Goal: Task Accomplishment & Management: Manage account settings

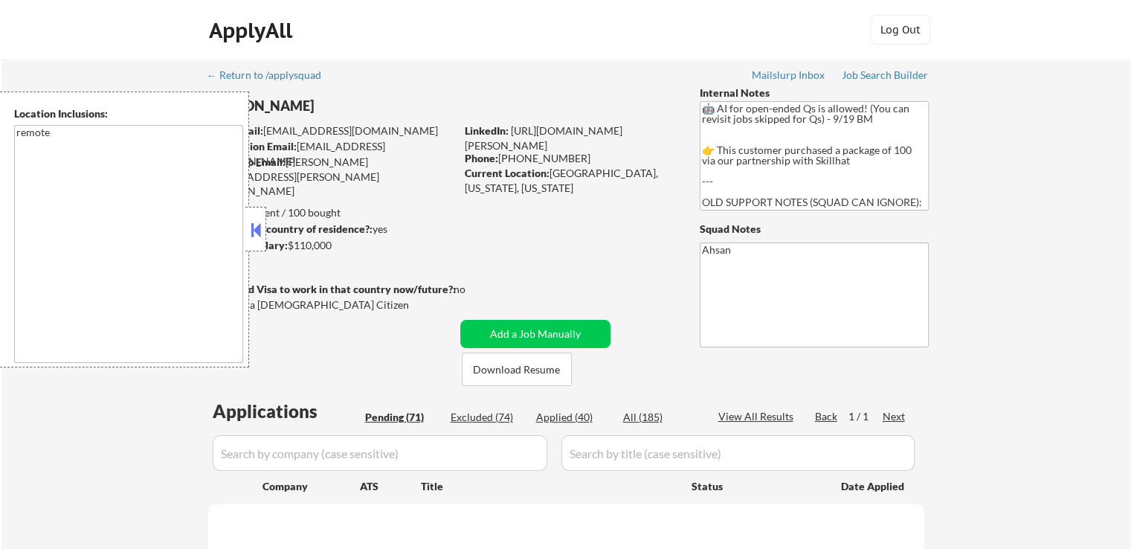
select select ""pending""
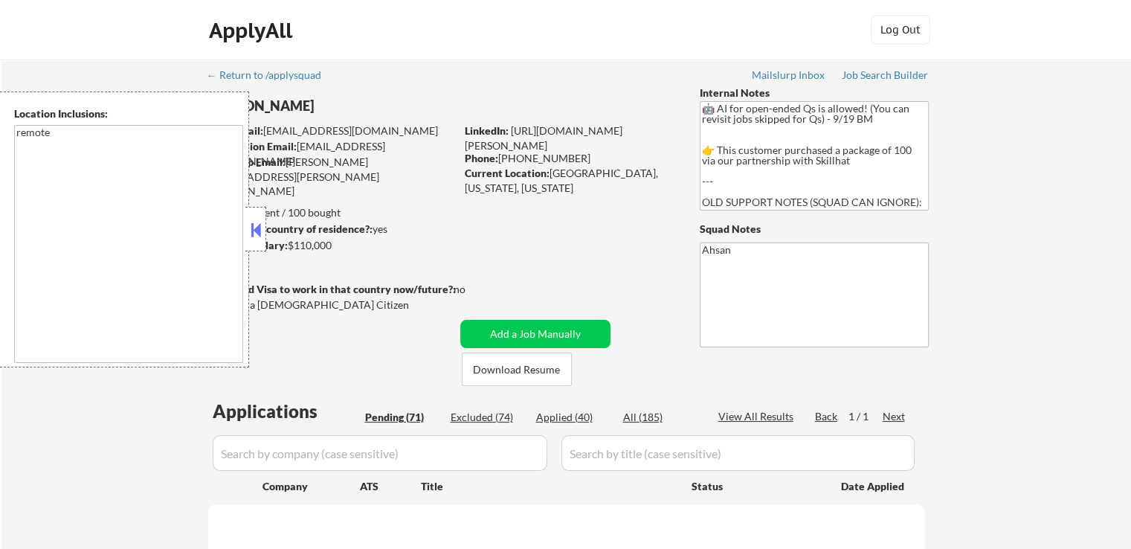
select select ""pending""
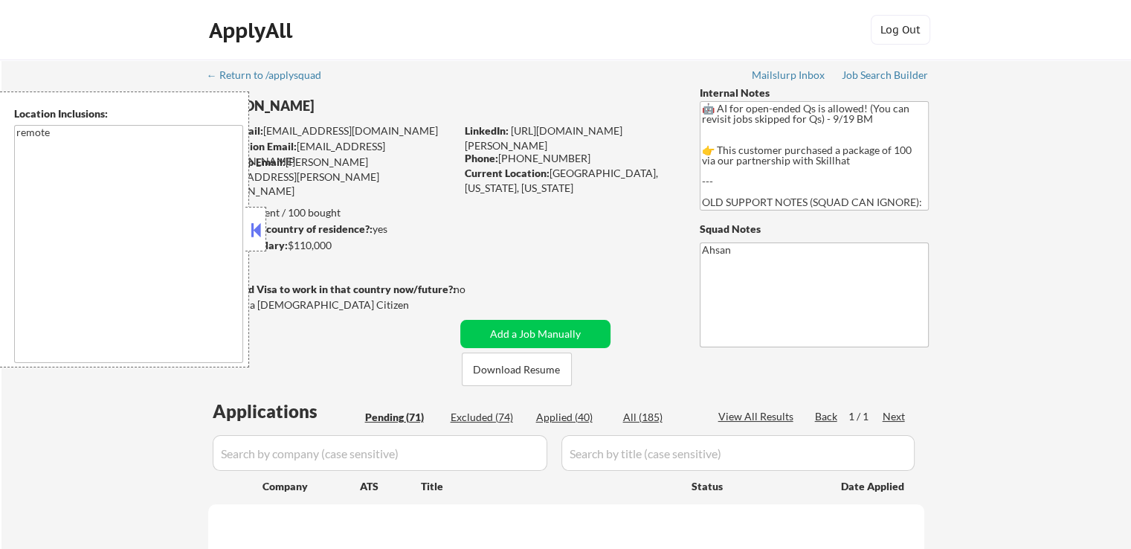
select select ""pending""
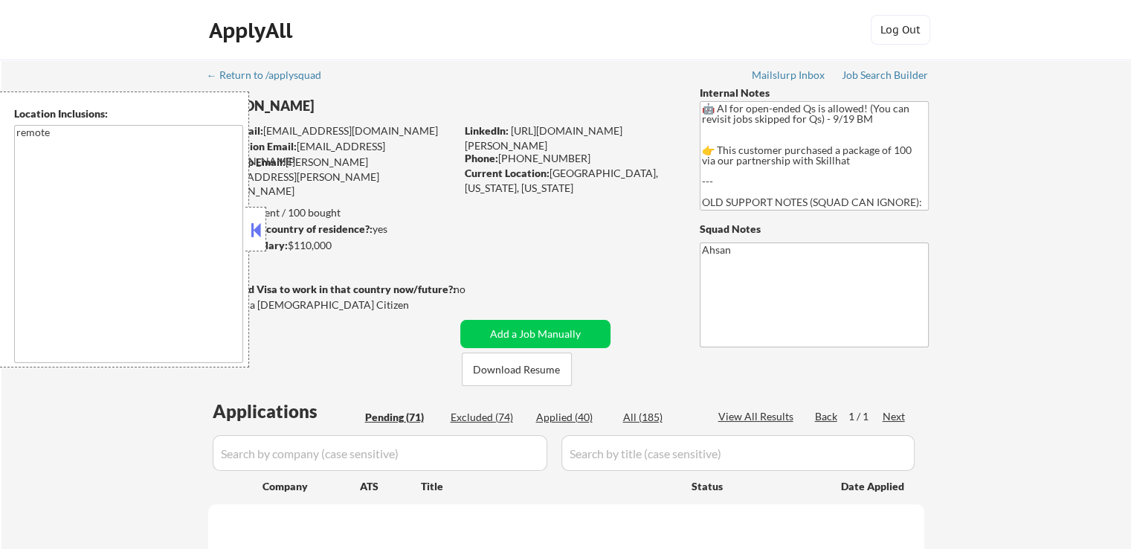
select select ""pending""
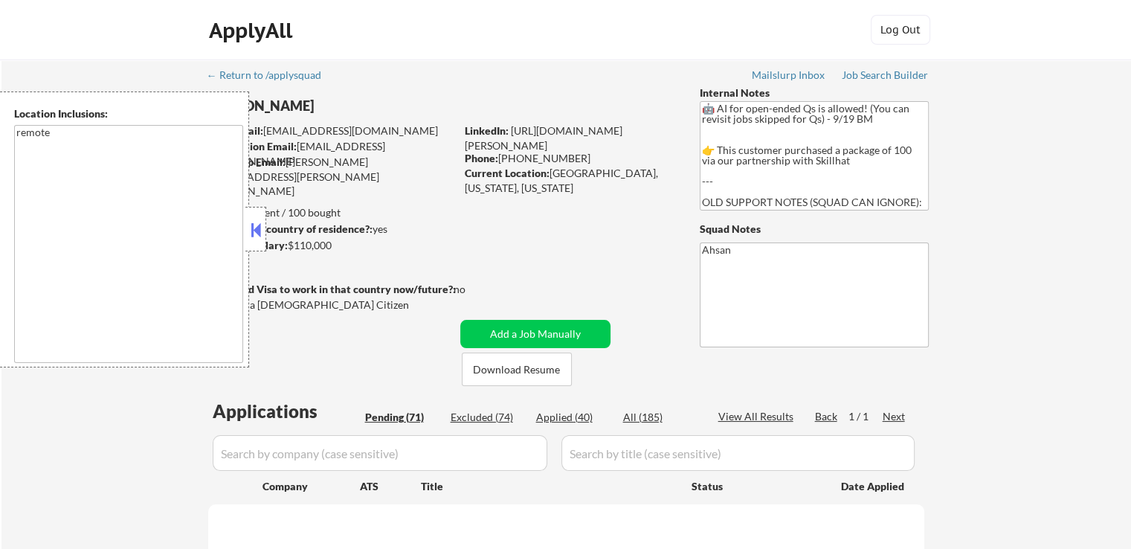
select select ""pending""
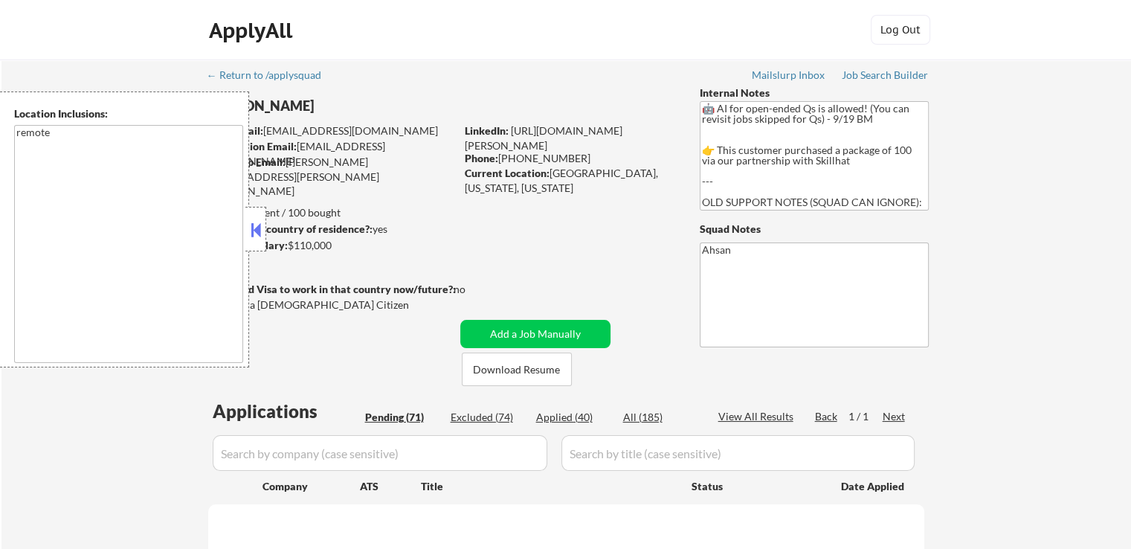
select select ""pending""
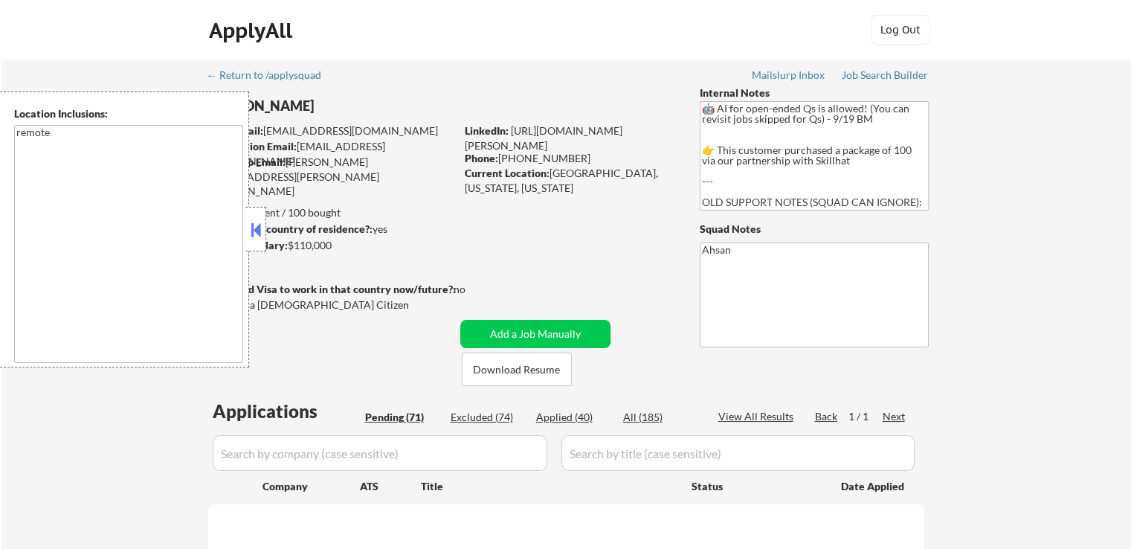
select select ""pending""
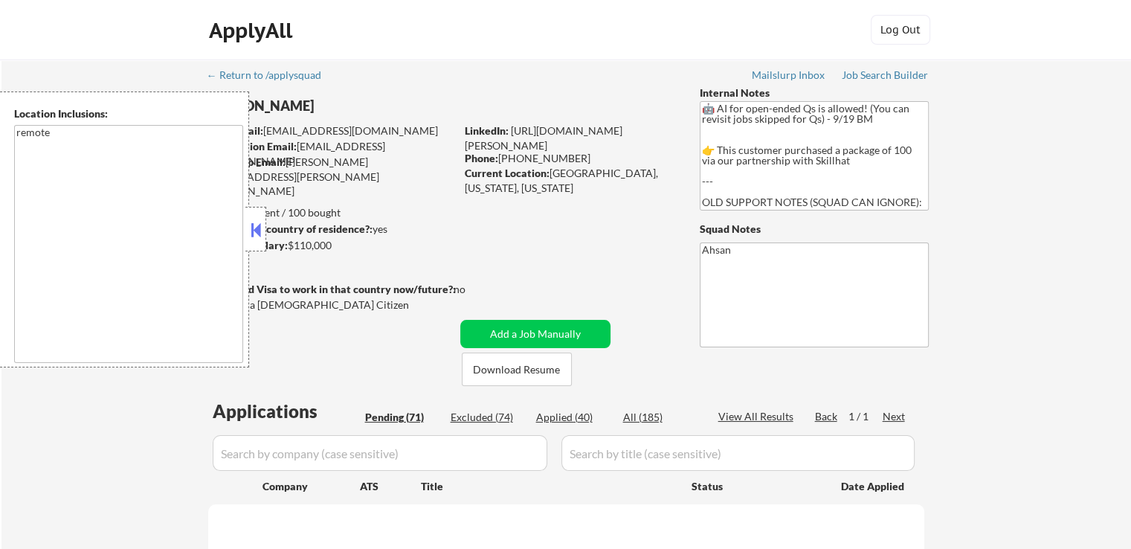
select select ""pending""
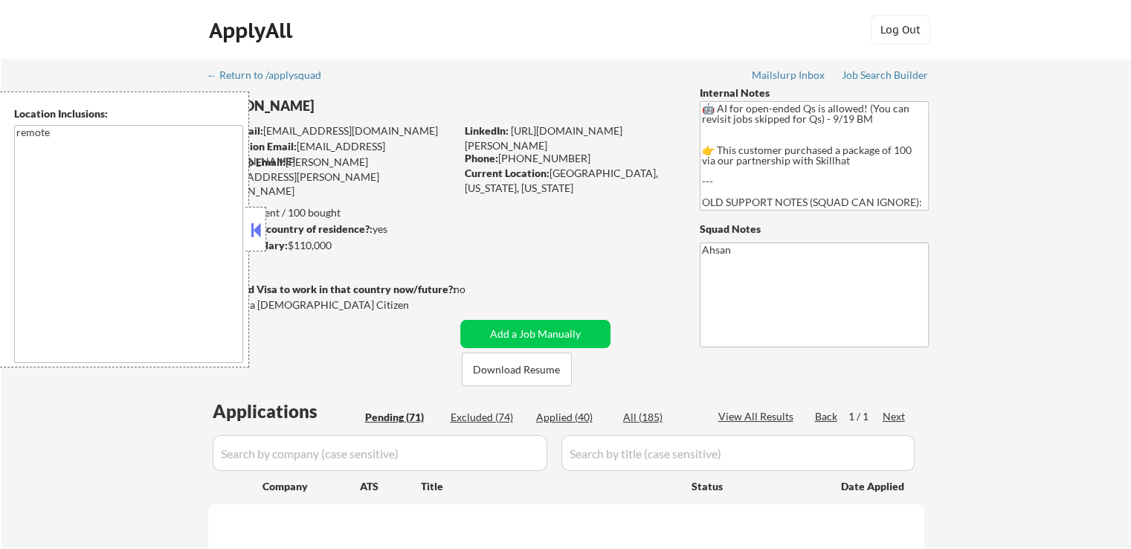
select select ""pending""
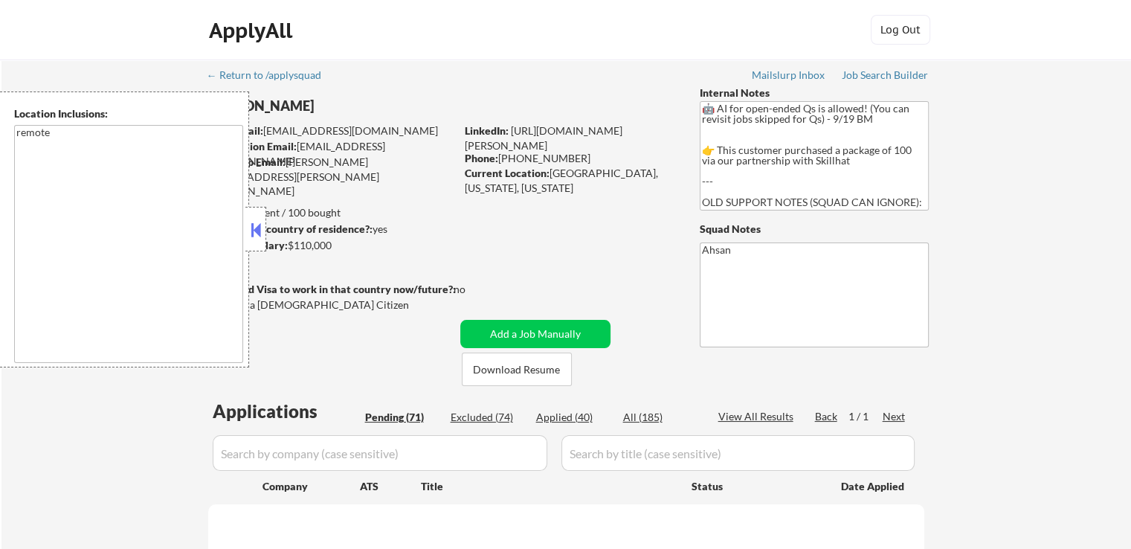
select select ""pending""
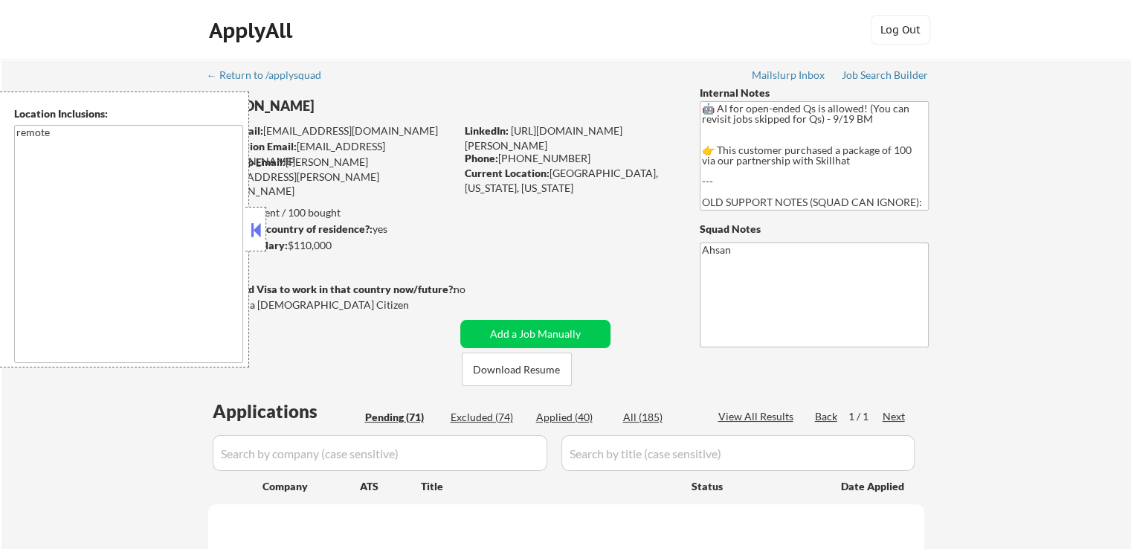
select select ""pending""
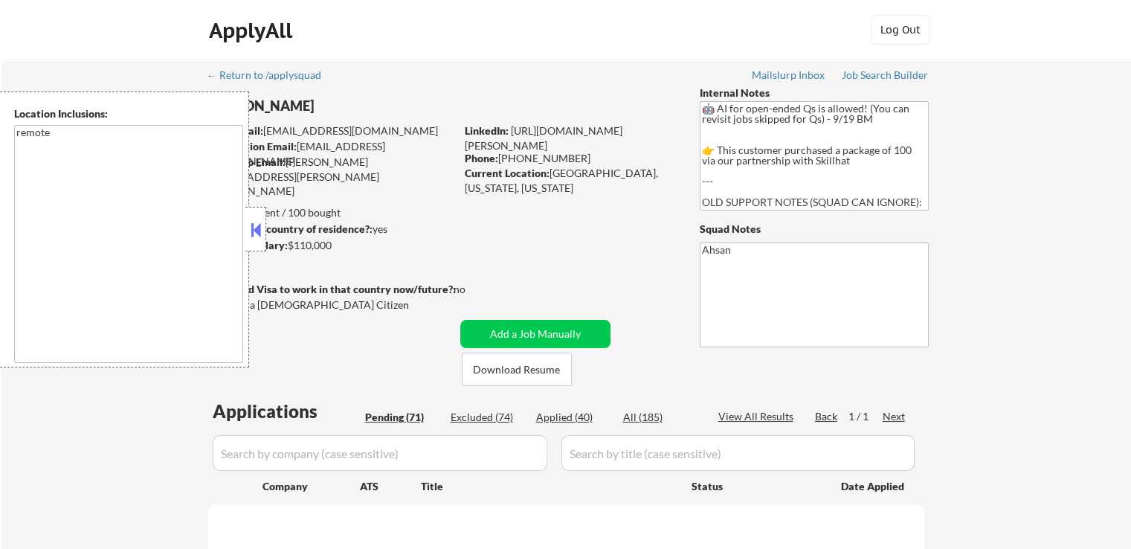
select select ""pending""
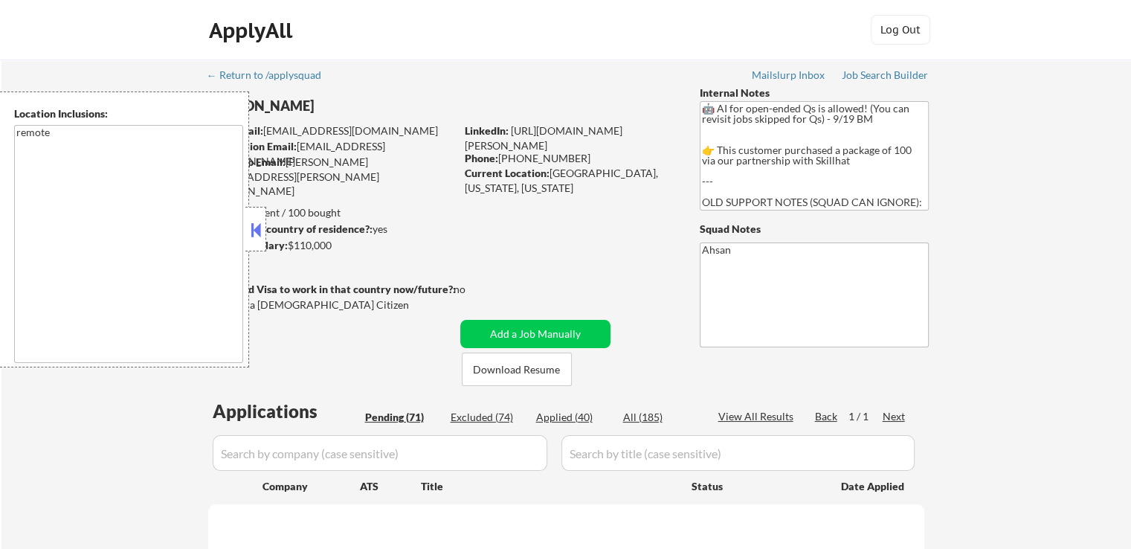
select select ""pending""
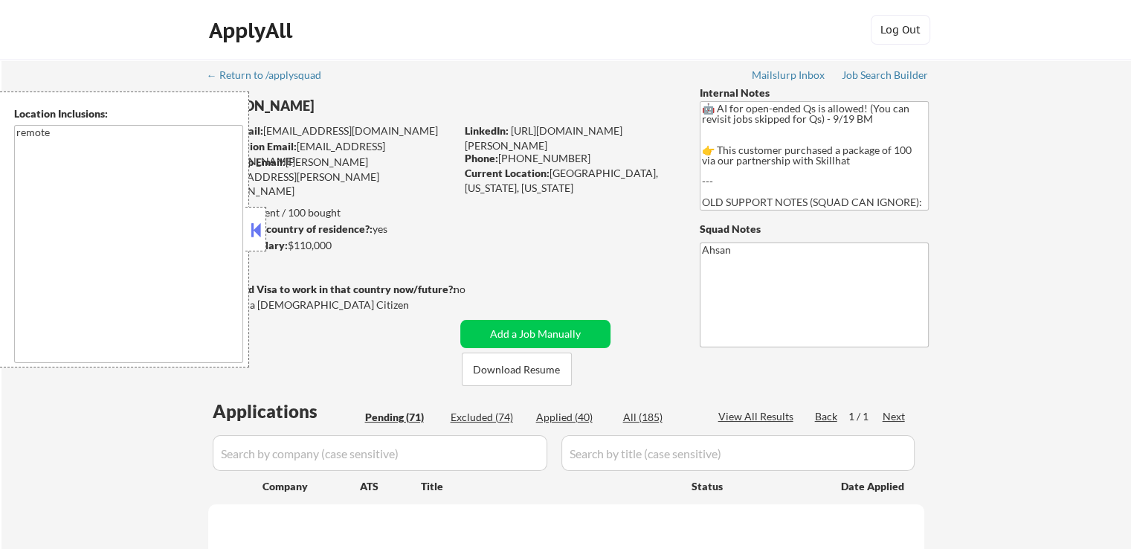
select select ""pending""
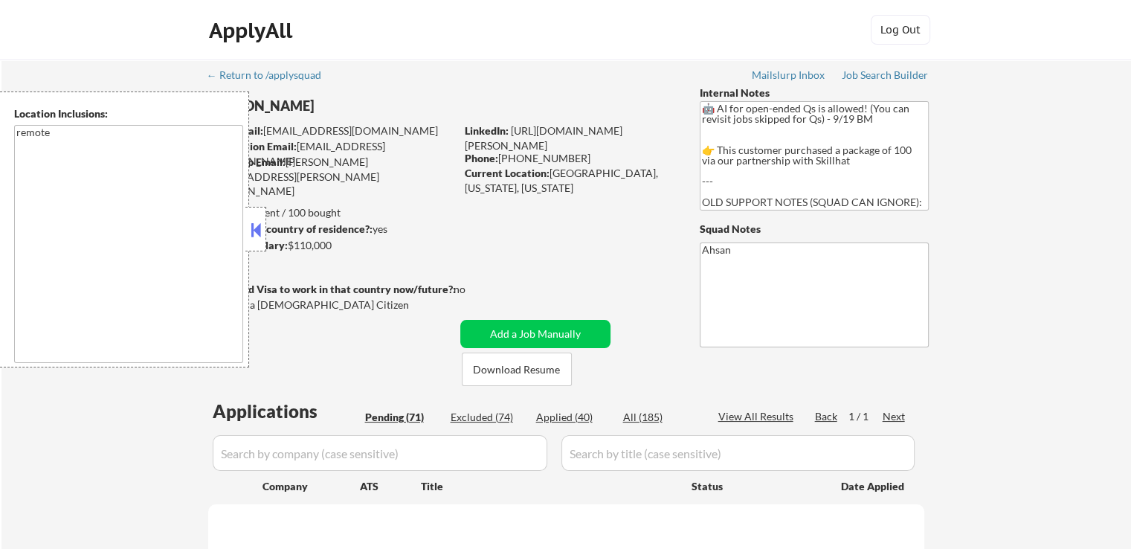
select select ""pending""
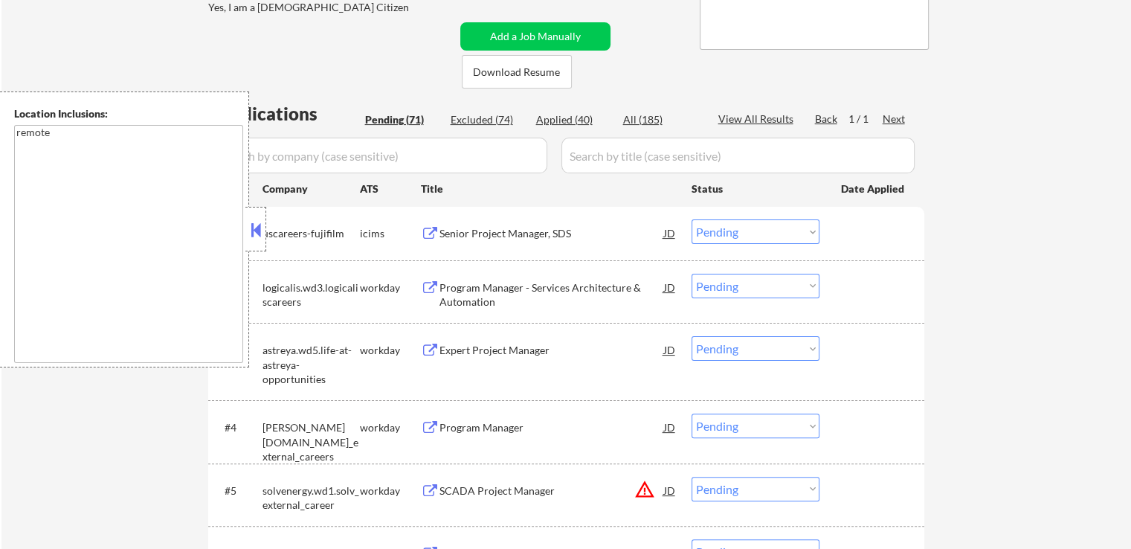
scroll to position [372, 0]
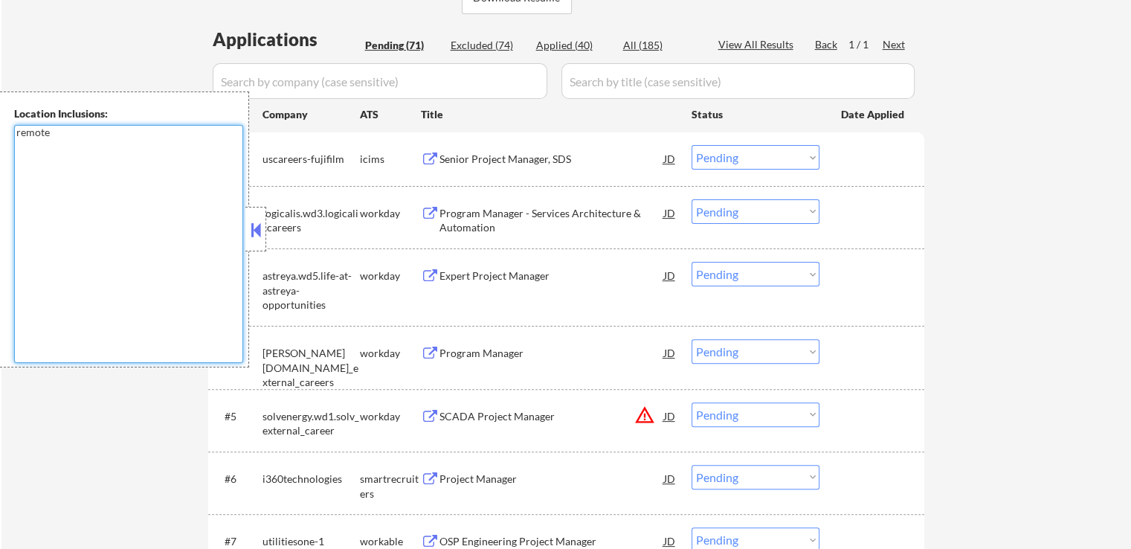
drag, startPoint x: 68, startPoint y: 132, endPoint x: 0, endPoint y: 132, distance: 68.4
click at [0, 132] on div "Location Inclusions: remote" at bounding box center [124, 229] width 249 height 276
click at [248, 229] on button at bounding box center [256, 230] width 16 height 22
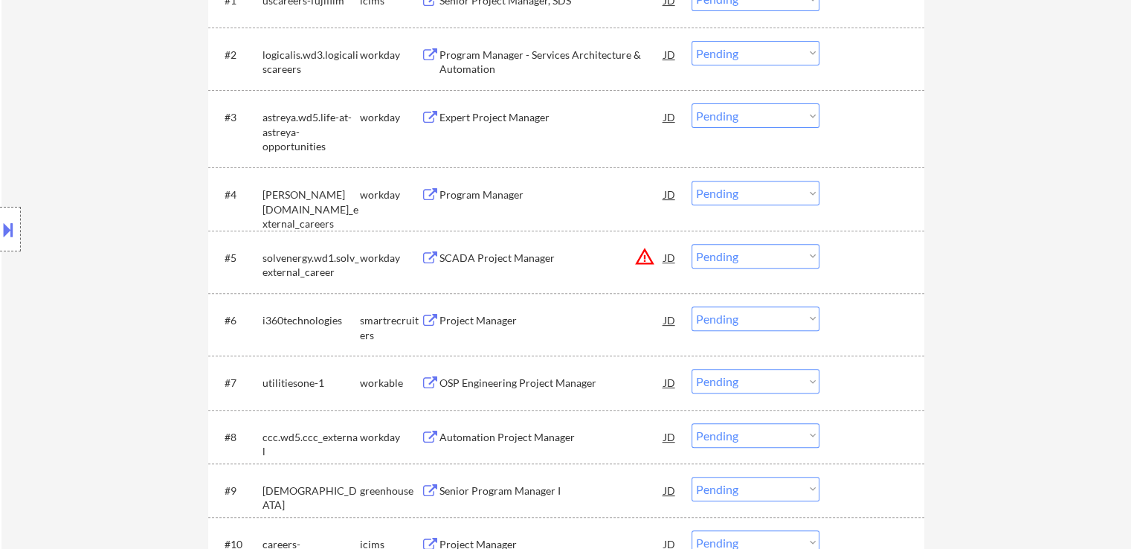
scroll to position [669, 0]
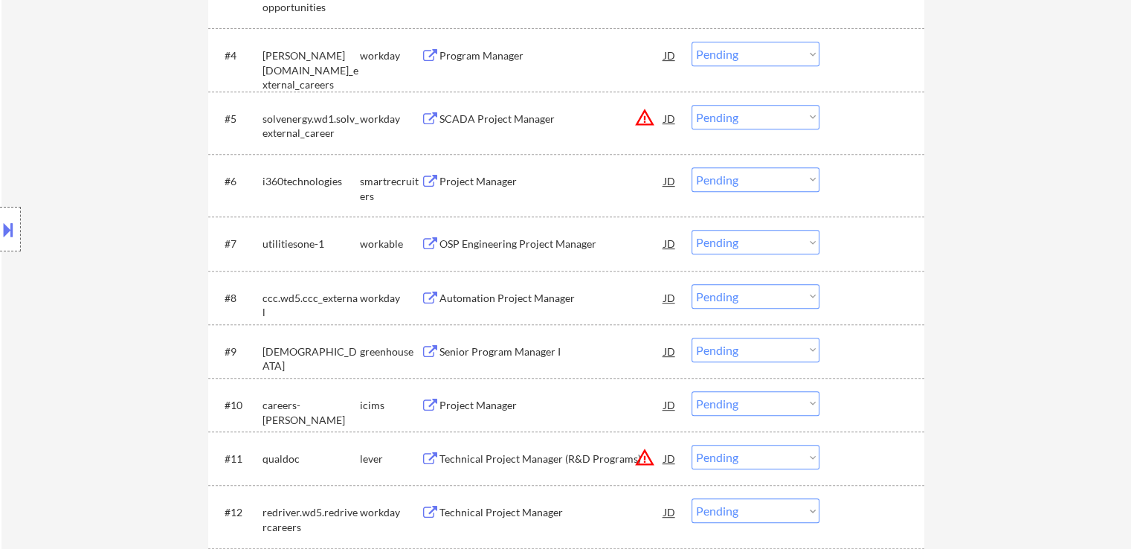
click at [488, 182] on div "Project Manager" at bounding box center [551, 181] width 225 height 15
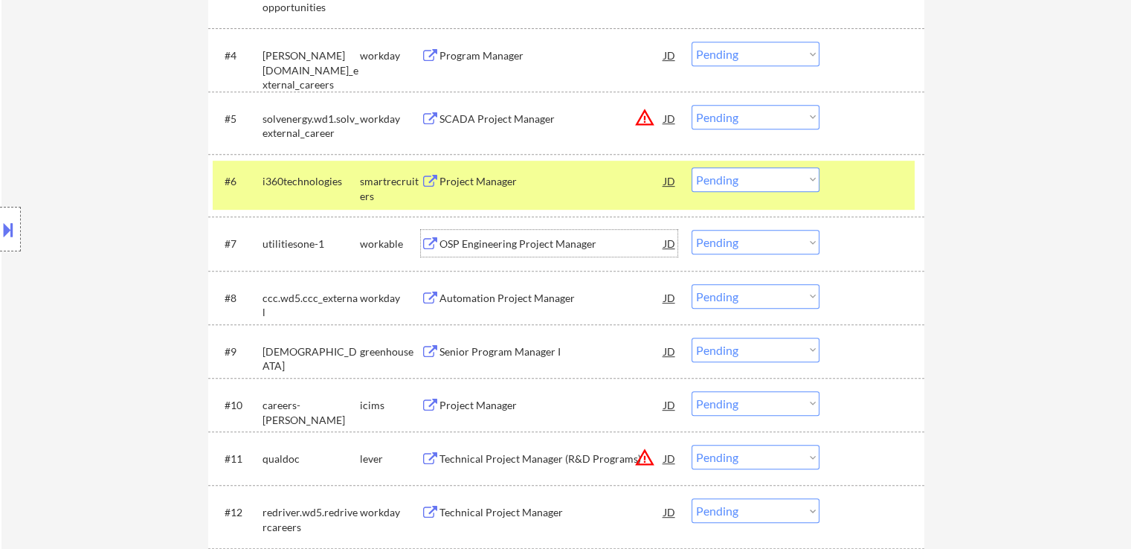
click at [579, 250] on div "OSP Engineering Project Manager" at bounding box center [551, 243] width 225 height 15
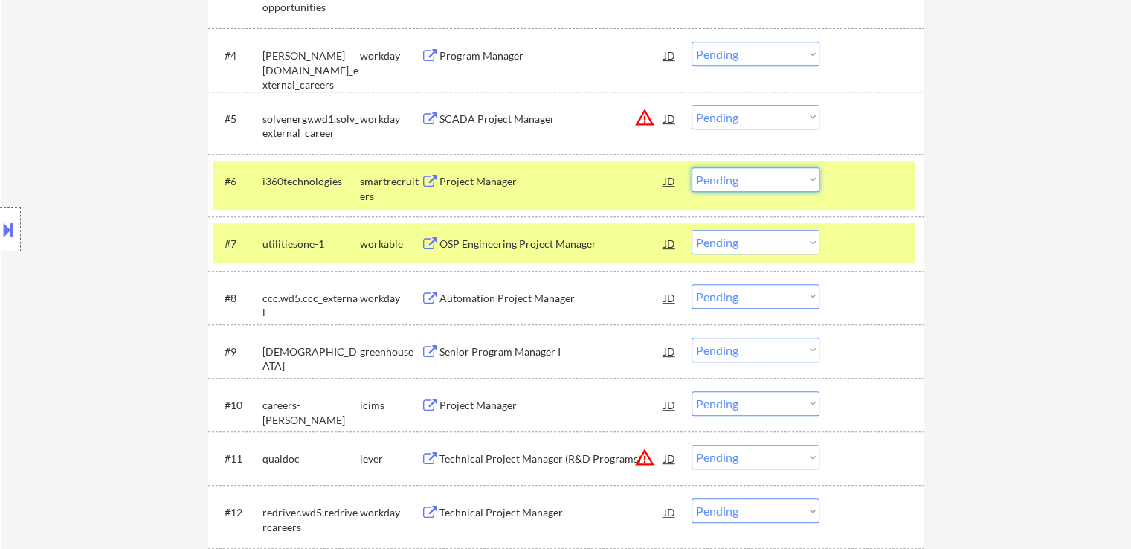
click at [749, 180] on select "Choose an option... Pending Applied Excluded (Questions) Excluded (Expired) Exc…" at bounding box center [755, 179] width 128 height 25
click at [691, 167] on select "Choose an option... Pending Applied Excluded (Questions) Excluded (Expired) Exc…" at bounding box center [755, 179] width 128 height 25
click at [530, 346] on div "Senior Program Manager I" at bounding box center [551, 351] width 225 height 15
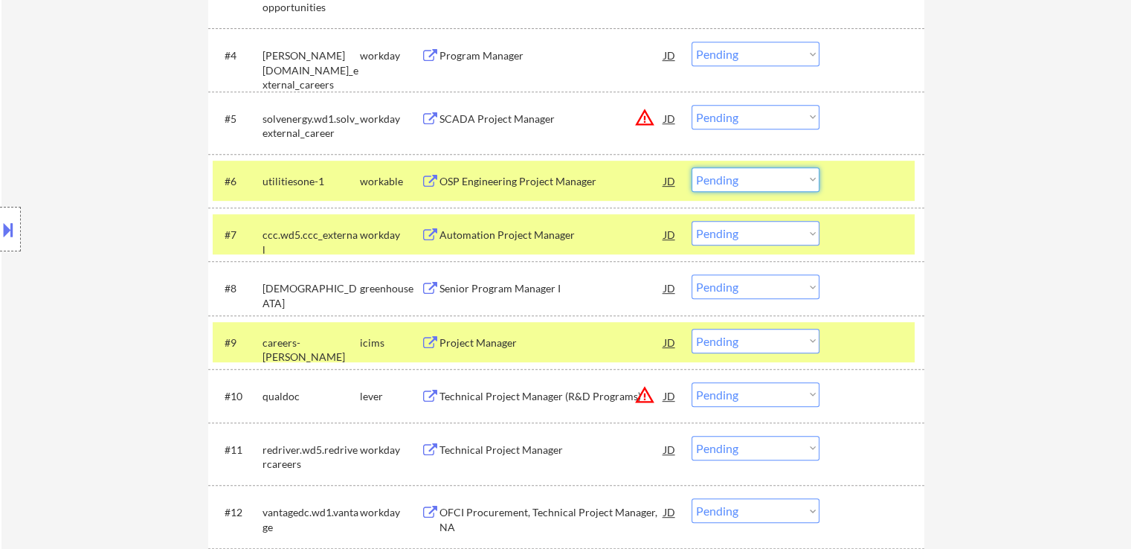
click at [749, 186] on select "Choose an option... Pending Applied Excluded (Questions) Excluded (Expired) Exc…" at bounding box center [755, 179] width 128 height 25
click at [691, 167] on select "Choose an option... Pending Applied Excluded (Questions) Excluded (Expired) Exc…" at bounding box center [755, 179] width 128 height 25
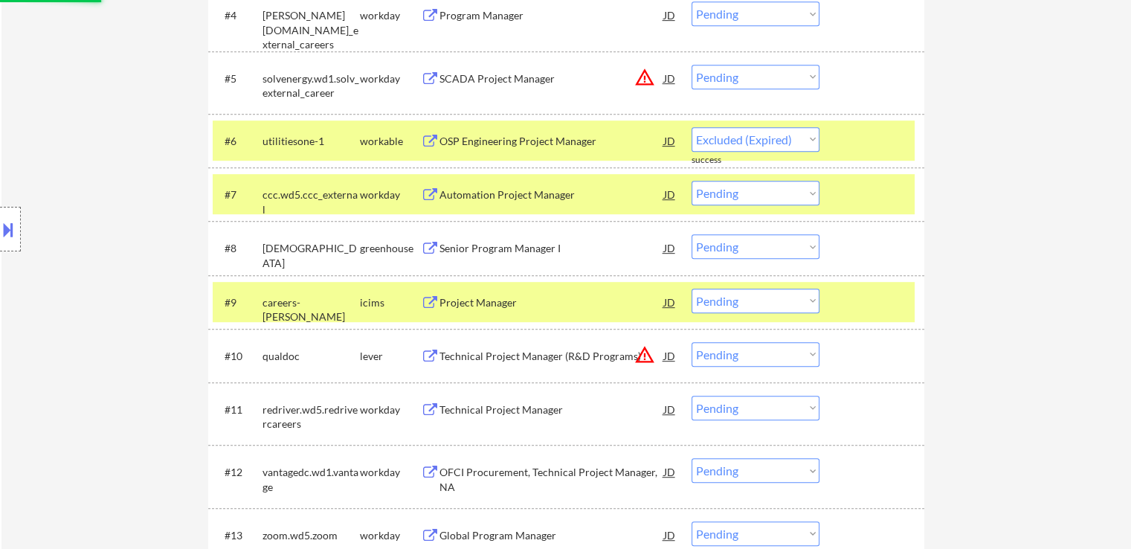
scroll to position [744, 0]
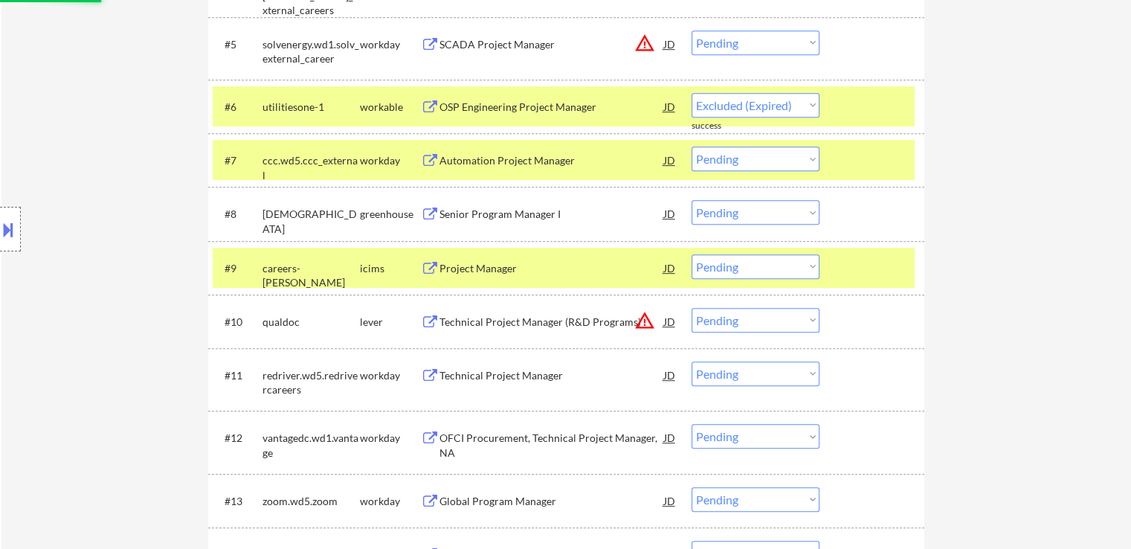
click at [577, 319] on div "Technical Project Manager (R&D Programs)" at bounding box center [551, 322] width 225 height 15
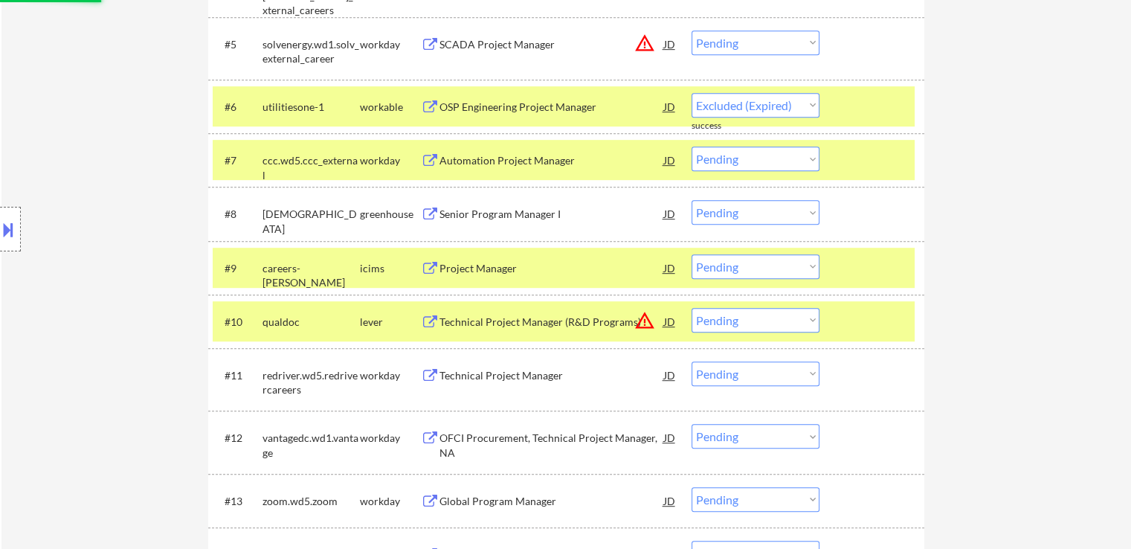
select select ""pending""
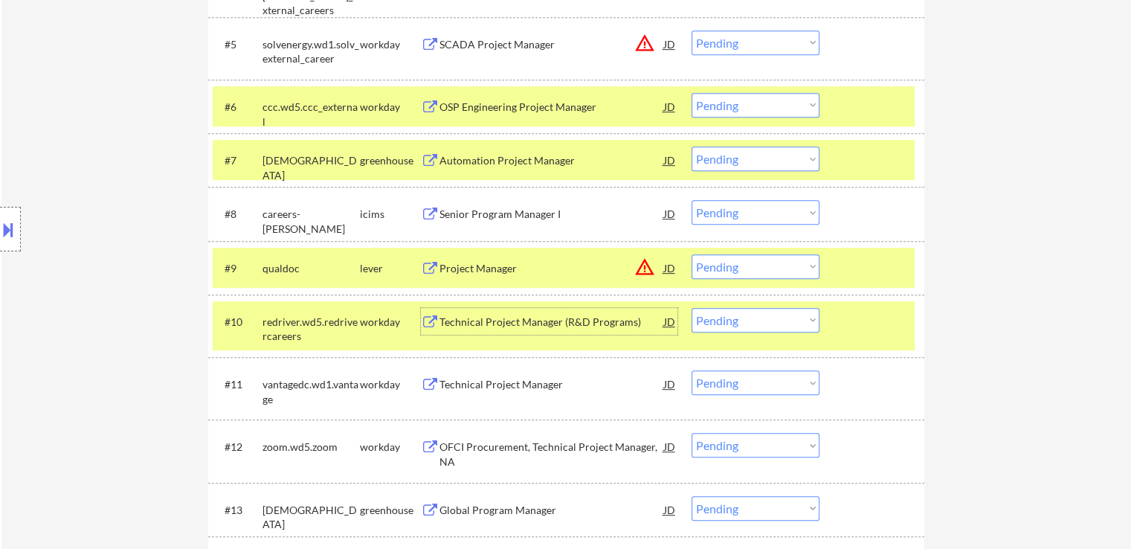
click at [732, 277] on select "Choose an option... Pending Applied Excluded (Questions) Excluded (Expired) Exc…" at bounding box center [755, 266] width 128 height 25
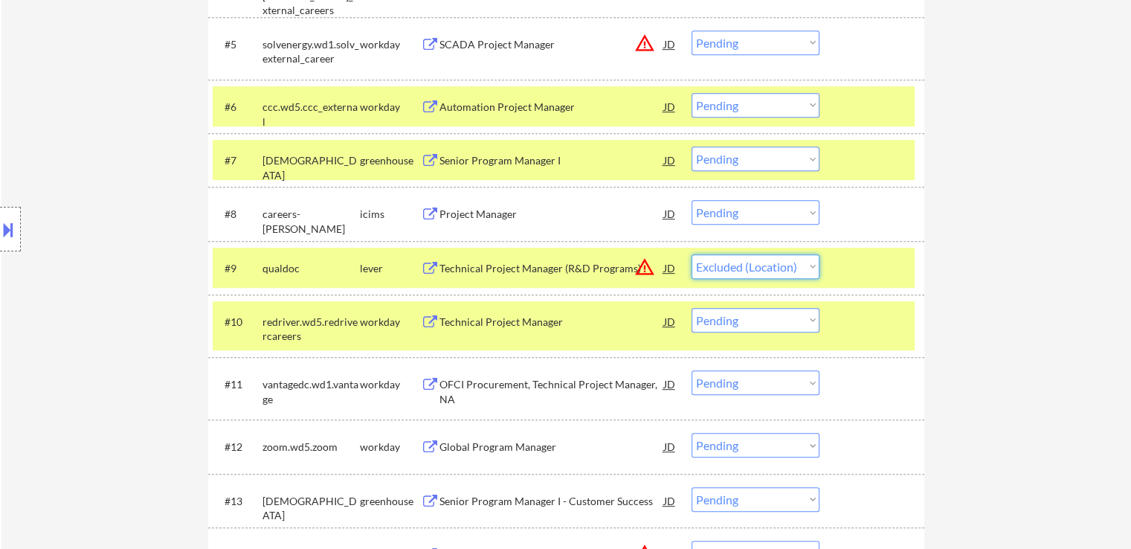
click at [691, 254] on select "Choose an option... Pending Applied Excluded (Questions) Excluded (Expired) Exc…" at bounding box center [755, 266] width 128 height 25
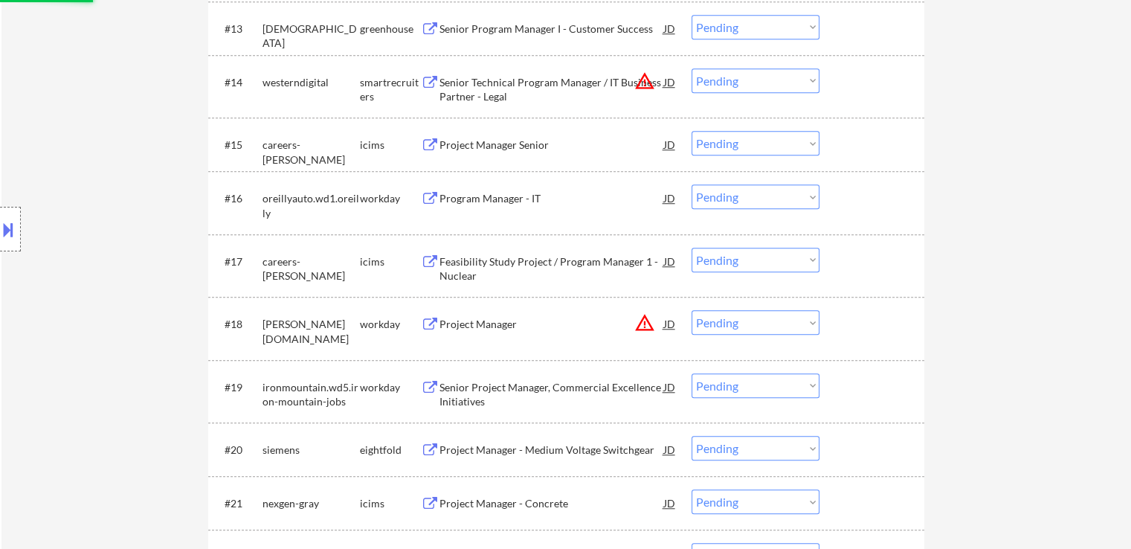
scroll to position [1190, 0]
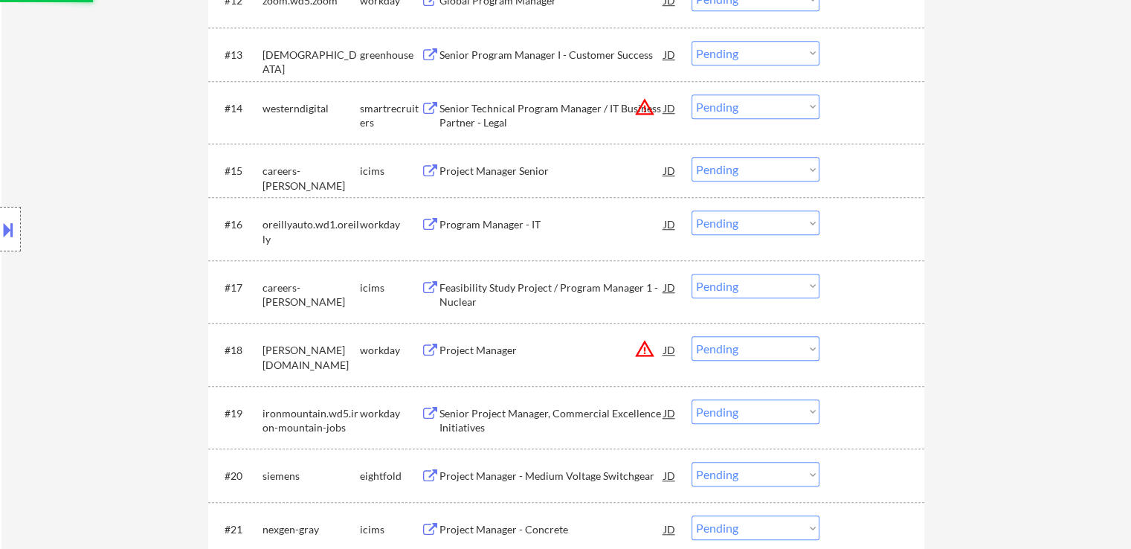
click at [723, 101] on select "Choose an option... Pending Applied Excluded (Questions) Excluded (Expired) Exc…" at bounding box center [755, 106] width 128 height 25
select select ""pending""
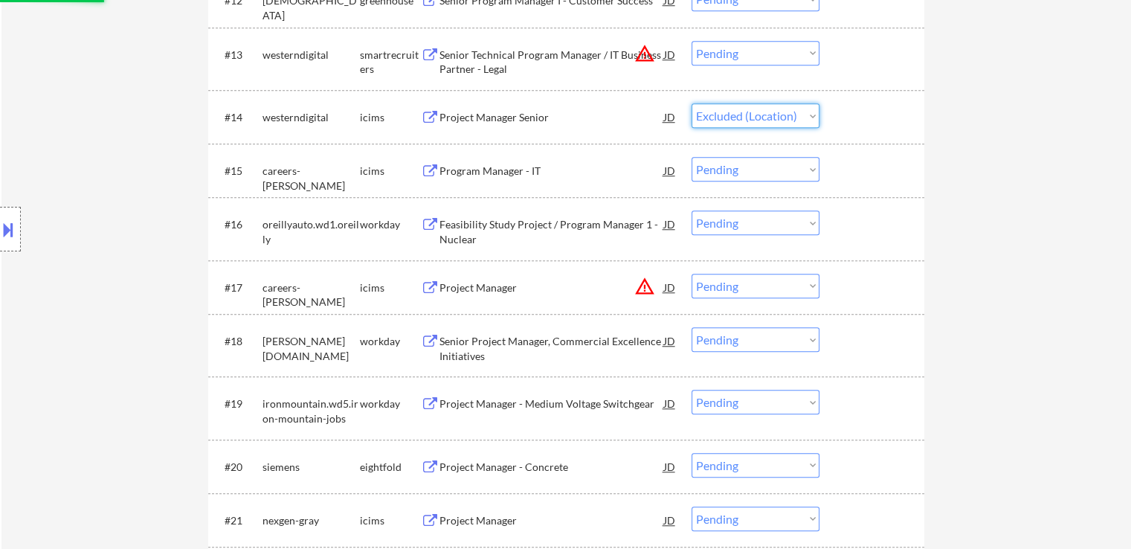
click at [691, 103] on select "Choose an option... Pending Applied Excluded (Questions) Excluded (Expired) Exc…" at bounding box center [755, 115] width 128 height 25
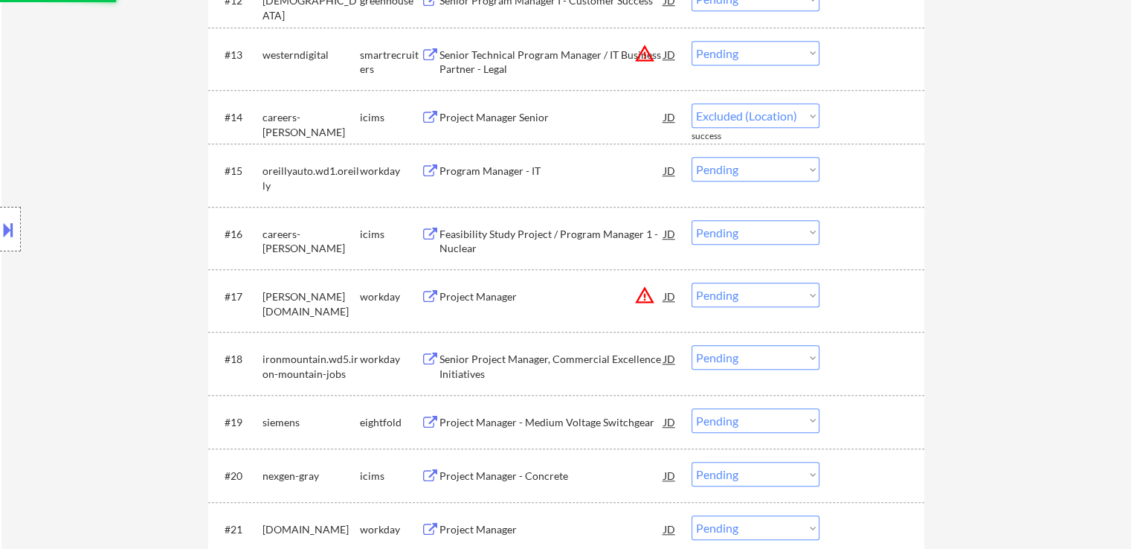
select select ""pending""
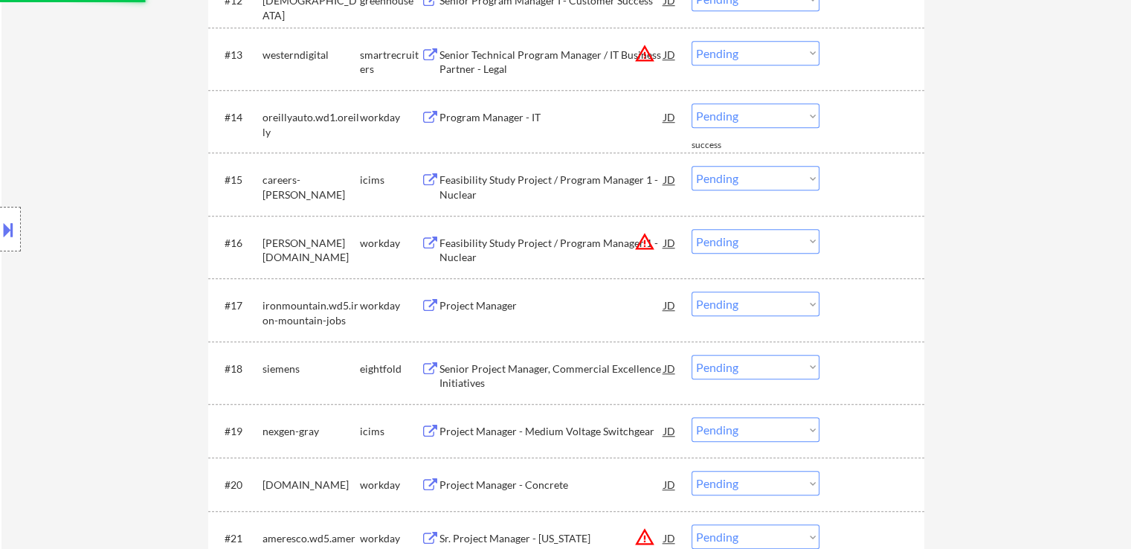
drag, startPoint x: 750, startPoint y: 51, endPoint x: 749, endPoint y: 59, distance: 8.2
click at [750, 51] on select "Choose an option... Pending Applied Excluded (Questions) Excluded (Expired) Exc…" at bounding box center [755, 53] width 128 height 25
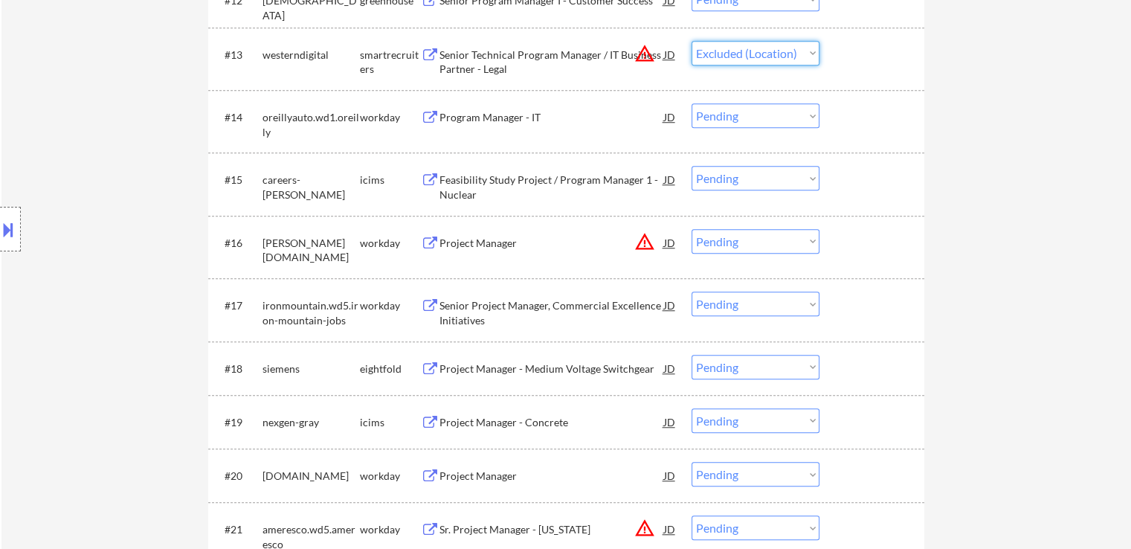
click at [691, 41] on select "Choose an option... Pending Applied Excluded (Questions) Excluded (Expired) Exc…" at bounding box center [755, 53] width 128 height 25
drag, startPoint x: 749, startPoint y: 242, endPoint x: 749, endPoint y: 251, distance: 8.2
click at [749, 242] on select "Choose an option... Pending Applied Excluded (Questions) Excluded (Expired) Exc…" at bounding box center [755, 241] width 128 height 25
select select ""pending""
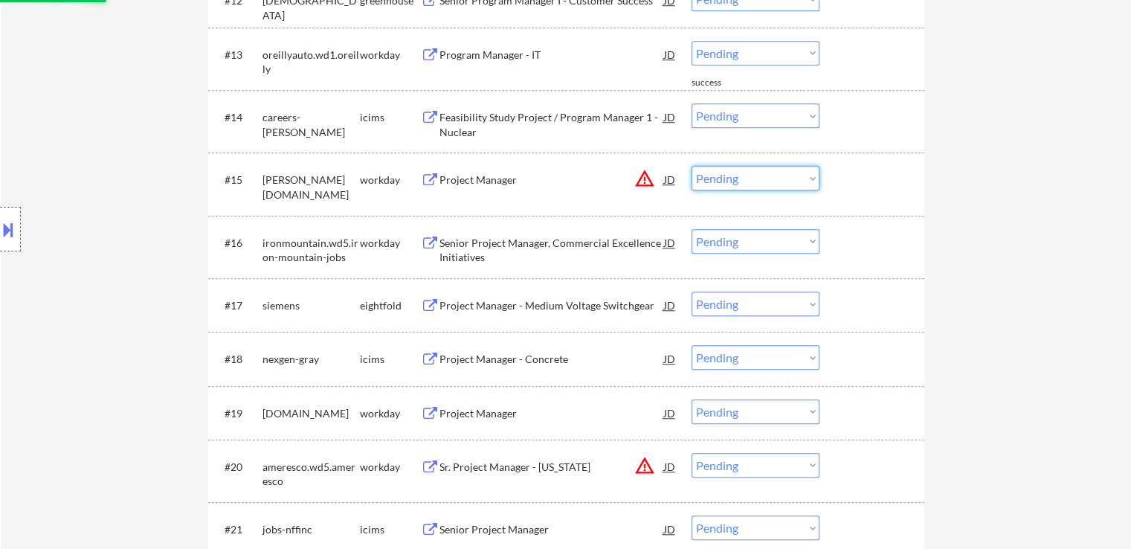
click at [741, 182] on select "Choose an option... Pending Applied Excluded (Questions) Excluded (Expired) Exc…" at bounding box center [755, 178] width 128 height 25
click at [691, 166] on select "Choose an option... Pending Applied Excluded (Questions) Excluded (Expired) Exc…" at bounding box center [755, 178] width 128 height 25
select select ""pending""
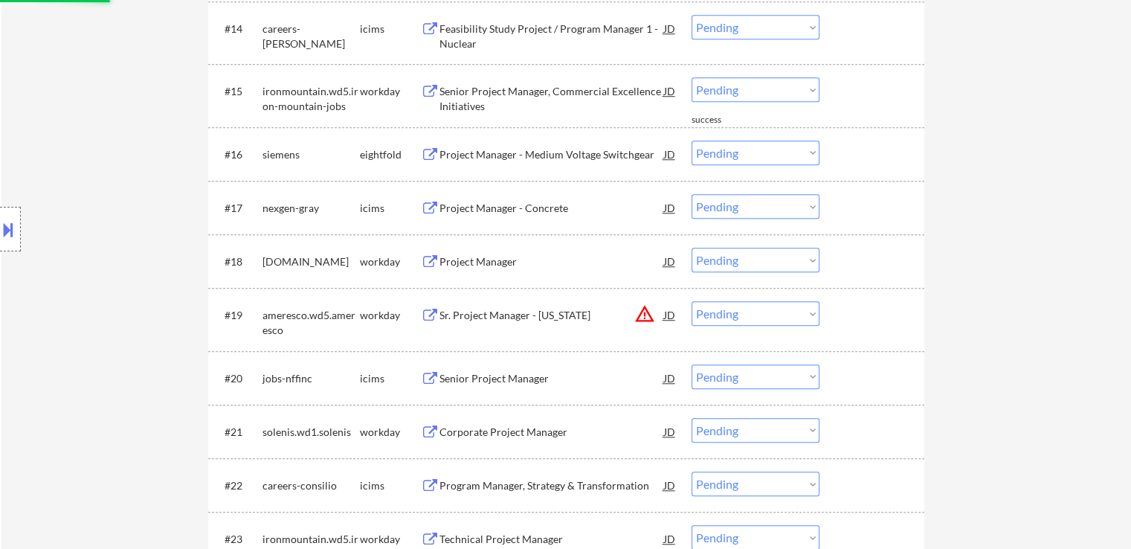
scroll to position [1413, 0]
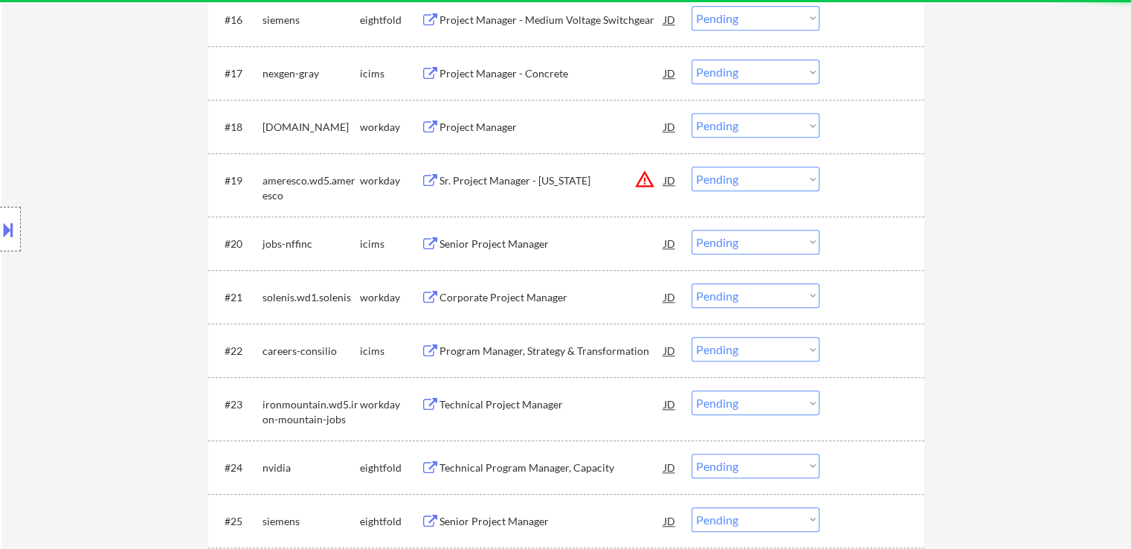
click at [732, 185] on select "Choose an option... Pending Applied Excluded (Questions) Excluded (Expired) Exc…" at bounding box center [755, 179] width 128 height 25
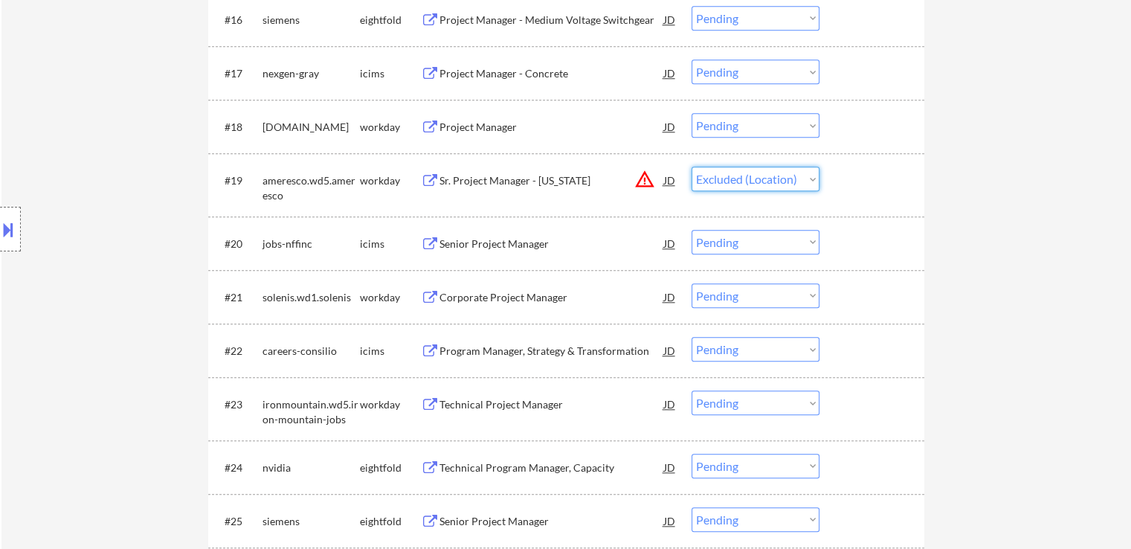
click at [691, 167] on select "Choose an option... Pending Applied Excluded (Questions) Excluded (Expired) Exc…" at bounding box center [755, 179] width 128 height 25
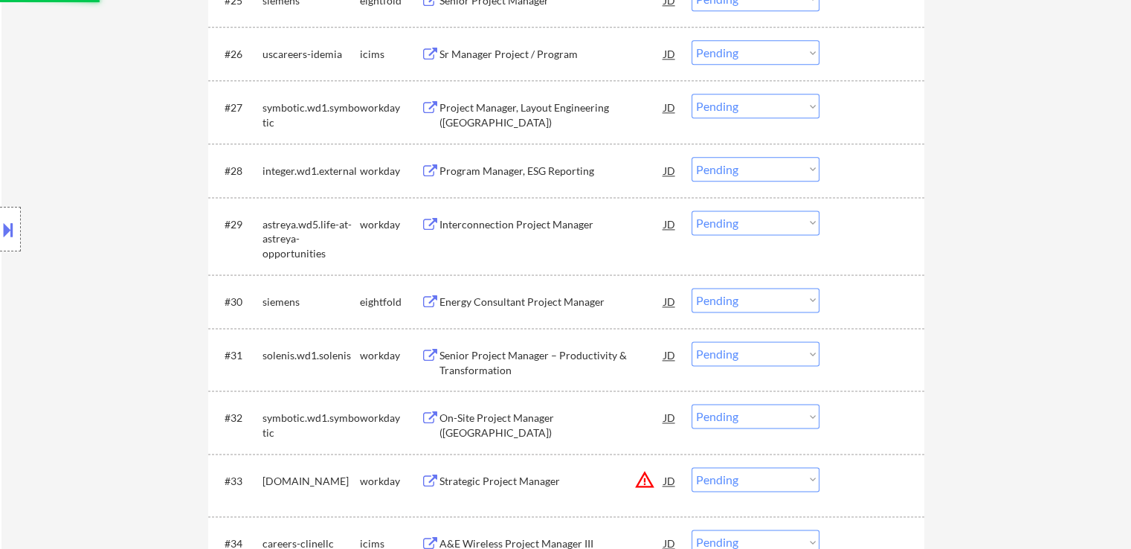
scroll to position [2082, 0]
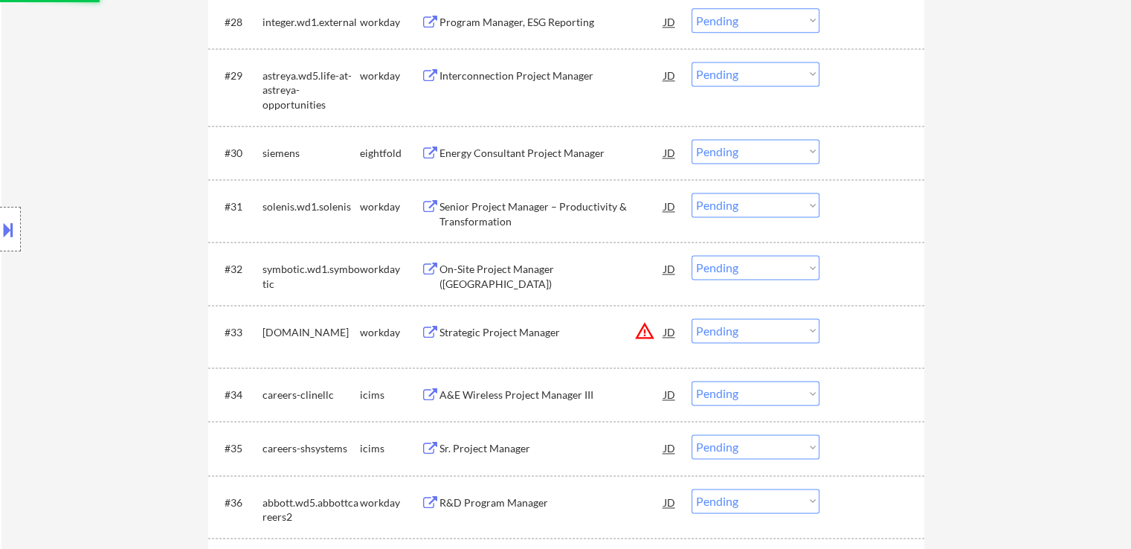
select select ""pending""
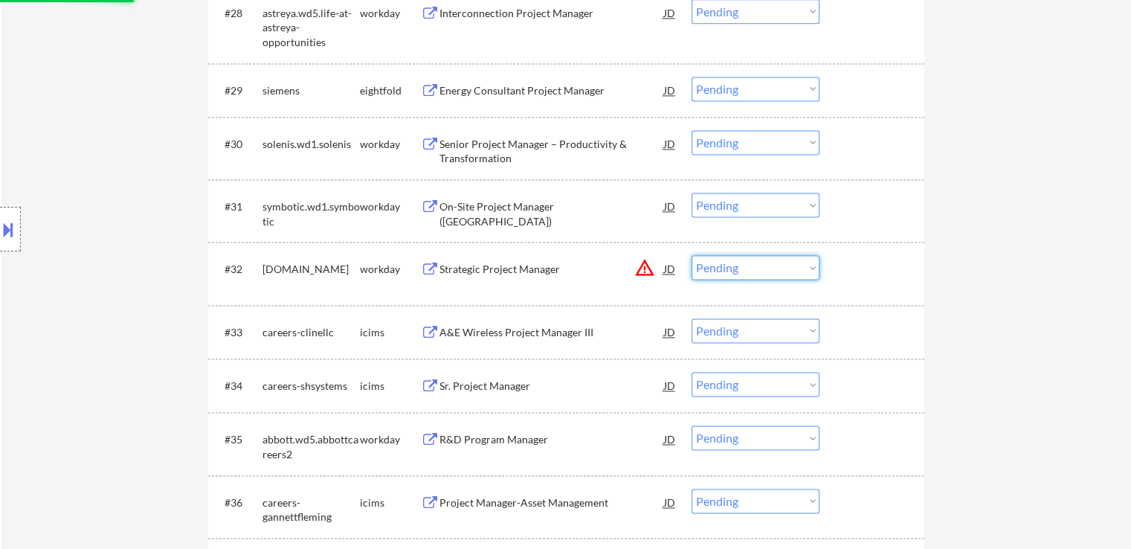
click at [749, 267] on select "Choose an option... Pending Applied Excluded (Questions) Excluded (Expired) Exc…" at bounding box center [755, 267] width 128 height 25
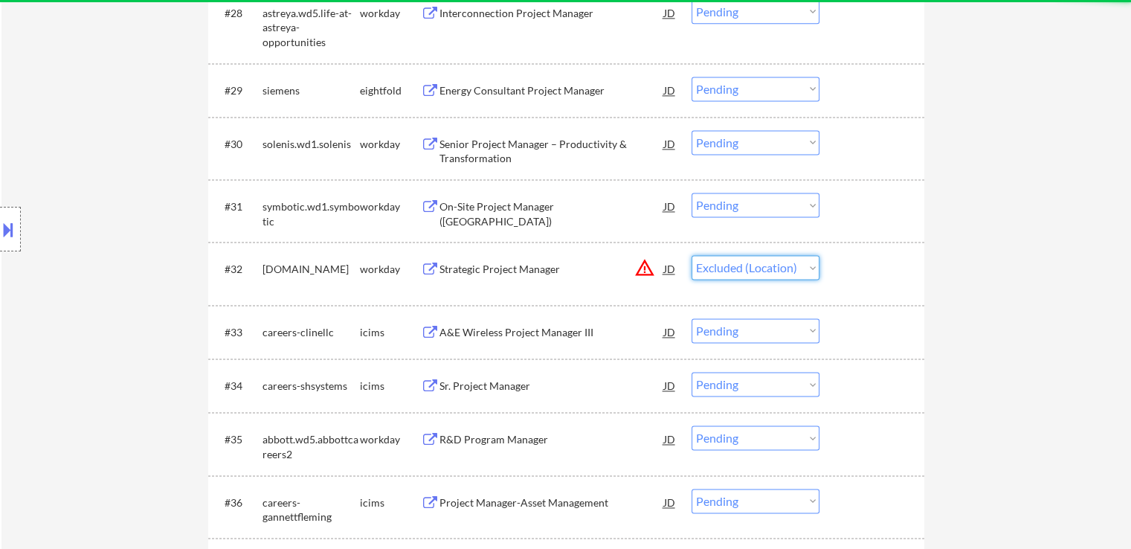
click at [691, 255] on select "Choose an option... Pending Applied Excluded (Questions) Excluded (Expired) Exc…" at bounding box center [755, 267] width 128 height 25
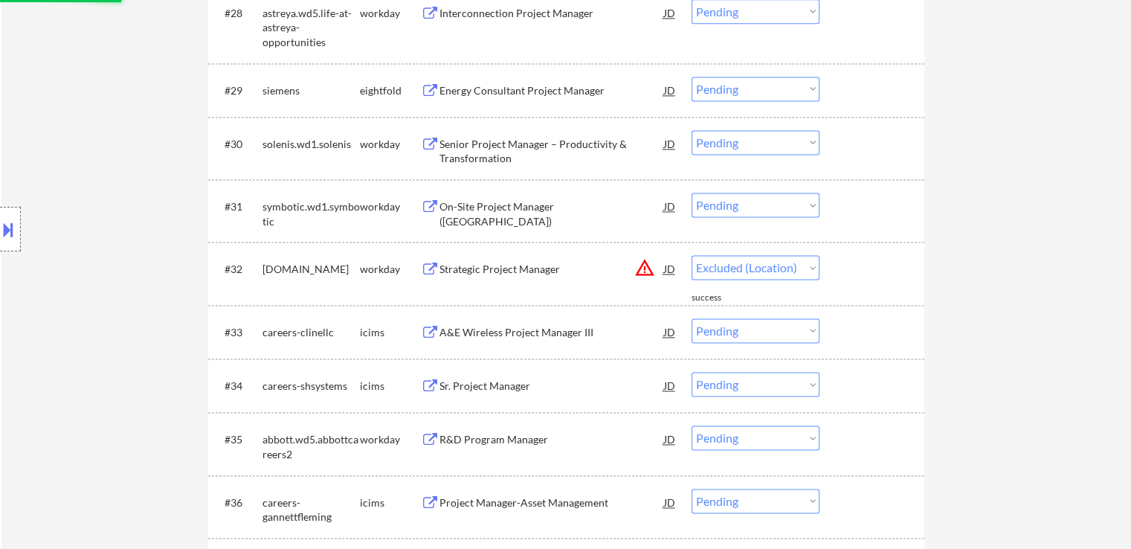
select select ""pending""
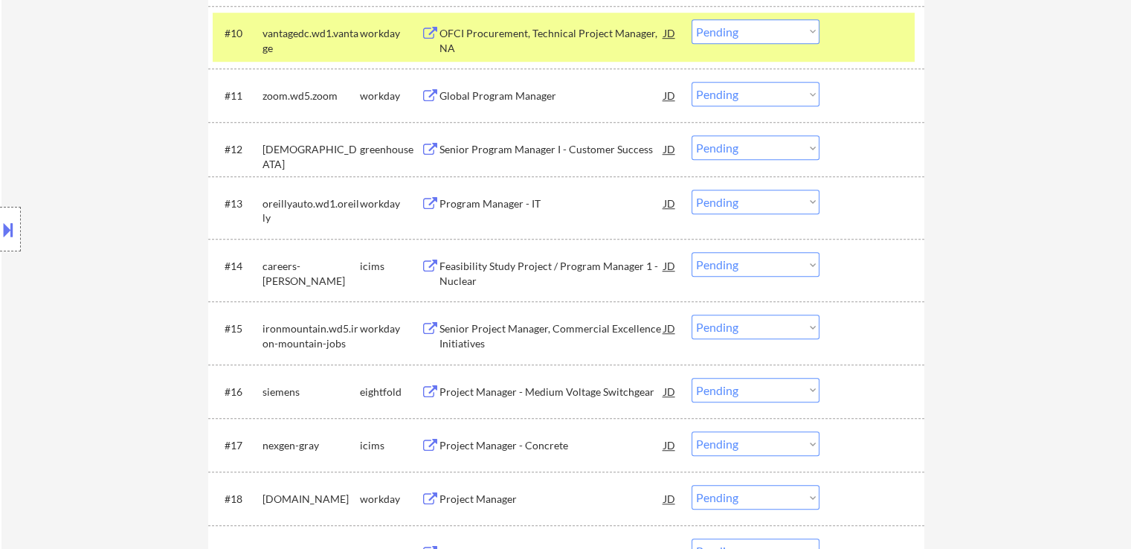
scroll to position [595, 0]
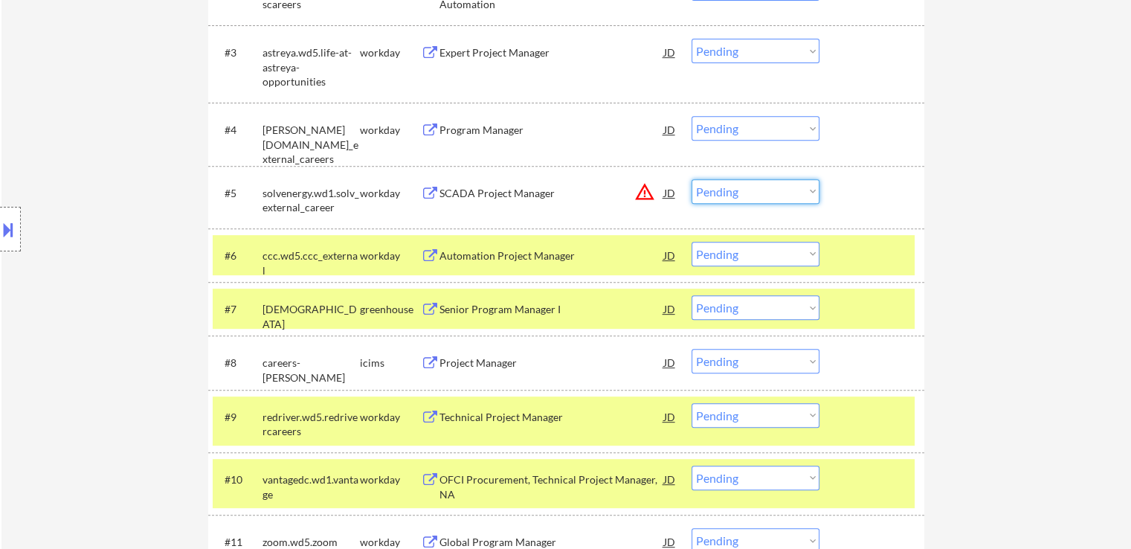
click at [744, 191] on select "Choose an option... Pending Applied Excluded (Questions) Excluded (Expired) Exc…" at bounding box center [755, 191] width 128 height 25
click at [691, 179] on select "Choose an option... Pending Applied Excluded (Questions) Excluded (Expired) Exc…" at bounding box center [755, 191] width 128 height 25
select select ""pending""
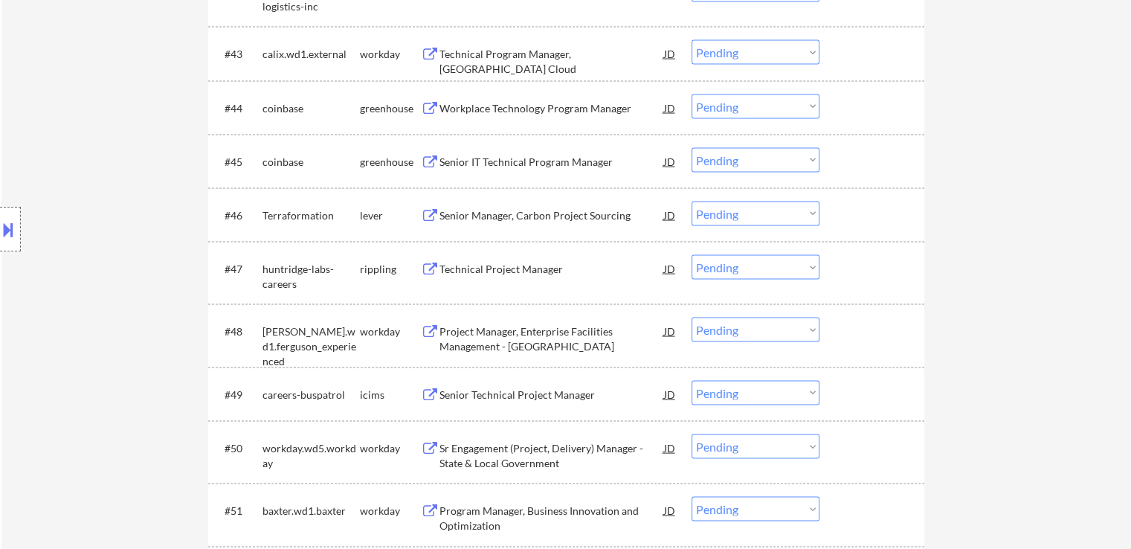
scroll to position [2900, 0]
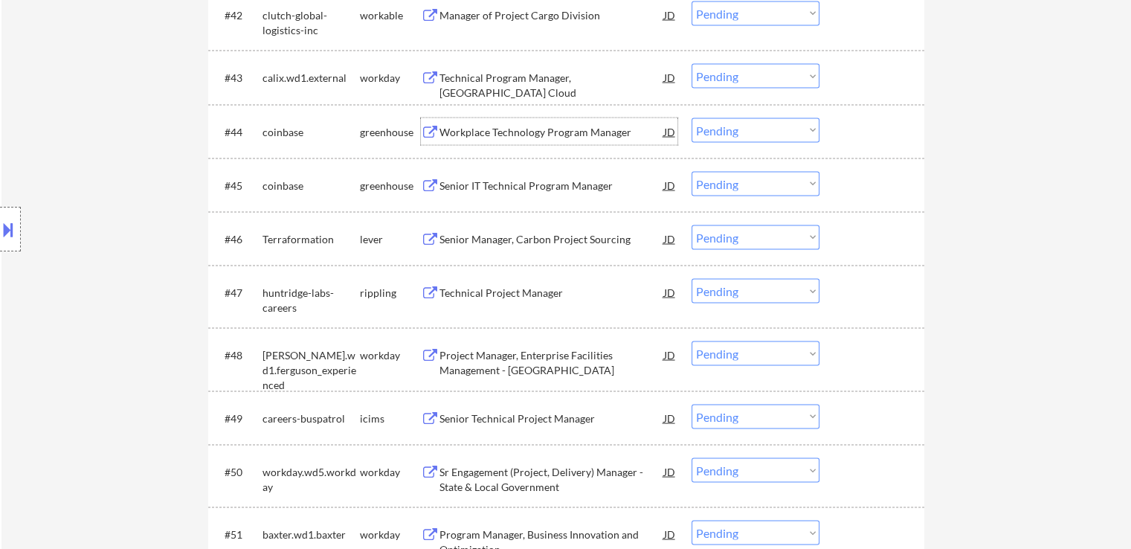
click at [563, 129] on div "Workplace Technology Program Manager" at bounding box center [551, 132] width 225 height 15
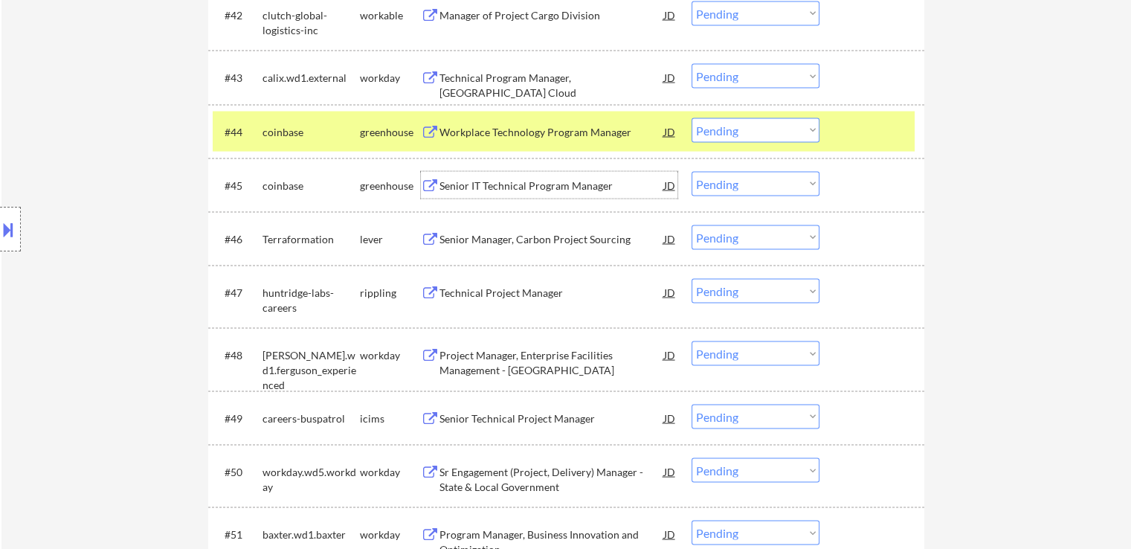
click at [604, 189] on div "Senior IT Technical Program Manager" at bounding box center [551, 185] width 225 height 15
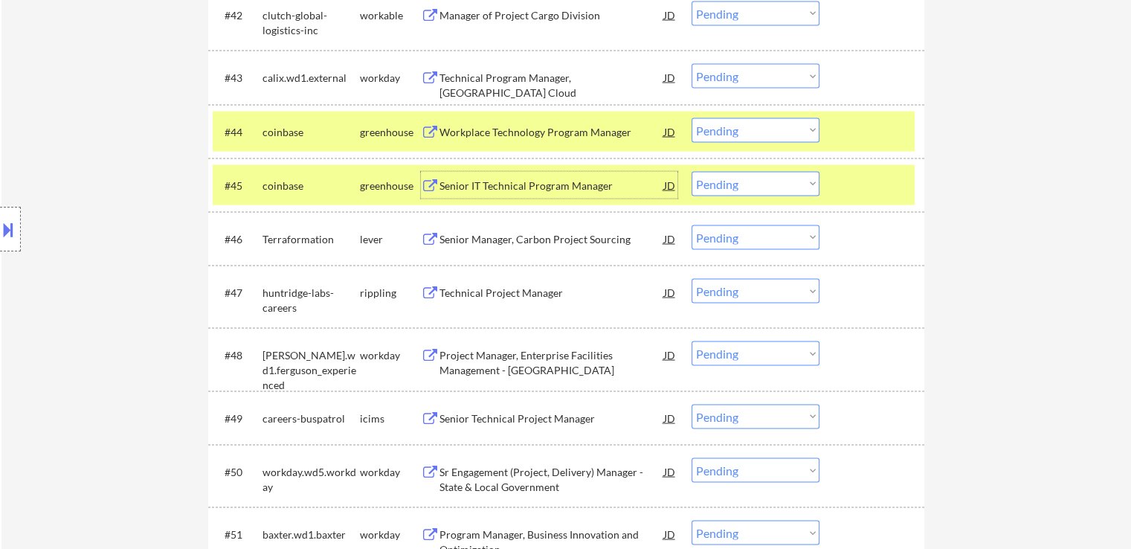
drag, startPoint x: 740, startPoint y: 133, endPoint x: 747, endPoint y: 140, distance: 10.0
click at [740, 133] on select "Choose an option... Pending Applied Excluded (Questions) Excluded (Expired) Exc…" at bounding box center [755, 130] width 128 height 25
click at [691, 118] on select "Choose an option... Pending Applied Excluded (Questions) Excluded (Expired) Exc…" at bounding box center [755, 130] width 128 height 25
drag, startPoint x: 593, startPoint y: 250, endPoint x: 593, endPoint y: 242, distance: 7.5
click at [593, 246] on div "Senior Manager, Carbon Project Sourcing" at bounding box center [551, 238] width 225 height 27
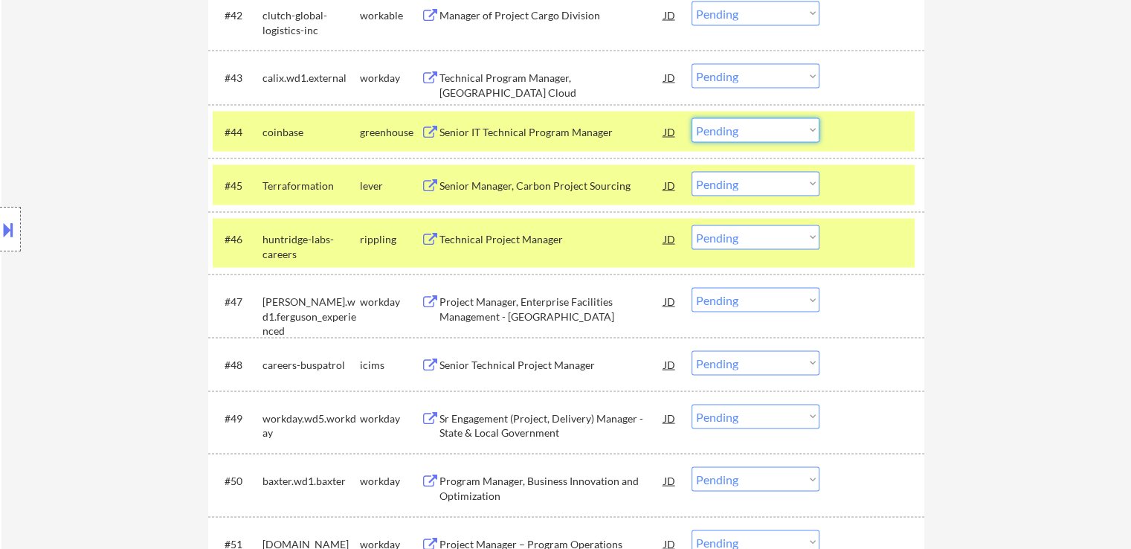
click at [754, 130] on select "Choose an option... Pending Applied Excluded (Questions) Excluded (Expired) Exc…" at bounding box center [755, 130] width 128 height 25
click at [691, 118] on select "Choose an option... Pending Applied Excluded (Questions) Excluded (Expired) Exc…" at bounding box center [755, 130] width 128 height 25
click at [548, 247] on div "Technical Project Manager" at bounding box center [551, 238] width 225 height 27
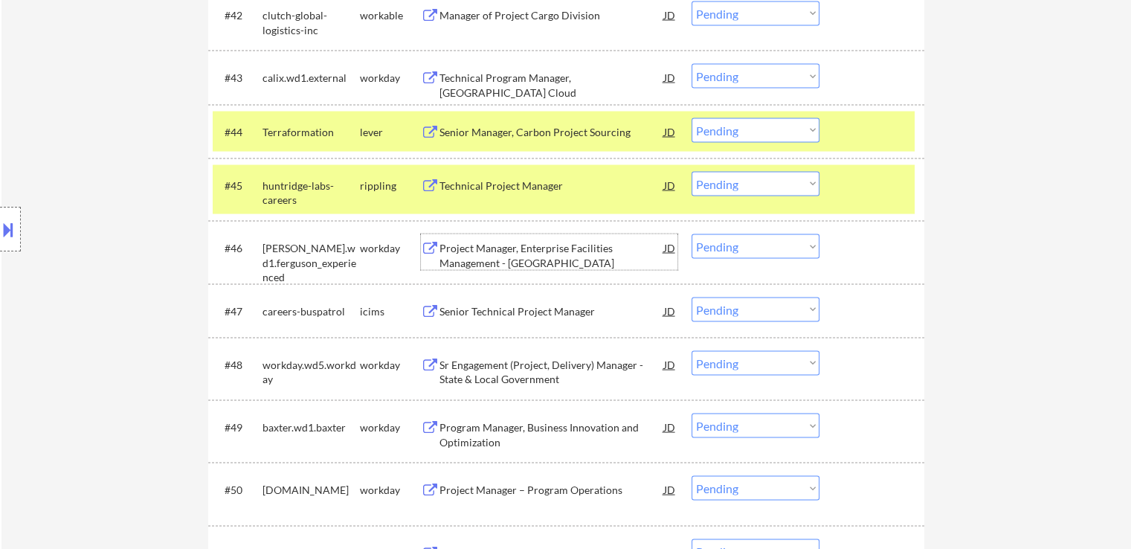
click at [743, 119] on select "Choose an option... Pending Applied Excluded (Questions) Excluded (Expired) Exc…" at bounding box center [755, 130] width 128 height 25
select select ""excluded__bad_match_""
click at [691, 118] on select "Choose an option... Pending Applied Excluded (Questions) Excluded (Expired) Exc…" at bounding box center [755, 130] width 128 height 25
drag, startPoint x: 739, startPoint y: 176, endPoint x: 750, endPoint y: 195, distance: 21.7
click at [739, 176] on select "Choose an option... Pending Applied Excluded (Questions) Excluded (Expired) Exc…" at bounding box center [755, 184] width 128 height 25
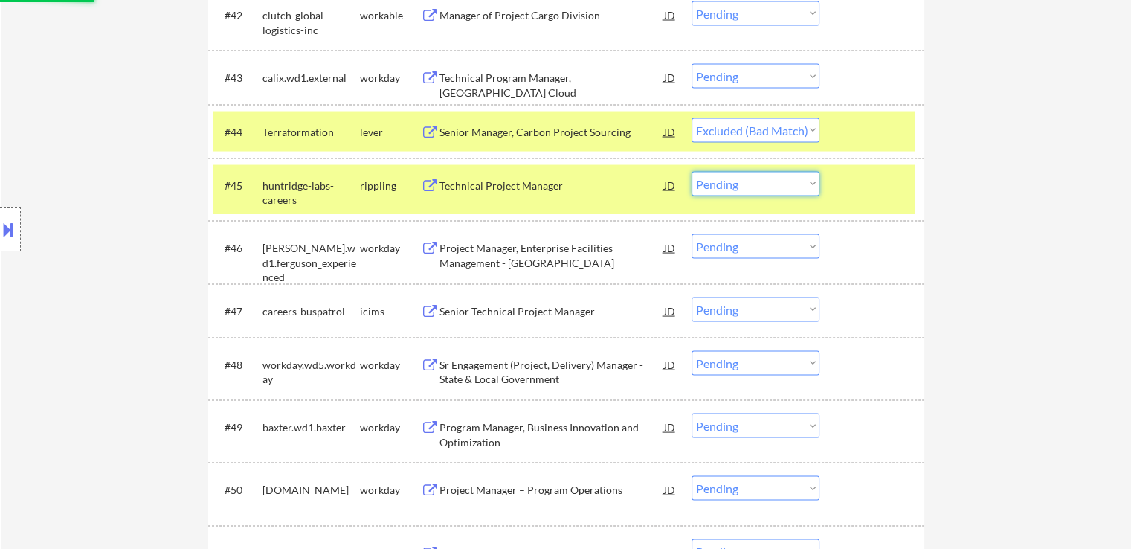
select select ""excluded__expired_""
click at [691, 172] on select "Choose an option... Pending Applied Excluded (Questions) Excluded (Expired) Exc…" at bounding box center [755, 184] width 128 height 25
drag, startPoint x: 925, startPoint y: 222, endPoint x: 888, endPoint y: 181, distance: 54.7
select select ""pending""
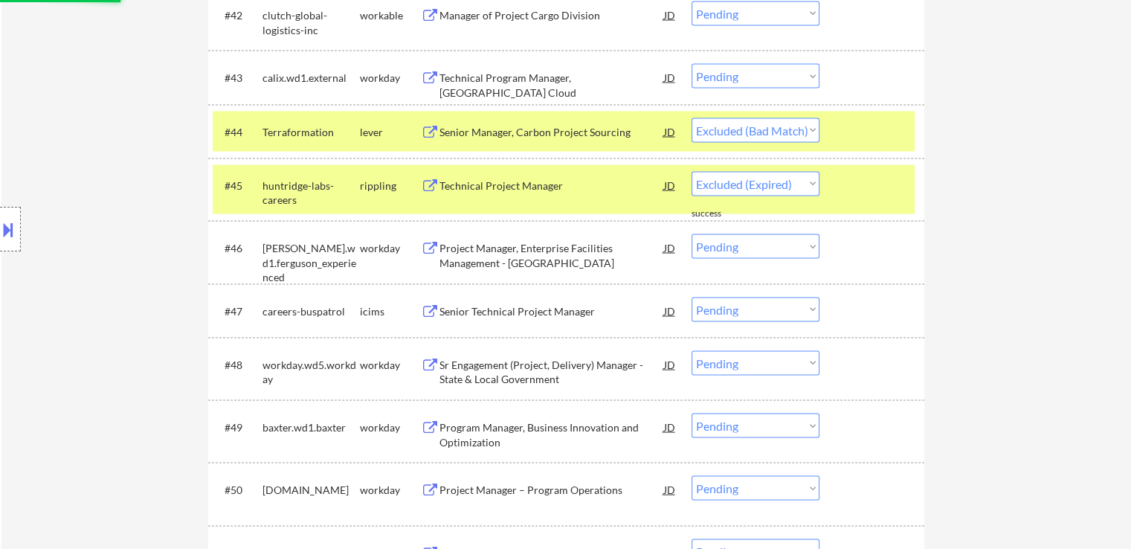
select select ""pending""
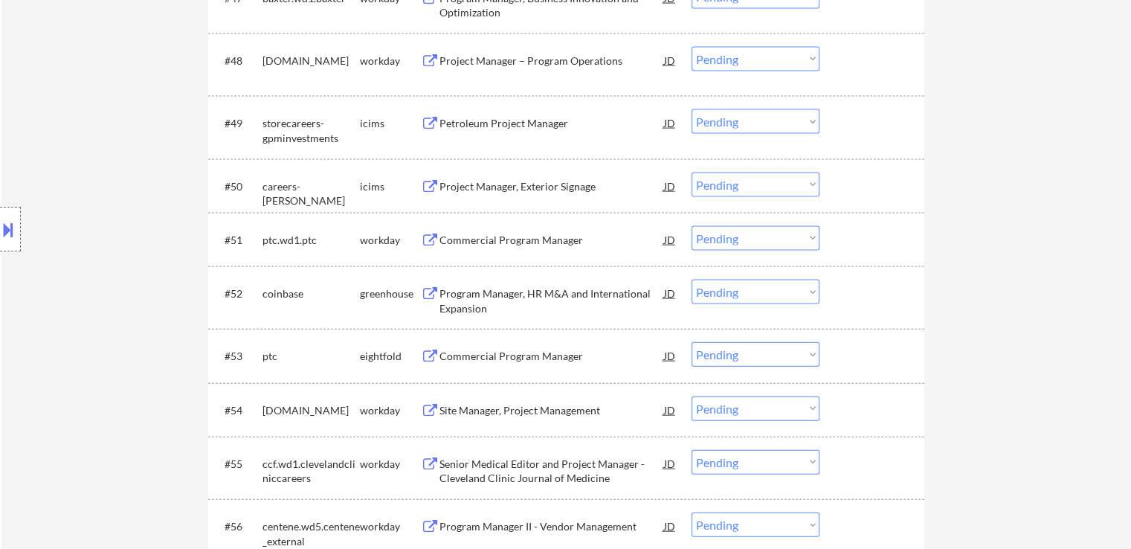
scroll to position [3346, 0]
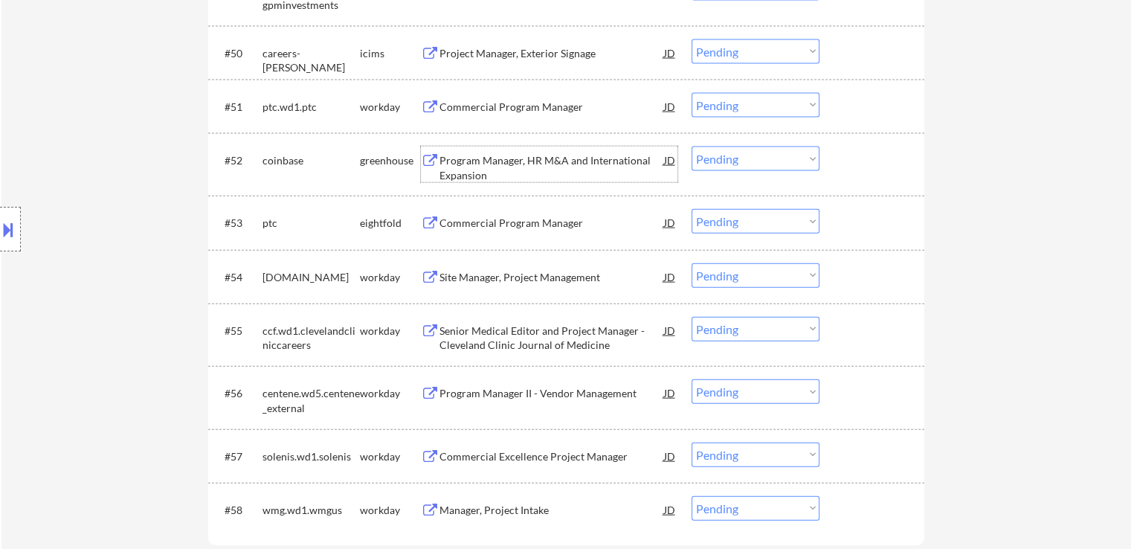
click at [564, 163] on div "Program Manager, HR M&A and International Expansion" at bounding box center [551, 167] width 225 height 29
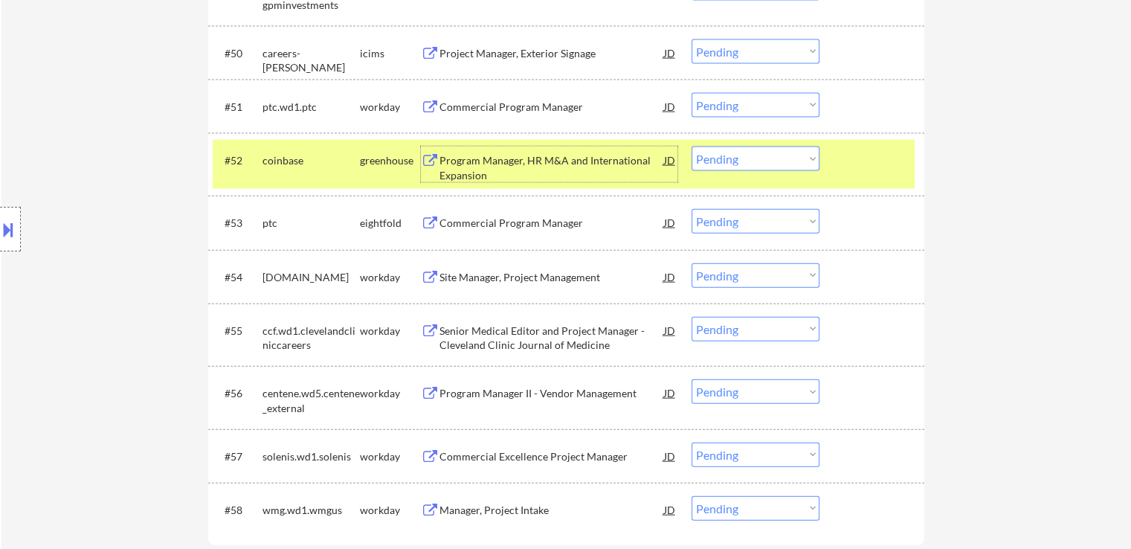
click at [759, 160] on select "Choose an option... Pending Applied Excluded (Questions) Excluded (Expired) Exc…" at bounding box center [755, 158] width 128 height 25
click at [691, 146] on select "Choose an option... Pending Applied Excluded (Questions) Excluded (Expired) Exc…" at bounding box center [755, 158] width 128 height 25
select select ""pending""
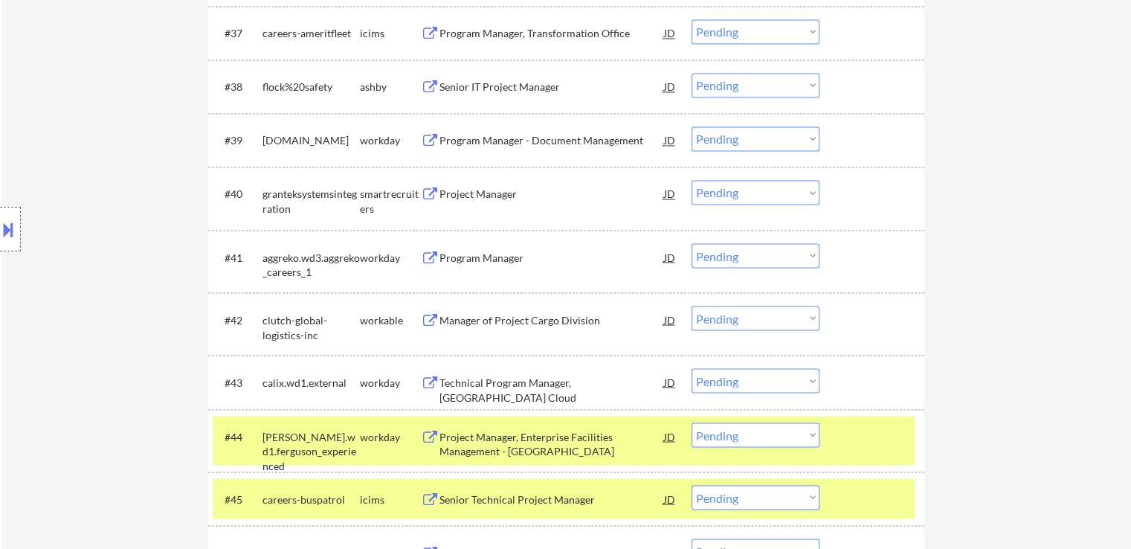
scroll to position [2677, 0]
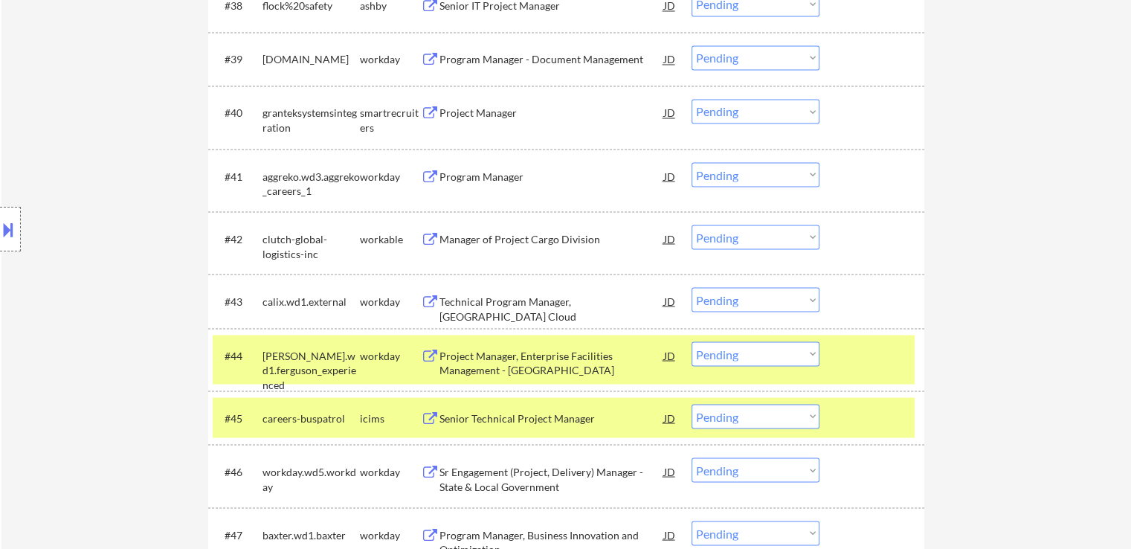
click at [500, 110] on div "Project Manager" at bounding box center [551, 113] width 225 height 15
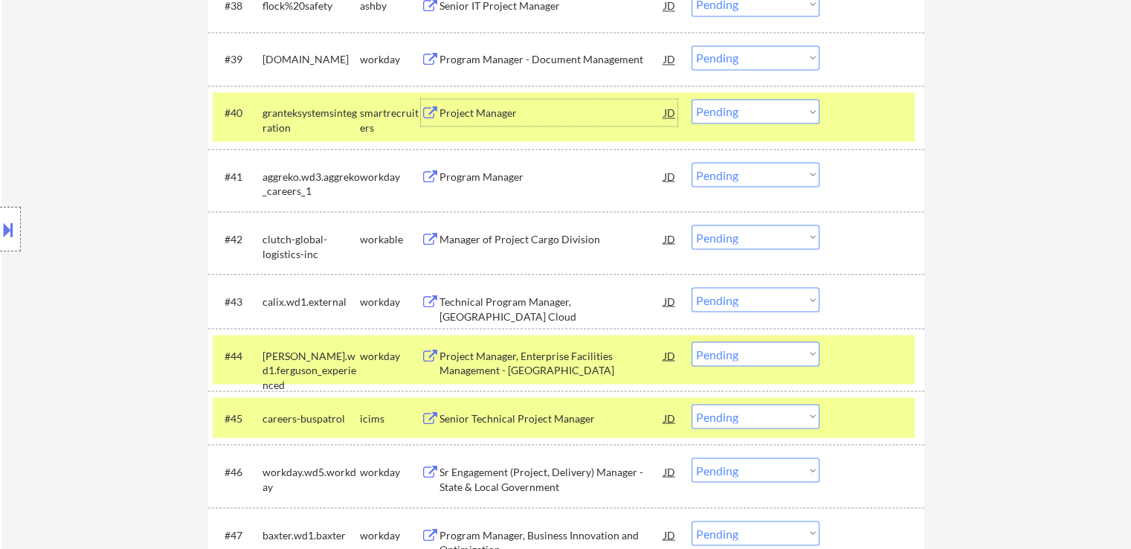
click at [547, 233] on div "Manager of Project Cargo Division" at bounding box center [551, 238] width 225 height 15
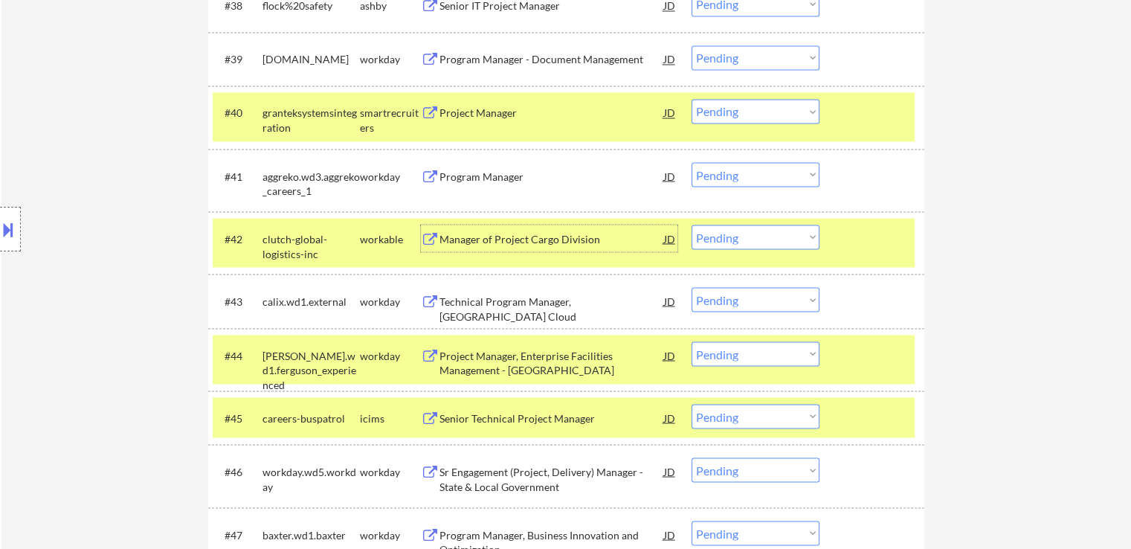
click at [739, 113] on select "Choose an option... Pending Applied Excluded (Questions) Excluded (Expired) Exc…" at bounding box center [755, 111] width 128 height 25
click at [691, 99] on select "Choose an option... Pending Applied Excluded (Questions) Excluded (Expired) Exc…" at bounding box center [755, 111] width 128 height 25
select select ""pending""
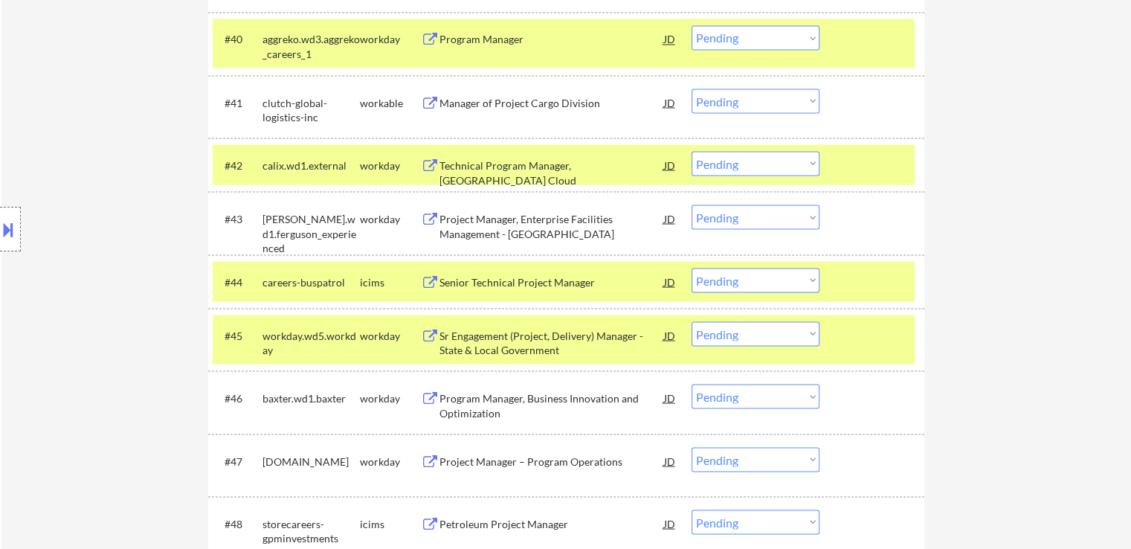
scroll to position [2751, 0]
click at [725, 88] on select "Choose an option... Pending Applied Excluded (Questions) Excluded (Expired) Exc…" at bounding box center [755, 100] width 128 height 25
click at [691, 88] on select "Choose an option... Pending Applied Excluded (Questions) Excluded (Expired) Exc…" at bounding box center [755, 100] width 128 height 25
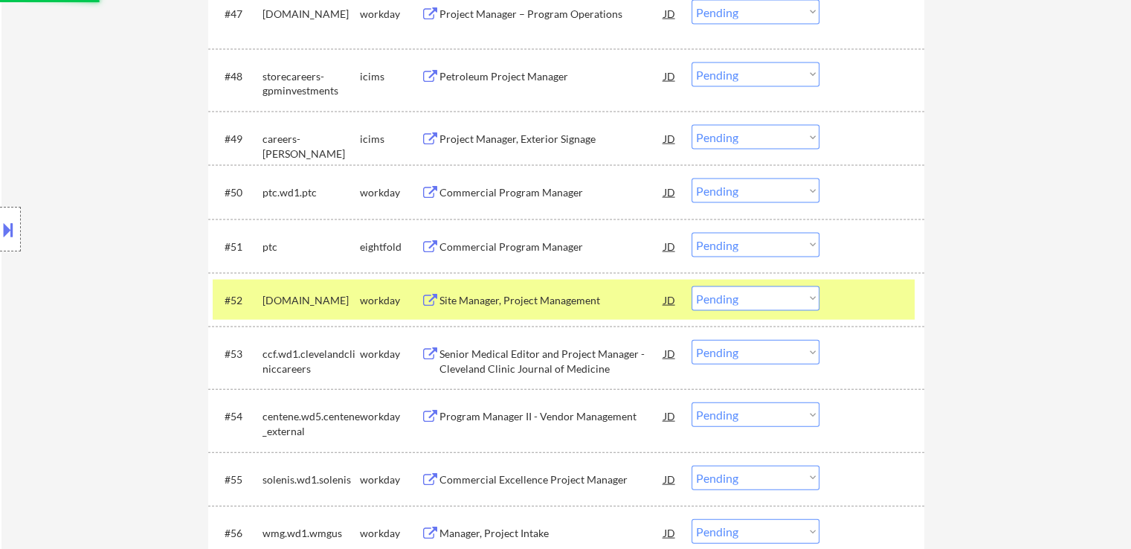
select select ""pending""
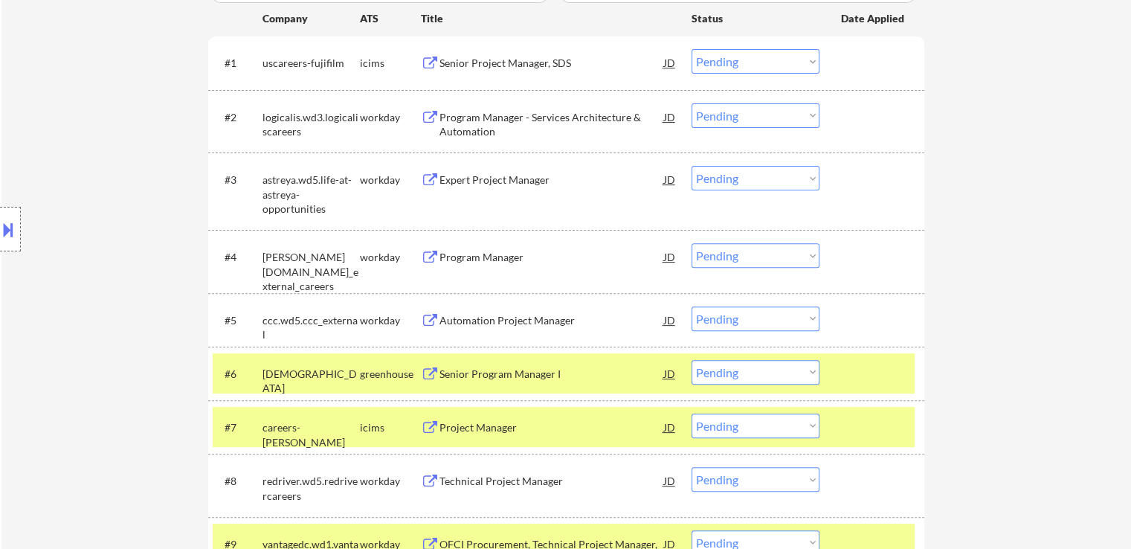
scroll to position [595, 0]
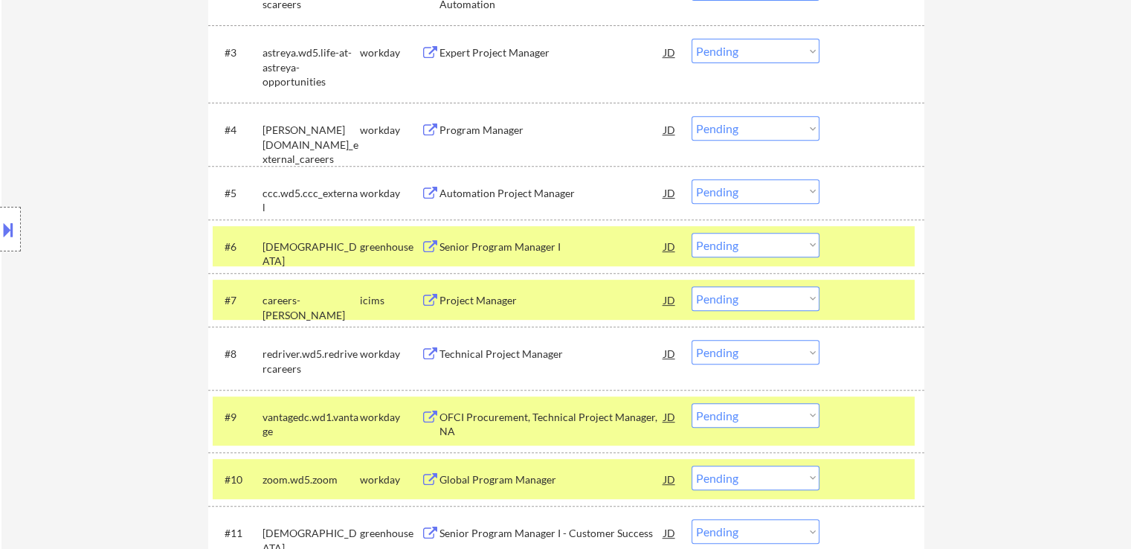
click at [527, 250] on div "Senior Program Manager I" at bounding box center [551, 246] width 225 height 15
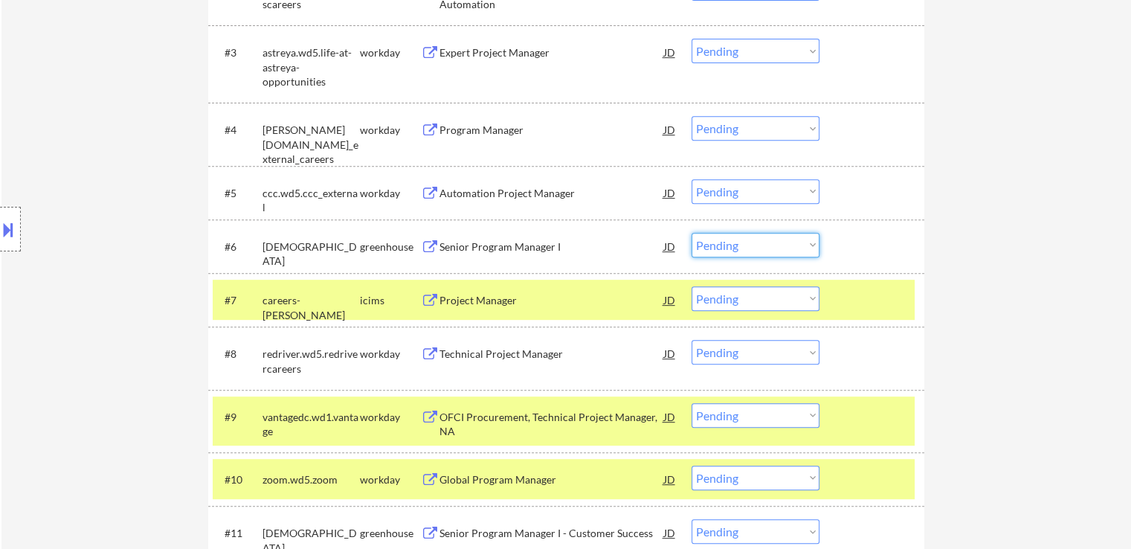
click at [738, 251] on select "Choose an option... Pending Applied Excluded (Questions) Excluded (Expired) Exc…" at bounding box center [755, 245] width 128 height 25
click at [691, 233] on select "Choose an option... Pending Applied Excluded (Questions) Excluded (Expired) Exc…" at bounding box center [755, 245] width 128 height 25
select select ""pending""
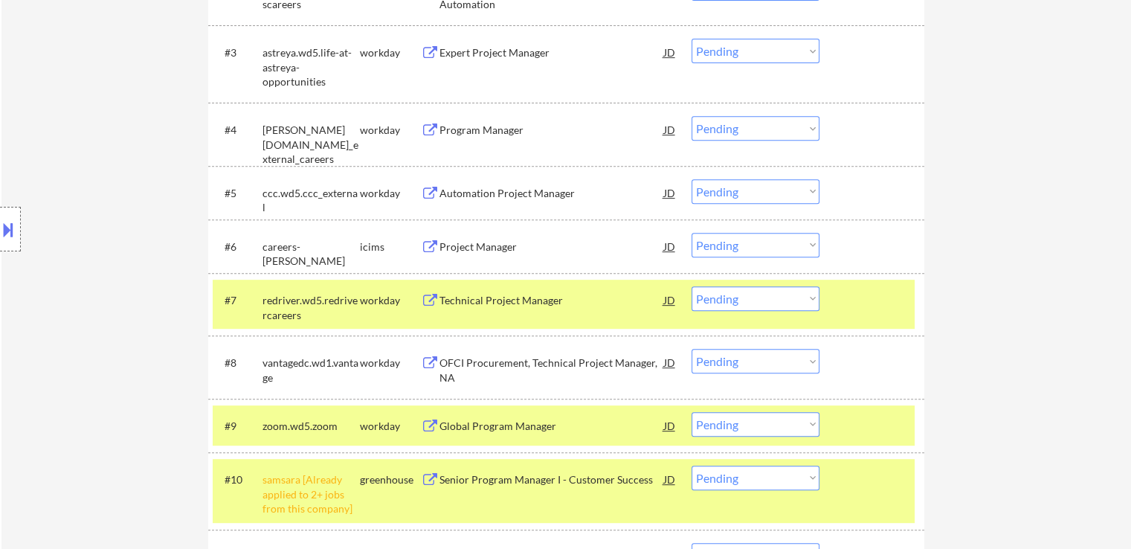
scroll to position [744, 0]
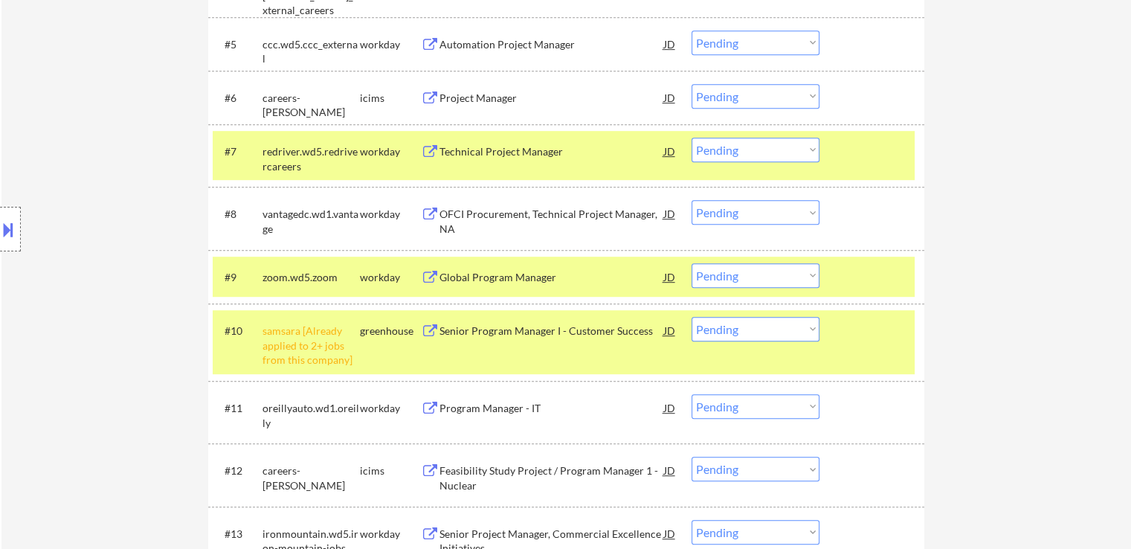
click at [784, 322] on select "Choose an option... Pending Applied Excluded (Questions) Excluded (Expired) Exc…" at bounding box center [755, 329] width 128 height 25
click at [691, 317] on select "Choose an option... Pending Applied Excluded (Questions) Excluded (Expired) Exc…" at bounding box center [755, 329] width 128 height 25
select select ""pending""
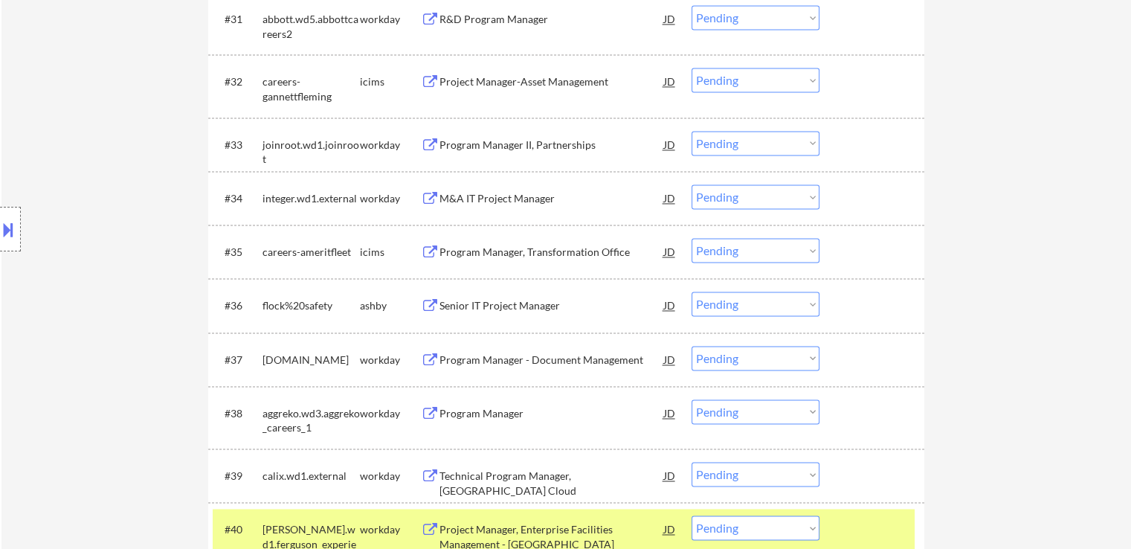
scroll to position [2305, 0]
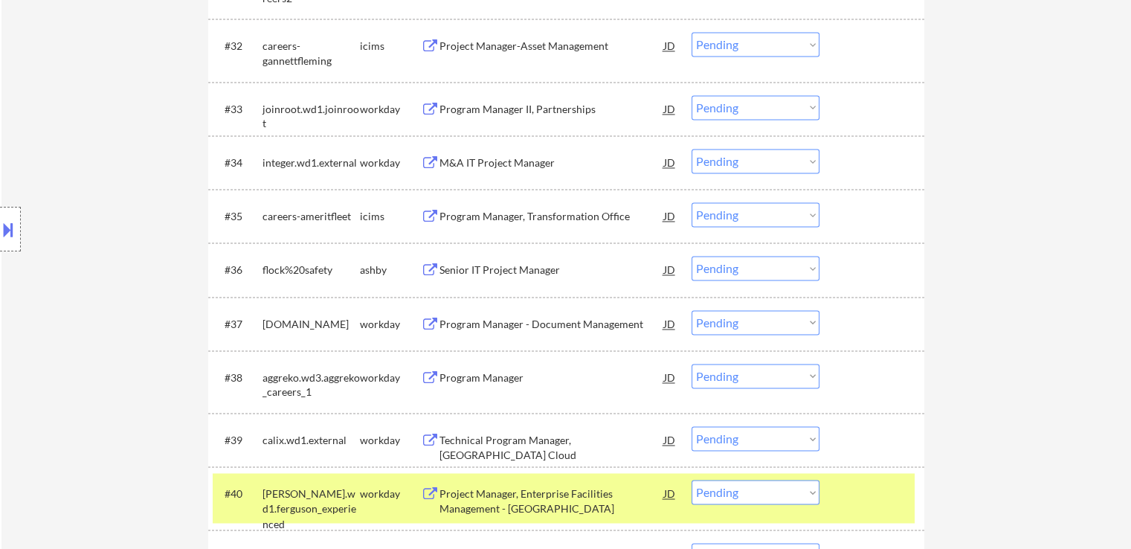
click at [541, 274] on div "Senior IT Project Manager" at bounding box center [551, 269] width 225 height 15
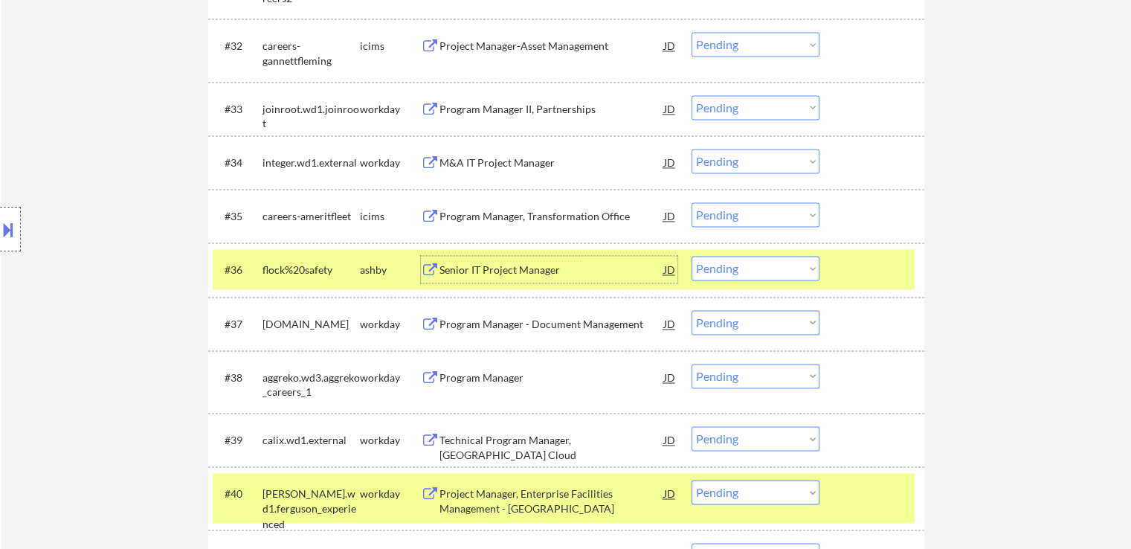
scroll to position [2454, 0]
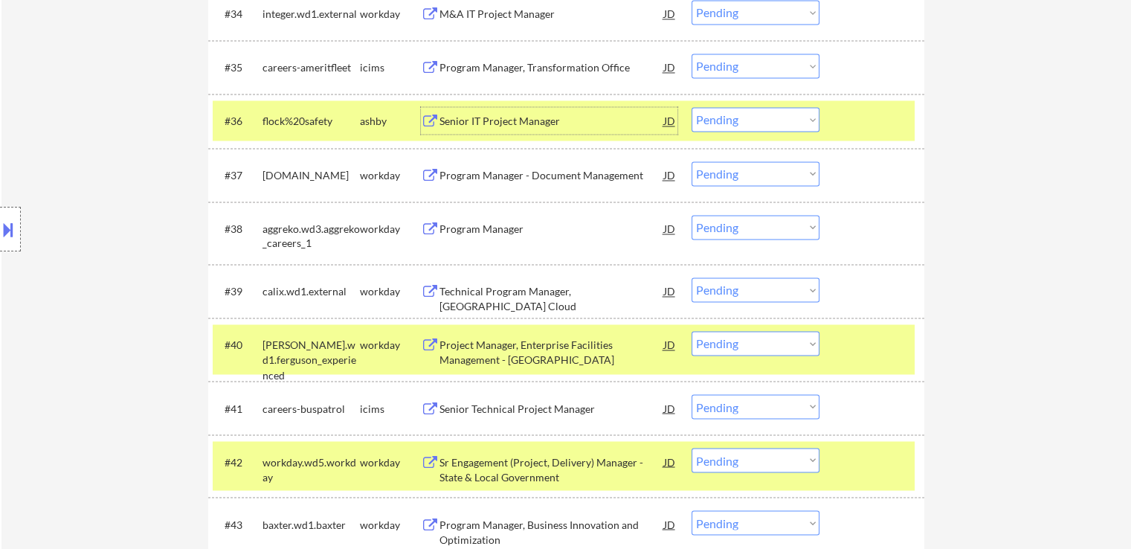
drag, startPoint x: 738, startPoint y: 117, endPoint x: 744, endPoint y: 128, distance: 12.4
click at [738, 117] on select "Choose an option... Pending Applied Excluded (Questions) Excluded (Expired) Exc…" at bounding box center [755, 119] width 128 height 25
click at [691, 107] on select "Choose an option... Pending Applied Excluded (Questions) Excluded (Expired) Exc…" at bounding box center [755, 119] width 128 height 25
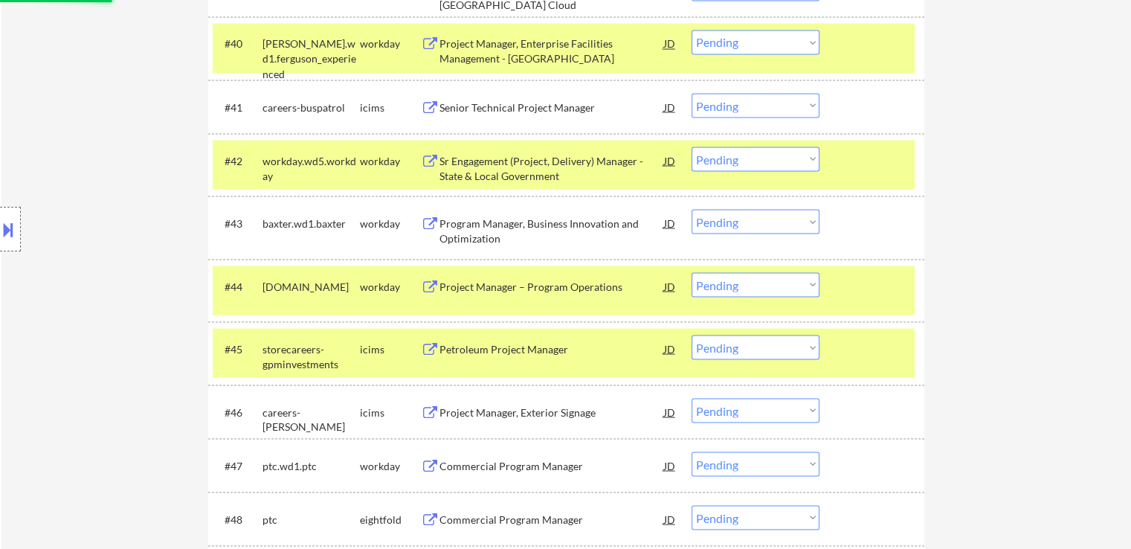
select select ""pending""
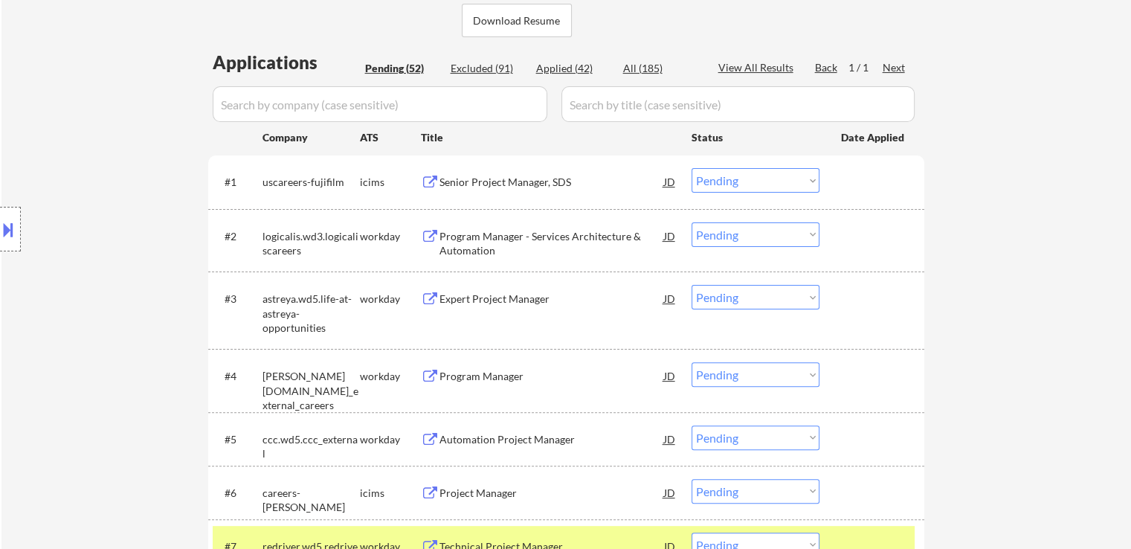
scroll to position [372, 0]
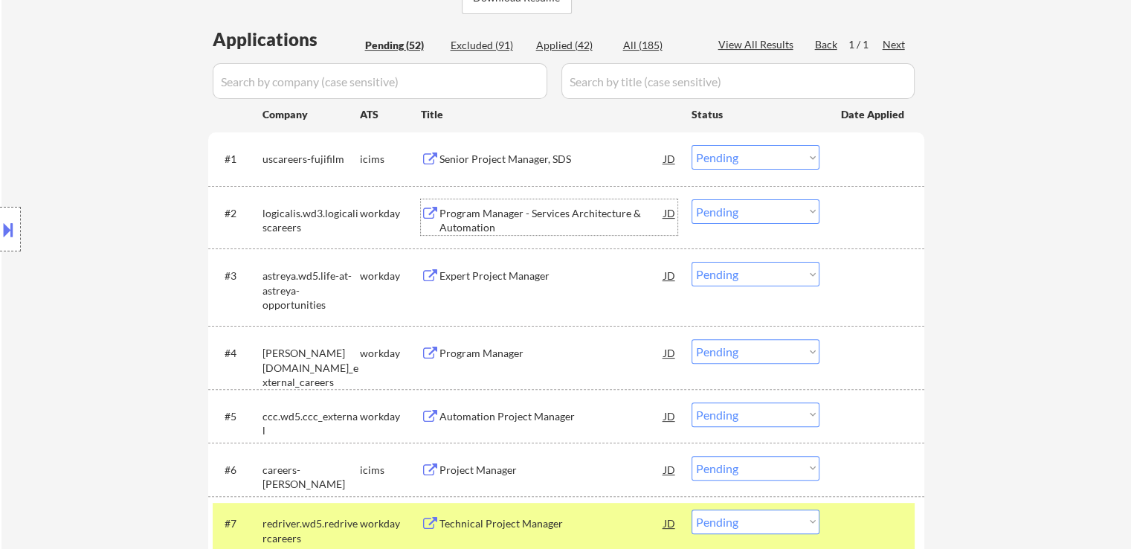
click at [561, 215] on div "Program Manager - Services Architecture & Automation" at bounding box center [551, 220] width 225 height 29
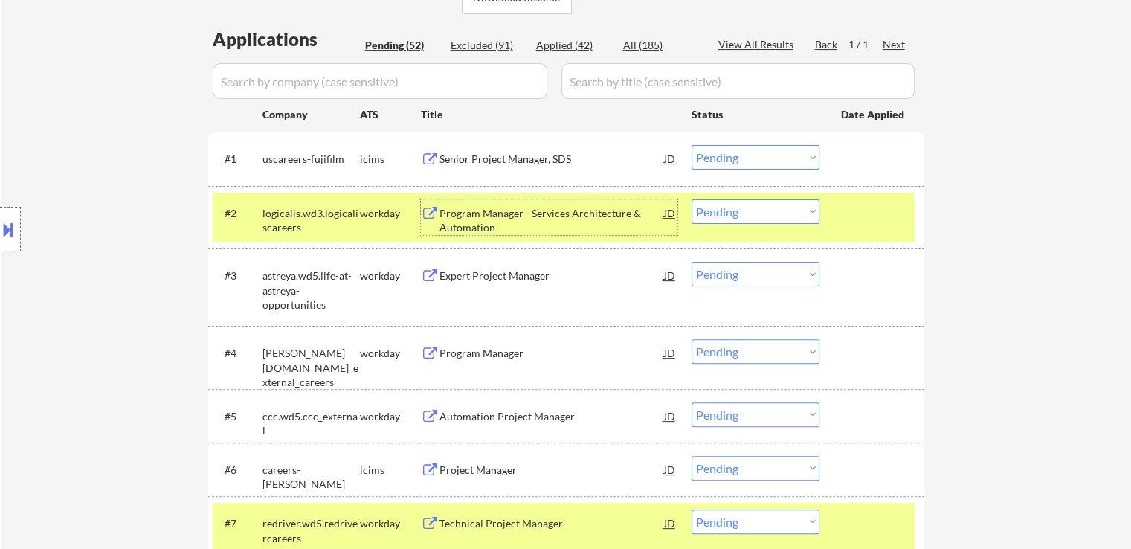
click at [537, 274] on div "Expert Project Manager" at bounding box center [551, 275] width 225 height 15
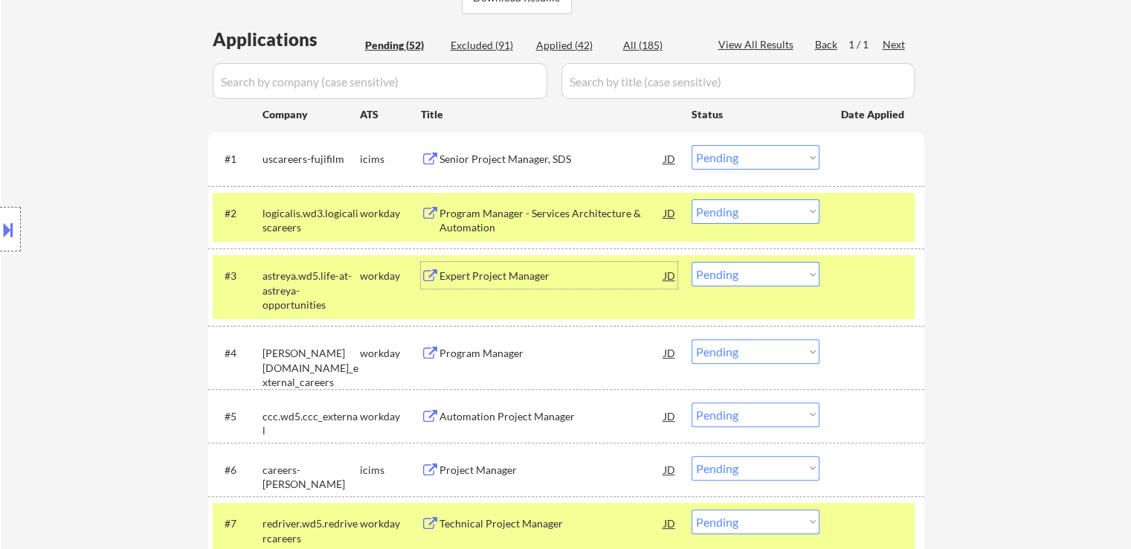
click at [748, 210] on select "Choose an option... Pending Applied Excluded (Questions) Excluded (Expired) Exc…" at bounding box center [755, 211] width 128 height 25
click at [691, 199] on select "Choose an option... Pending Applied Excluded (Questions) Excluded (Expired) Exc…" at bounding box center [755, 211] width 128 height 25
click at [542, 358] on div "Program Manager" at bounding box center [551, 353] width 225 height 15
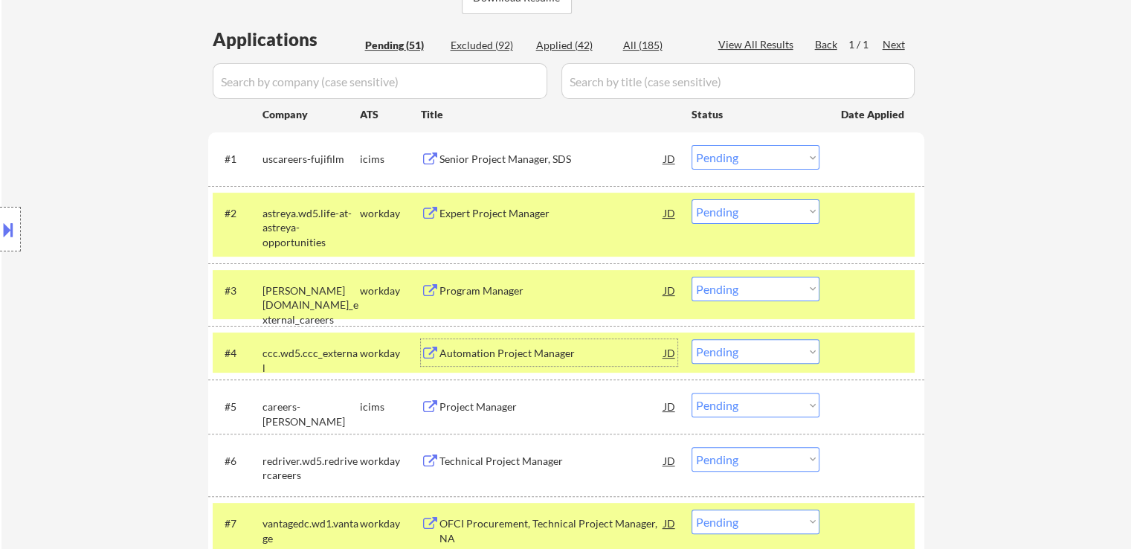
drag, startPoint x: 728, startPoint y: 212, endPoint x: 732, endPoint y: 220, distance: 9.0
click at [728, 212] on select "Choose an option... Pending Applied Excluded (Questions) Excluded (Expired) Exc…" at bounding box center [755, 211] width 128 height 25
click at [691, 199] on select "Choose an option... Pending Applied Excluded (Questions) Excluded (Expired) Exc…" at bounding box center [755, 211] width 128 height 25
click at [549, 353] on div "Automation Project Manager" at bounding box center [551, 353] width 225 height 15
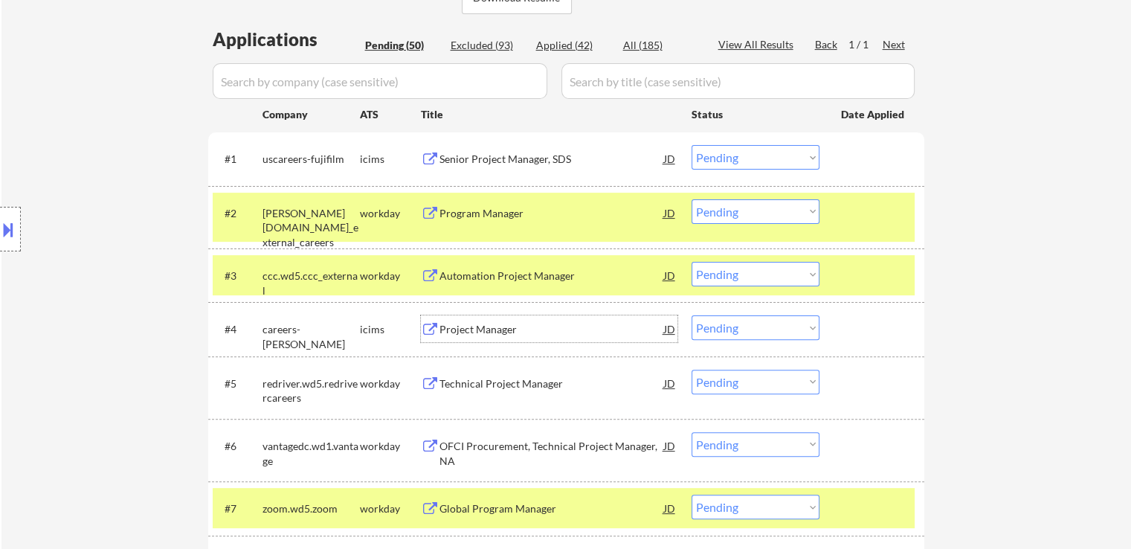
click at [724, 219] on select "Choose an option... Pending Applied Excluded (Questions) Excluded (Expired) Exc…" at bounding box center [755, 211] width 128 height 25
click at [691, 199] on select "Choose an option... Pending Applied Excluded (Questions) Excluded (Expired) Exc…" at bounding box center [755, 211] width 128 height 25
click at [552, 386] on div "Technical Project Manager" at bounding box center [551, 383] width 225 height 15
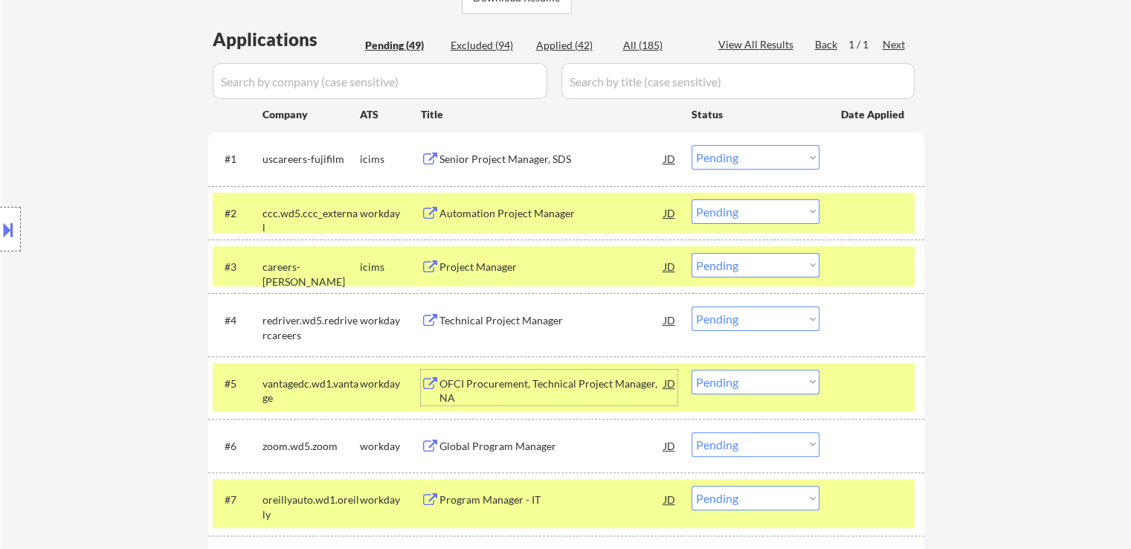
click at [748, 216] on select "Choose an option... Pending Applied Excluded (Questions) Excluded (Expired) Exc…" at bounding box center [755, 211] width 128 height 25
click at [691, 199] on select "Choose an option... Pending Applied Excluded (Questions) Excluded (Expired) Exc…" at bounding box center [755, 211] width 128 height 25
select select ""pending""
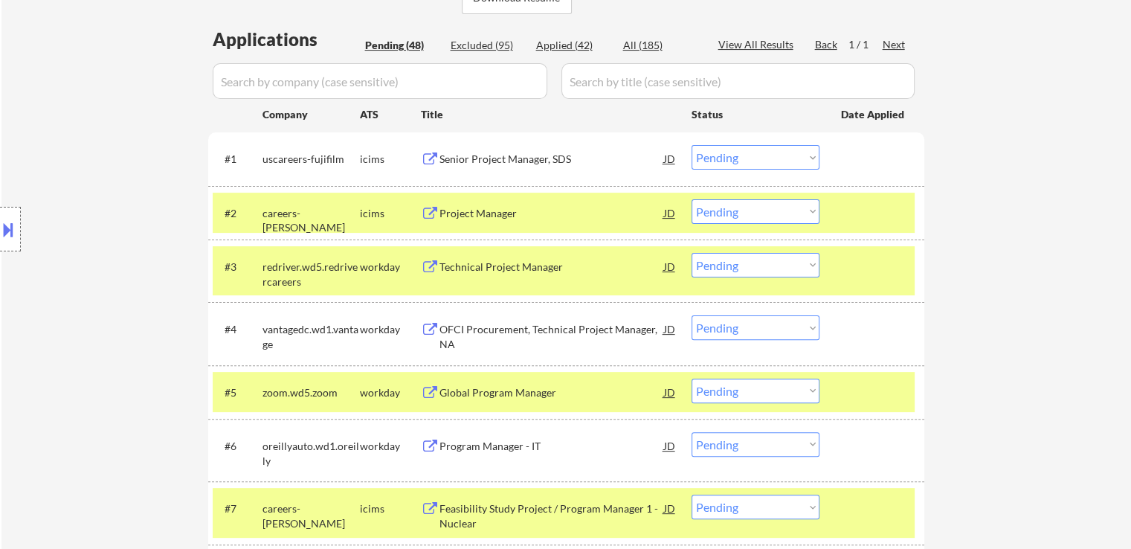
drag, startPoint x: 723, startPoint y: 255, endPoint x: 744, endPoint y: 273, distance: 28.0
click at [725, 256] on select "Choose an option... Pending Applied Excluded (Questions) Excluded (Expired) Exc…" at bounding box center [755, 265] width 128 height 25
click at [691, 253] on select "Choose an option... Pending Applied Excluded (Questions) Excluded (Expired) Exc…" at bounding box center [755, 265] width 128 height 25
click at [634, 327] on div "OFCI Procurement, Technical Project Manager, NA" at bounding box center [551, 336] width 225 height 29
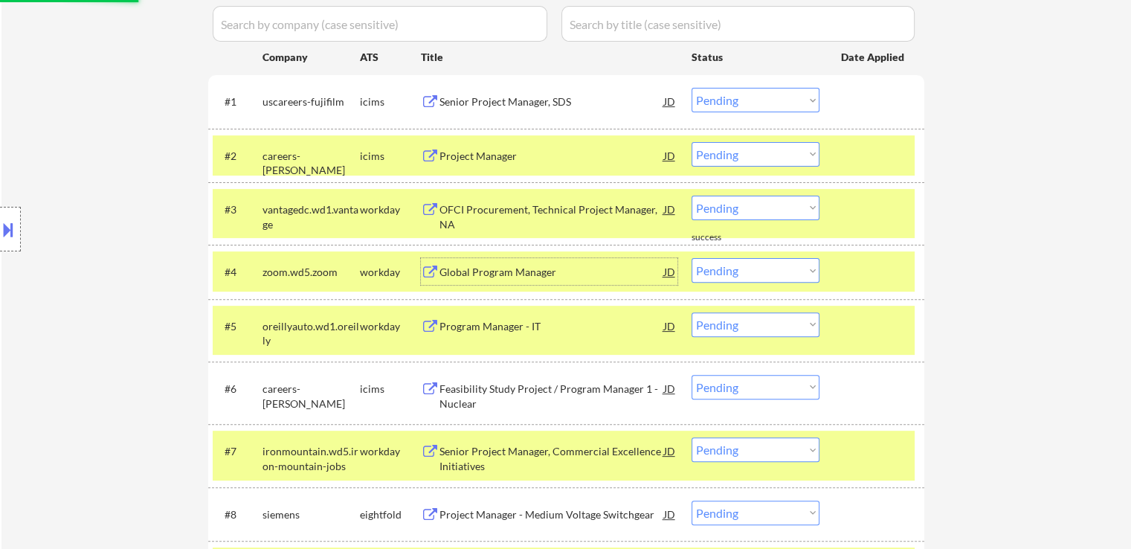
scroll to position [446, 0]
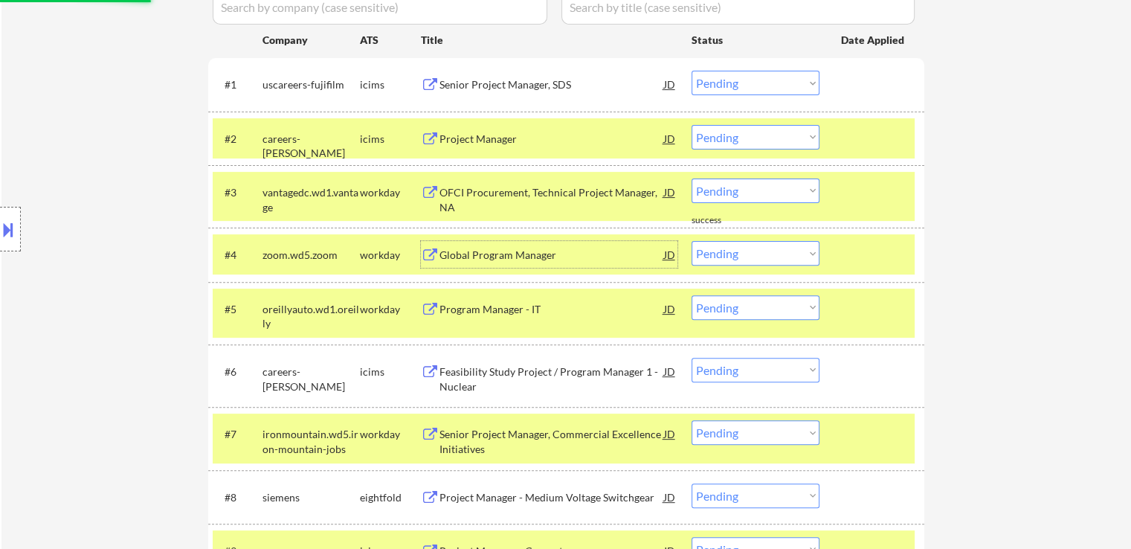
click at [551, 304] on div "Program Manager - IT" at bounding box center [551, 309] width 225 height 15
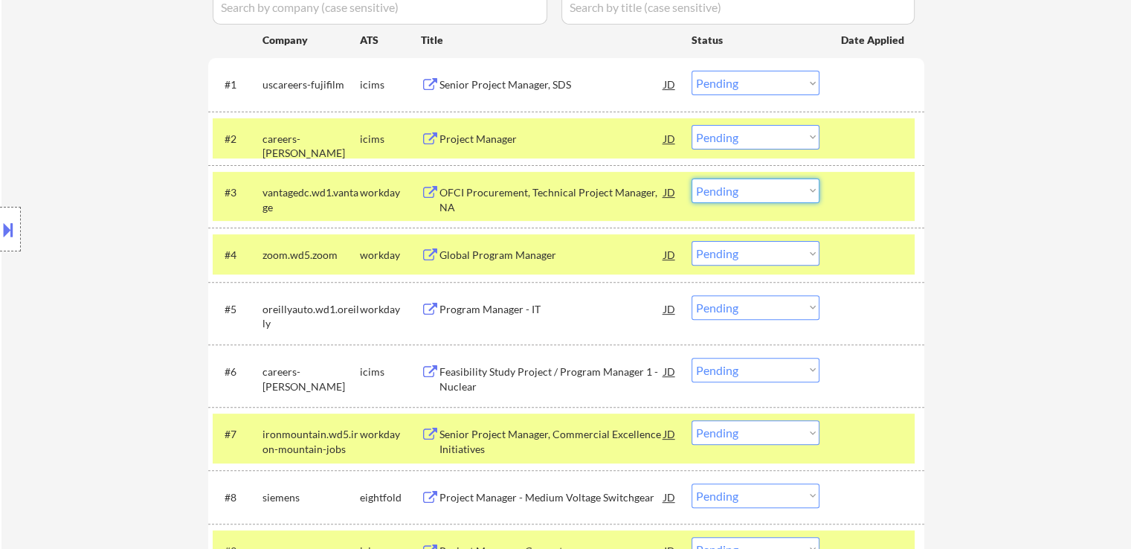
drag, startPoint x: 726, startPoint y: 188, endPoint x: 722, endPoint y: 201, distance: 13.2
click at [724, 190] on select "Choose an option... Pending Applied Excluded (Questions) Excluded (Expired) Exc…" at bounding box center [755, 190] width 128 height 25
click at [691, 178] on select "Choose an option... Pending Applied Excluded (Questions) Excluded (Expired) Exc…" at bounding box center [755, 190] width 128 height 25
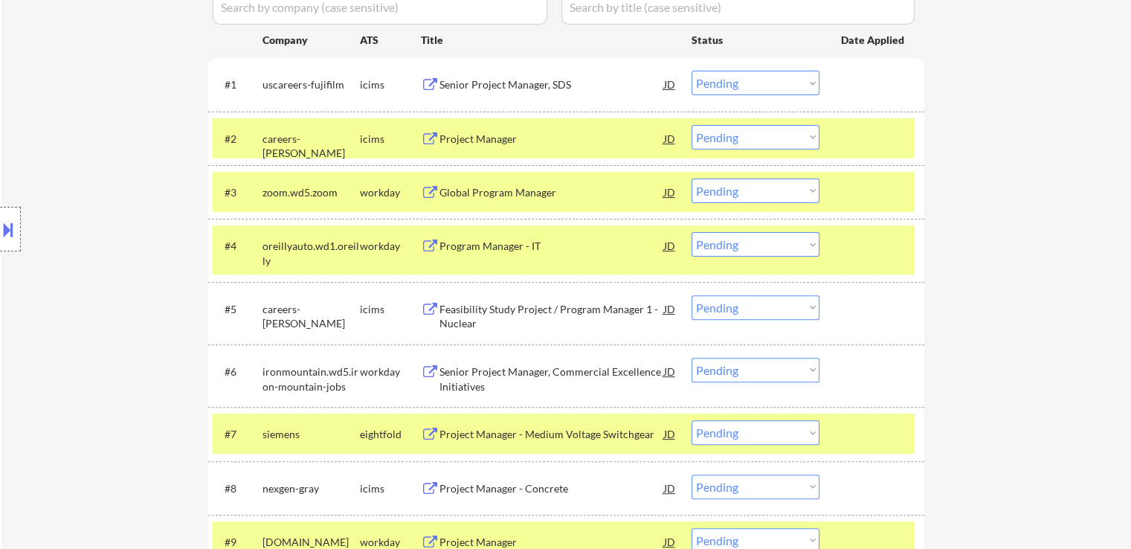
click at [747, 193] on select "Choose an option... Pending Applied Excluded (Questions) Excluded (Expired) Exc…" at bounding box center [755, 190] width 128 height 25
click at [691, 178] on select "Choose an option... Pending Applied Excluded (Questions) Excluded (Expired) Exc…" at bounding box center [755, 190] width 128 height 25
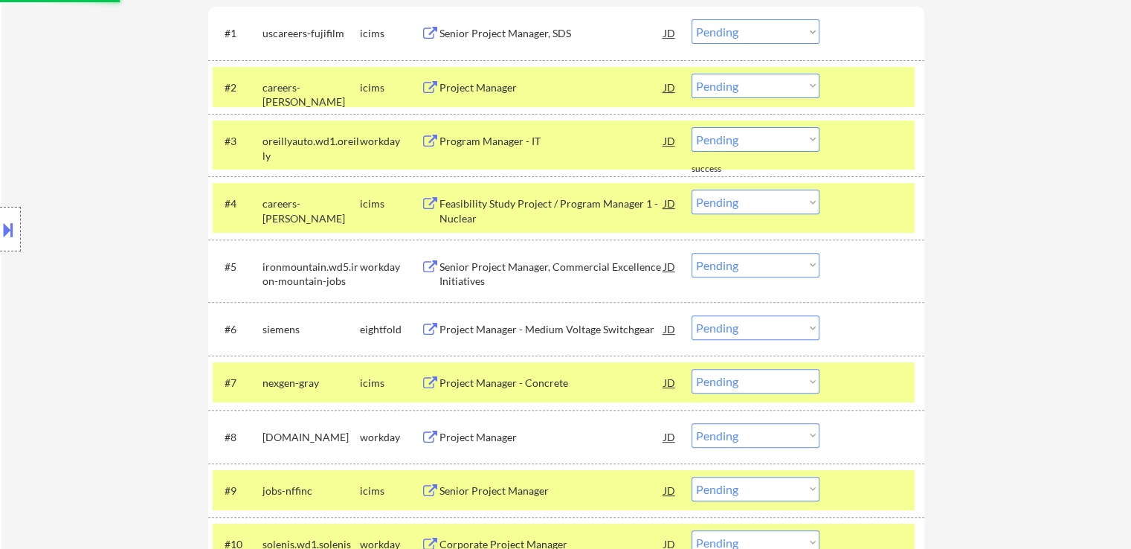
scroll to position [520, 0]
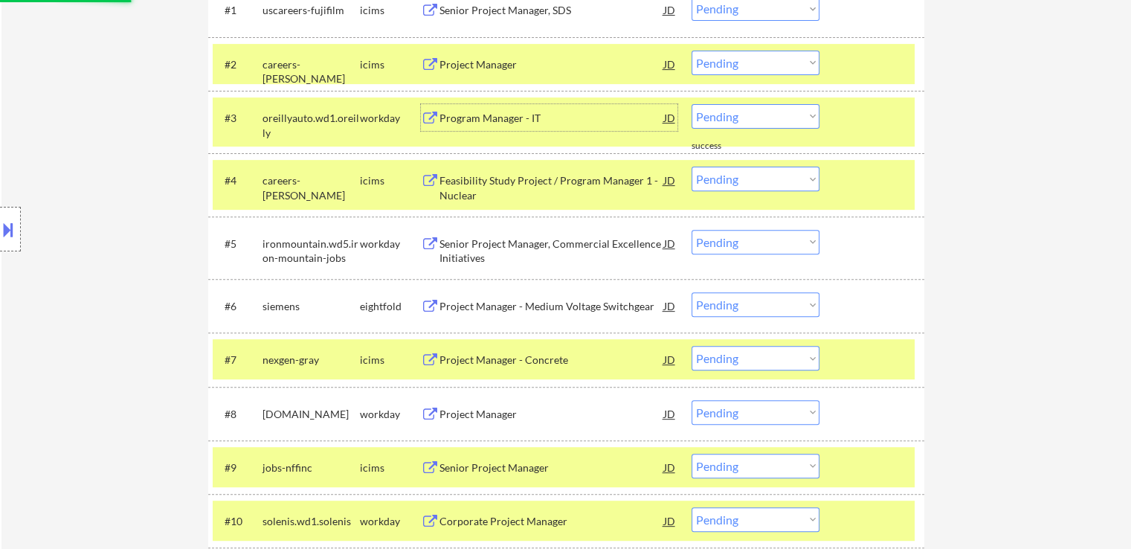
click at [540, 114] on div "Program Manager - IT" at bounding box center [551, 118] width 225 height 15
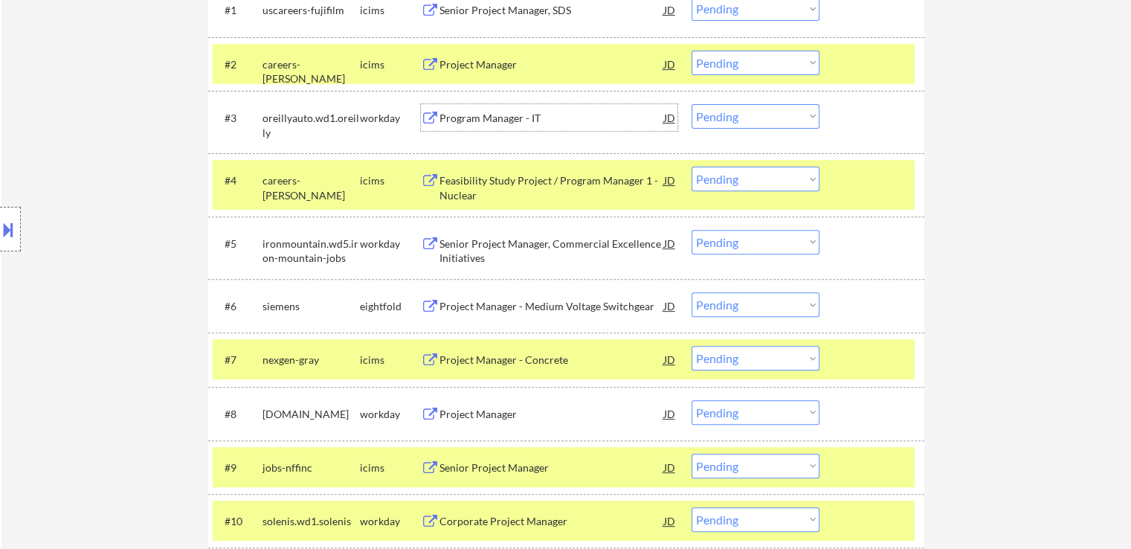
click at [585, 239] on div "Senior Project Manager, Commercial Excellence Initiatives" at bounding box center [551, 250] width 225 height 29
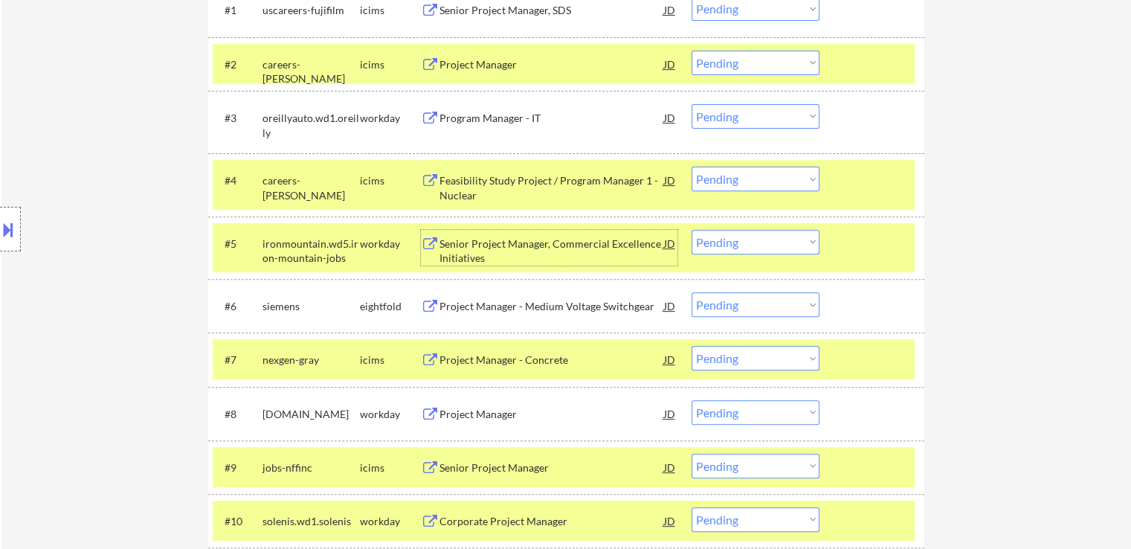
click at [734, 118] on select "Choose an option... Pending Applied Excluded (Questions) Excluded (Expired) Exc…" at bounding box center [755, 116] width 128 height 25
click at [691, 104] on select "Choose an option... Pending Applied Excluded (Questions) Excluded (Expired) Exc…" at bounding box center [755, 116] width 128 height 25
click at [583, 248] on div "Senior Project Manager, Commercial Excellence Initiatives" at bounding box center [551, 250] width 225 height 29
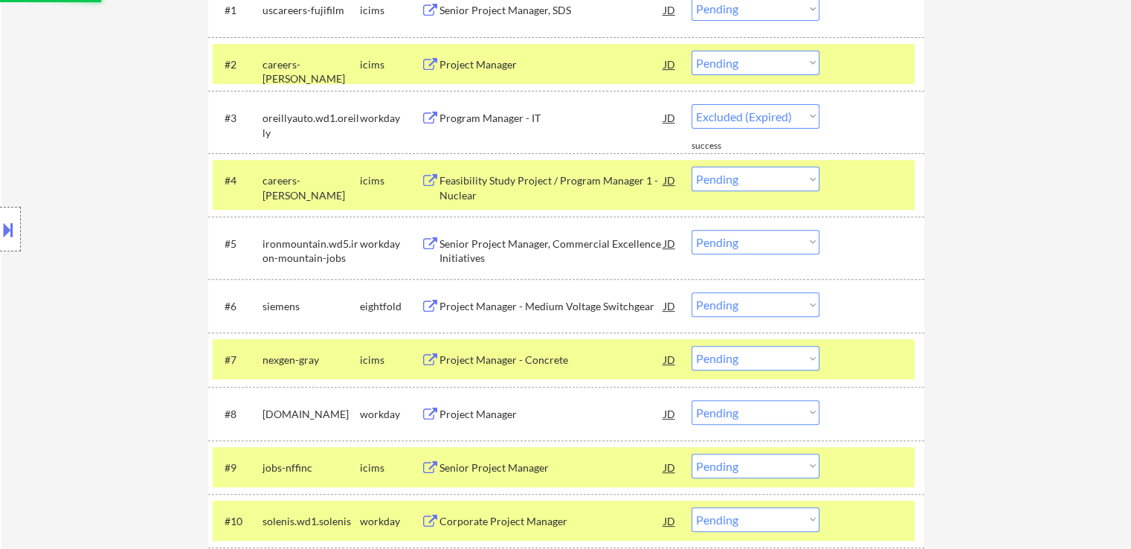
select select ""pending""
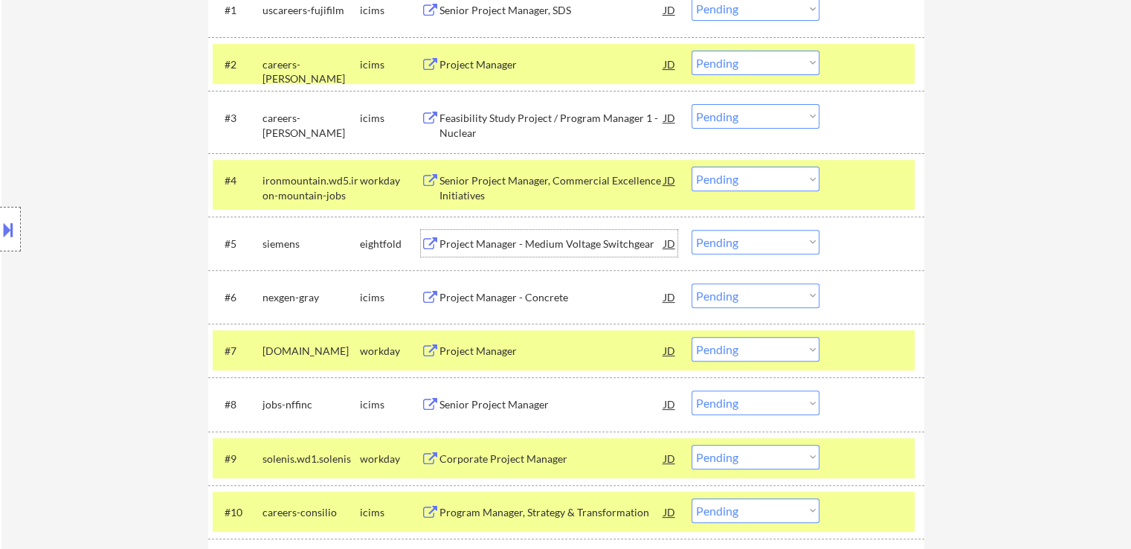
click at [787, 182] on select "Choose an option... Pending Applied Excluded (Questions) Excluded (Expired) Exc…" at bounding box center [755, 179] width 128 height 25
click at [691, 167] on select "Choose an option... Pending Applied Excluded (Questions) Excluded (Expired) Exc…" at bounding box center [755, 179] width 128 height 25
click at [606, 245] on div "Project Manager - Medium Voltage Switchgear" at bounding box center [551, 243] width 225 height 15
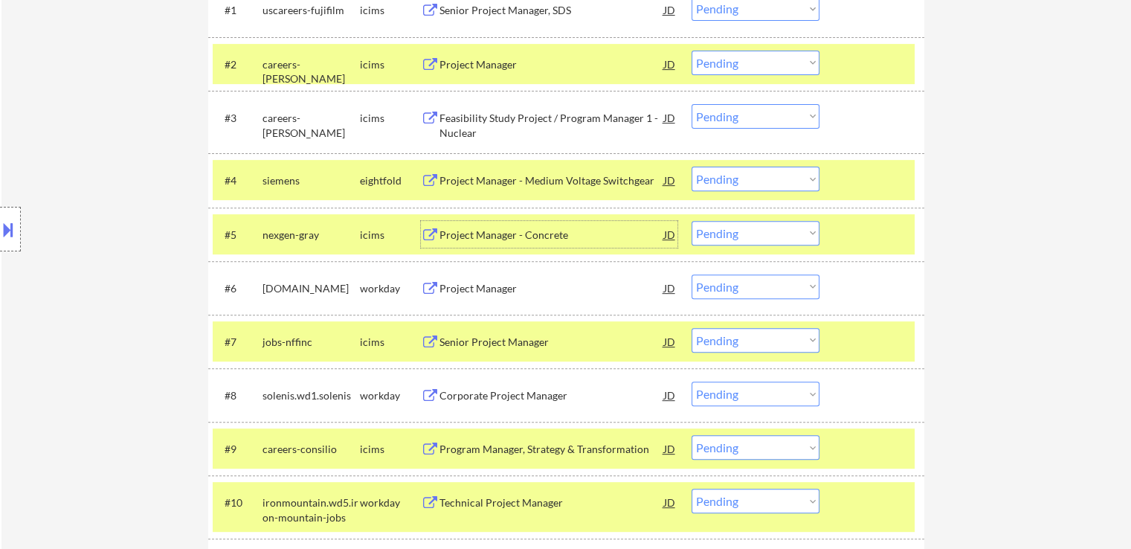
click at [526, 291] on div "Project Manager" at bounding box center [551, 288] width 225 height 15
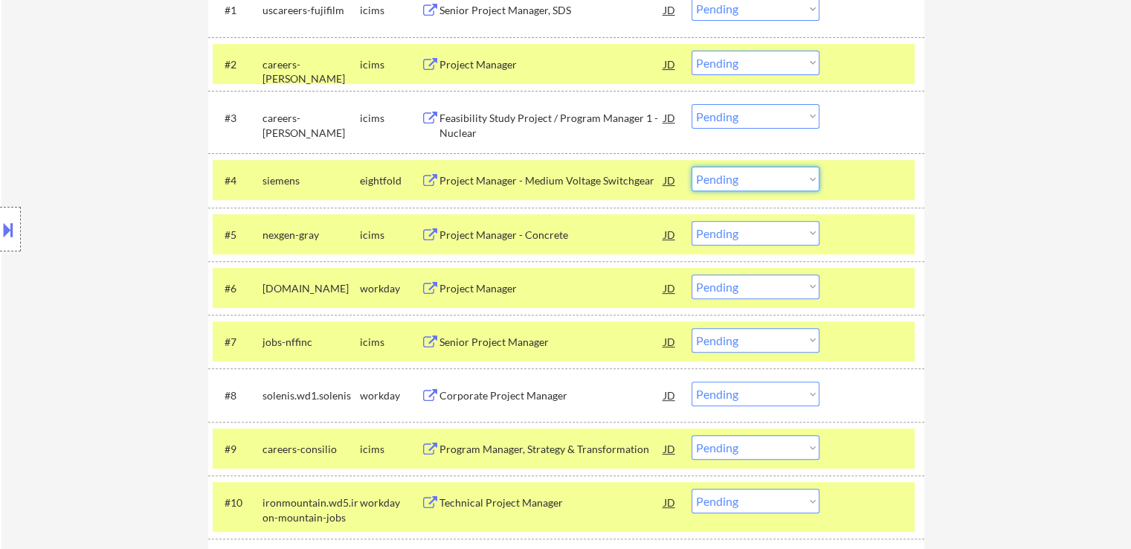
click at [735, 180] on select "Choose an option... Pending Applied Excluded (Questions) Excluded (Expired) Exc…" at bounding box center [755, 179] width 128 height 25
click at [691, 167] on select "Choose an option... Pending Applied Excluded (Questions) Excluded (Expired) Exc…" at bounding box center [755, 179] width 128 height 25
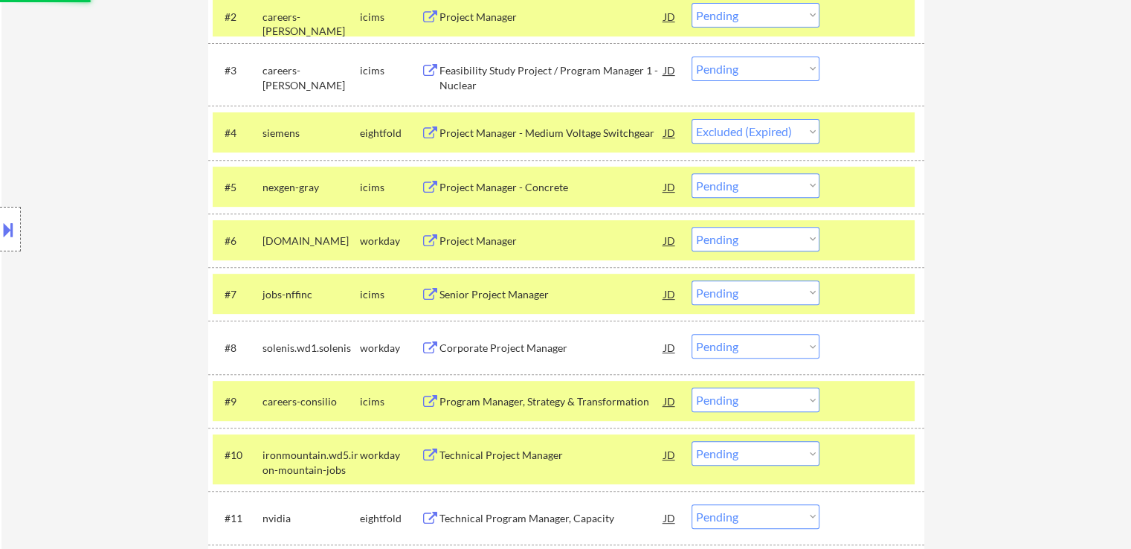
scroll to position [595, 0]
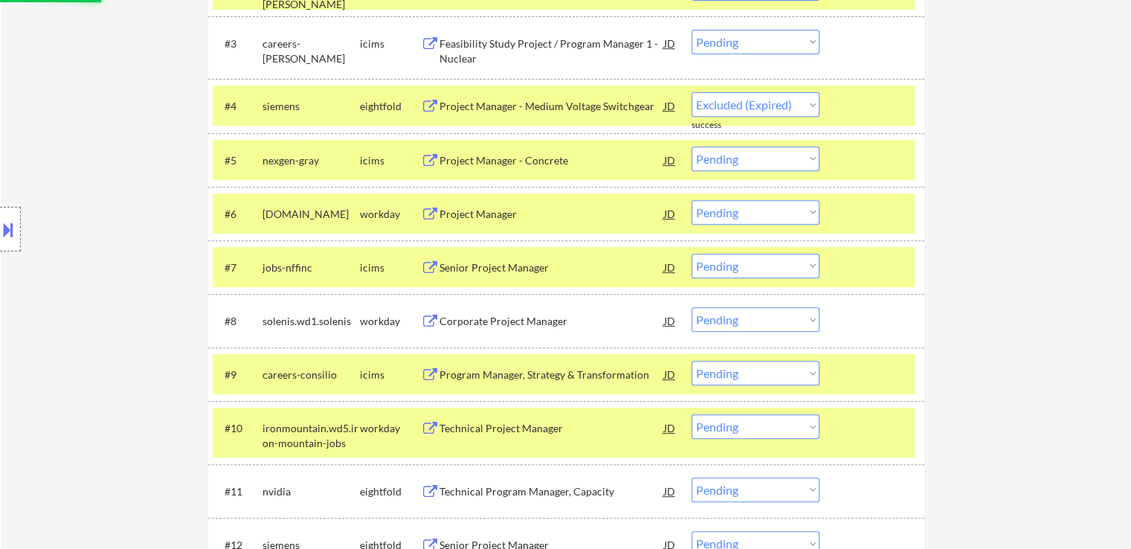
click at [542, 323] on div "Corporate Project Manager" at bounding box center [551, 321] width 225 height 15
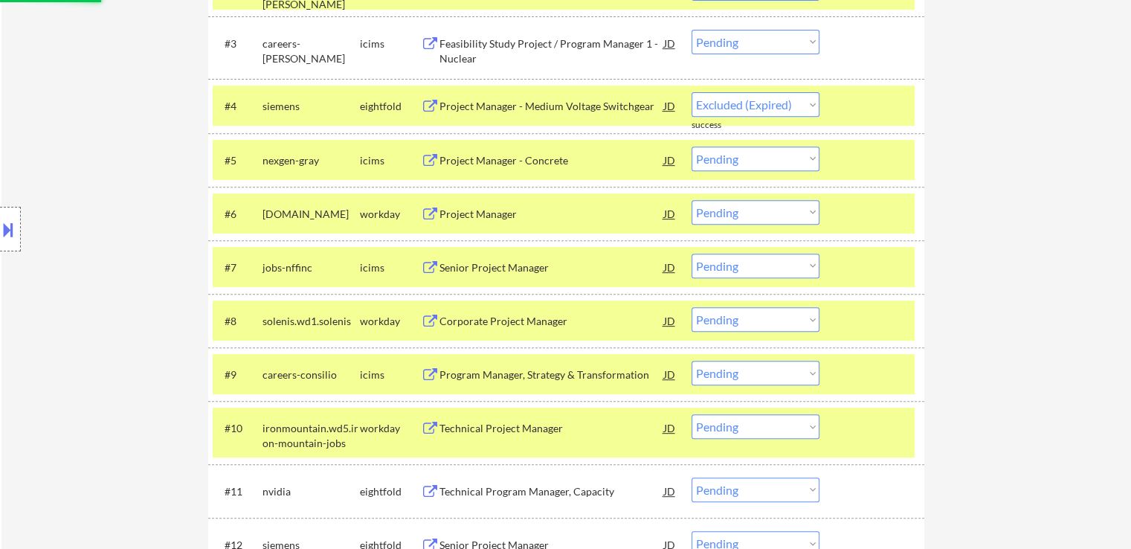
select select ""pending""
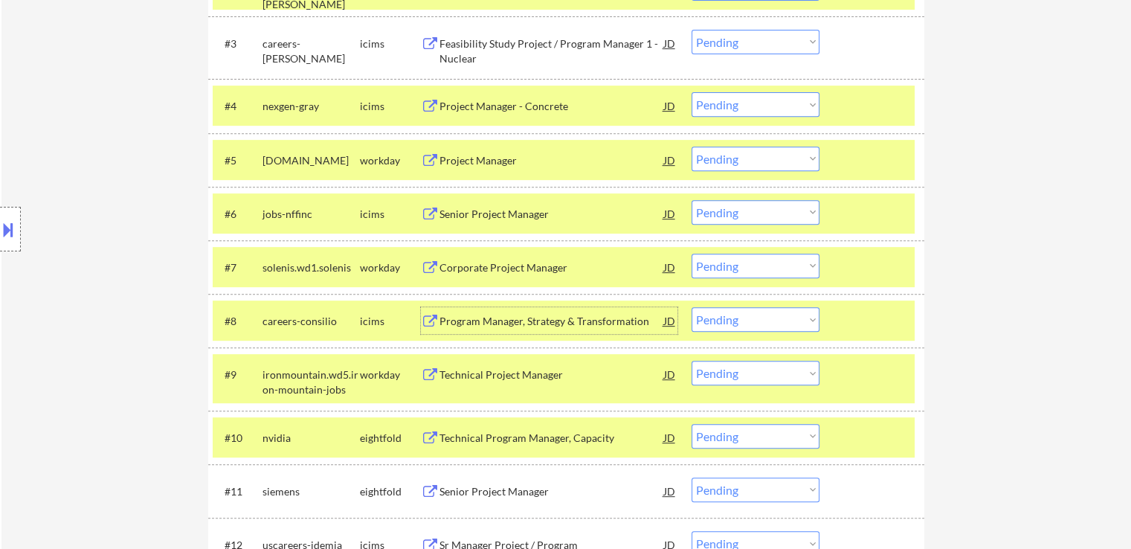
click at [722, 152] on select "Choose an option... Pending Applied Excluded (Questions) Excluded (Expired) Exc…" at bounding box center [755, 158] width 128 height 25
click at [691, 146] on select "Choose an option... Pending Applied Excluded (Questions) Excluded (Expired) Exc…" at bounding box center [755, 158] width 128 height 25
select select ""pending""
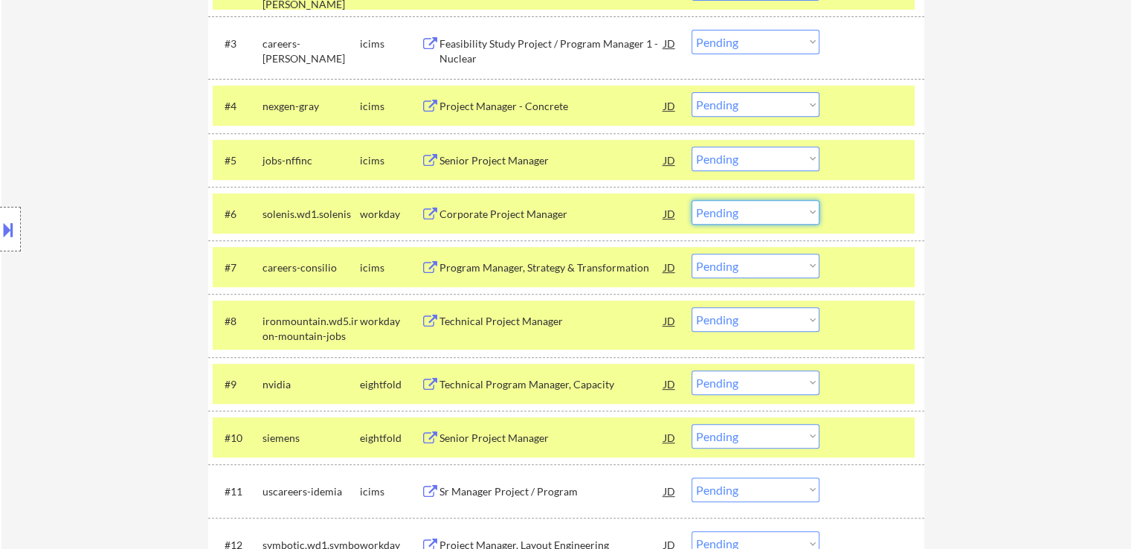
drag, startPoint x: 729, startPoint y: 203, endPoint x: 732, endPoint y: 220, distance: 17.4
click at [729, 203] on select "Choose an option... Pending Applied Excluded (Questions) Excluded (Expired) Exc…" at bounding box center [755, 212] width 128 height 25
click at [691, 200] on select "Choose an option... Pending Applied Excluded (Questions) Excluded (Expired) Exc…" at bounding box center [755, 212] width 128 height 25
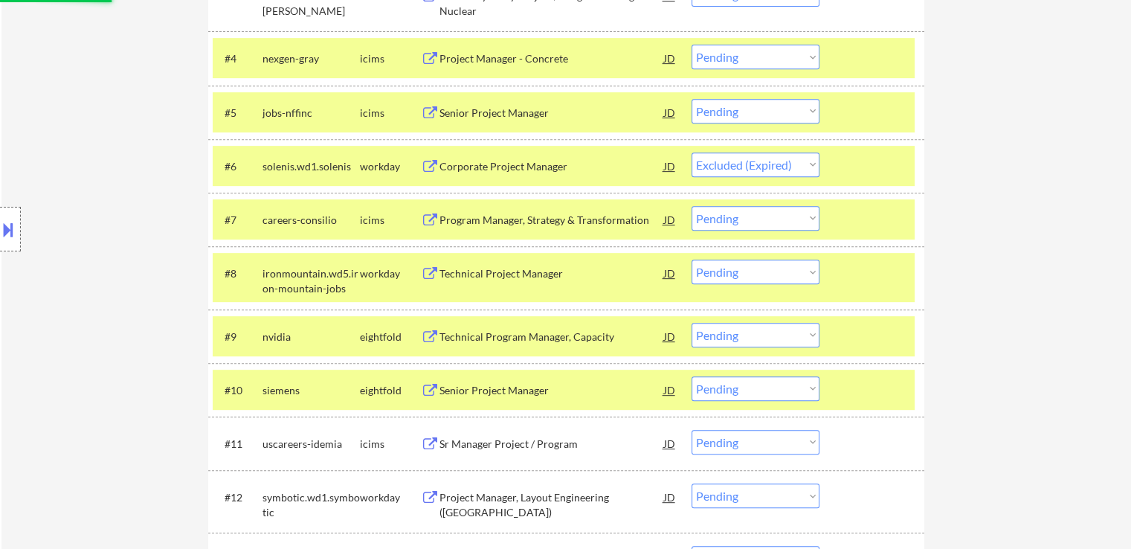
scroll to position [669, 0]
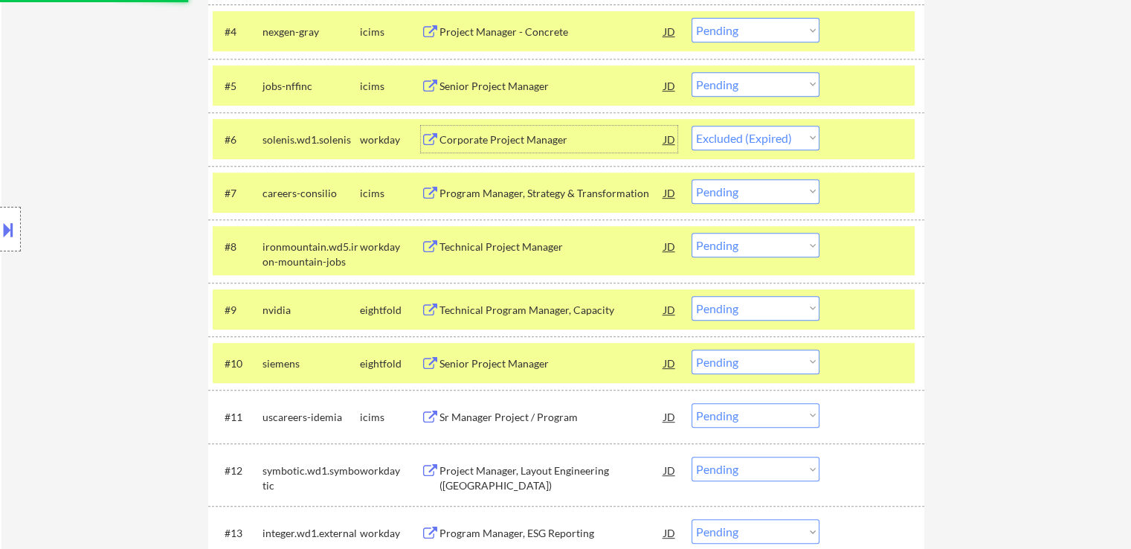
click at [550, 140] on div "Corporate Project Manager" at bounding box center [551, 139] width 225 height 15
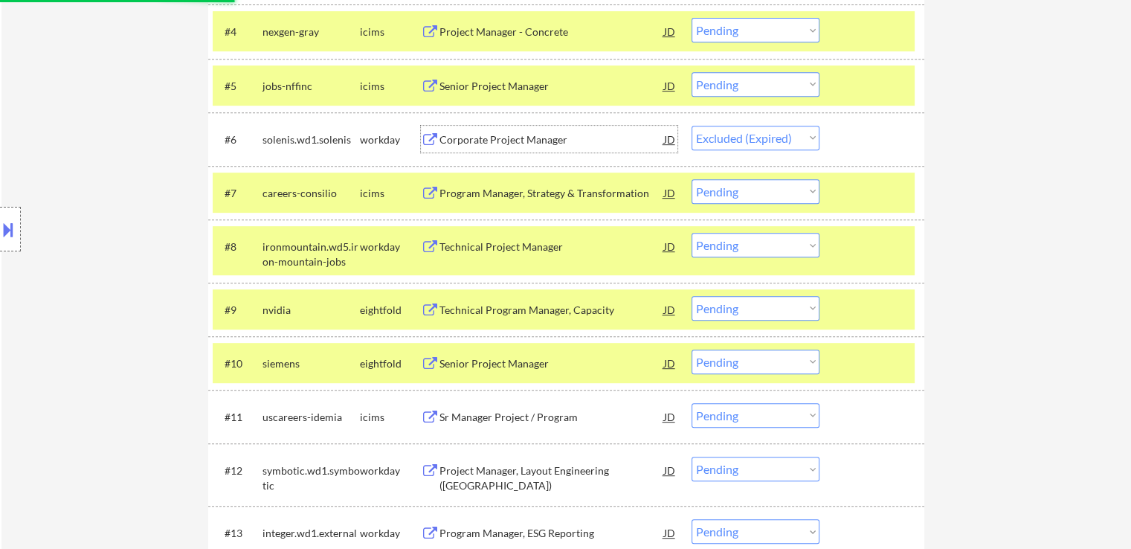
click at [541, 250] on div "Technical Project Manager" at bounding box center [551, 246] width 225 height 15
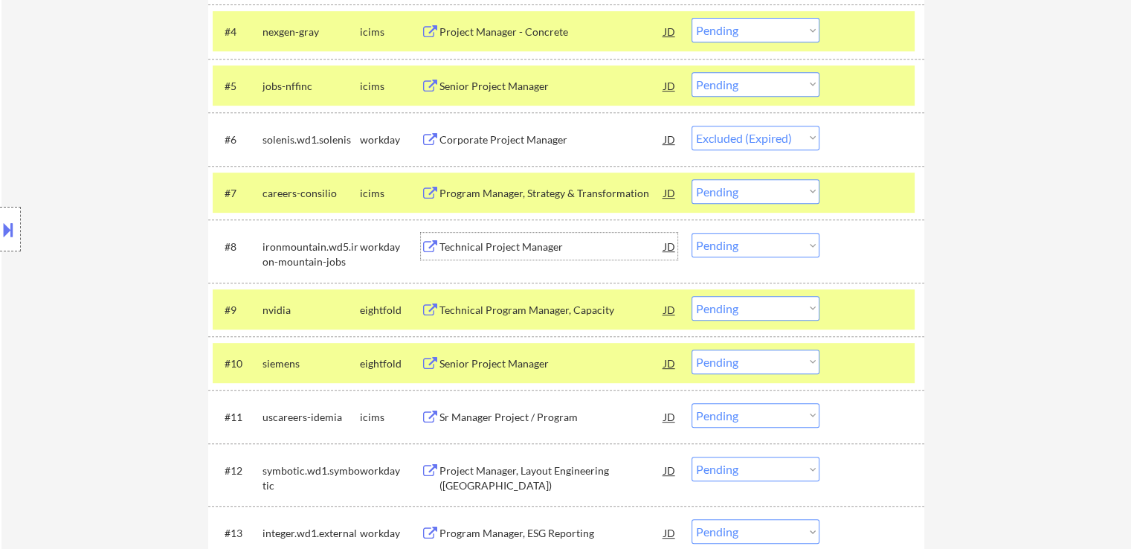
click at [547, 308] on div "Technical Program Manager, Capacity" at bounding box center [551, 310] width 225 height 15
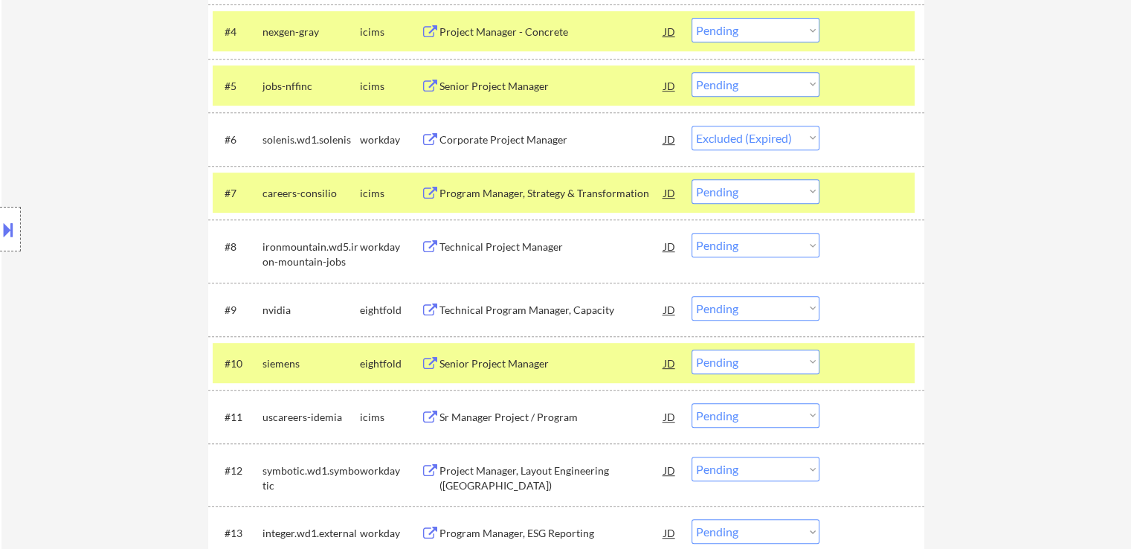
select select ""pending""
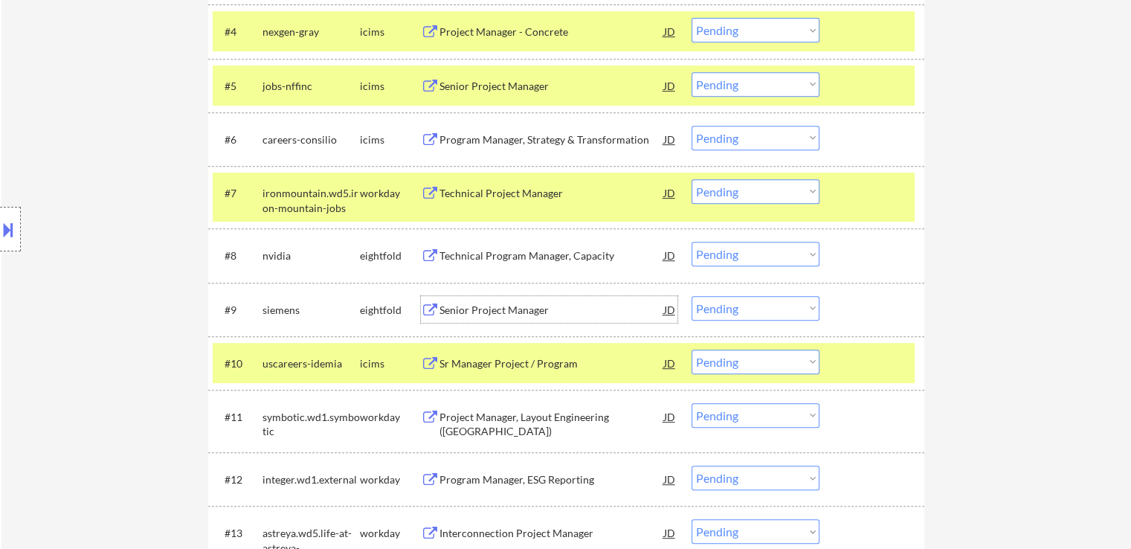
click at [716, 190] on select "Choose an option... Pending Applied Excluded (Questions) Excluded (Expired) Exc…" at bounding box center [755, 191] width 128 height 25
click at [691, 179] on select "Choose an option... Pending Applied Excluded (Questions) Excluded (Expired) Exc…" at bounding box center [755, 191] width 128 height 25
click at [549, 310] on div "Senior Project Manager" at bounding box center [551, 310] width 225 height 15
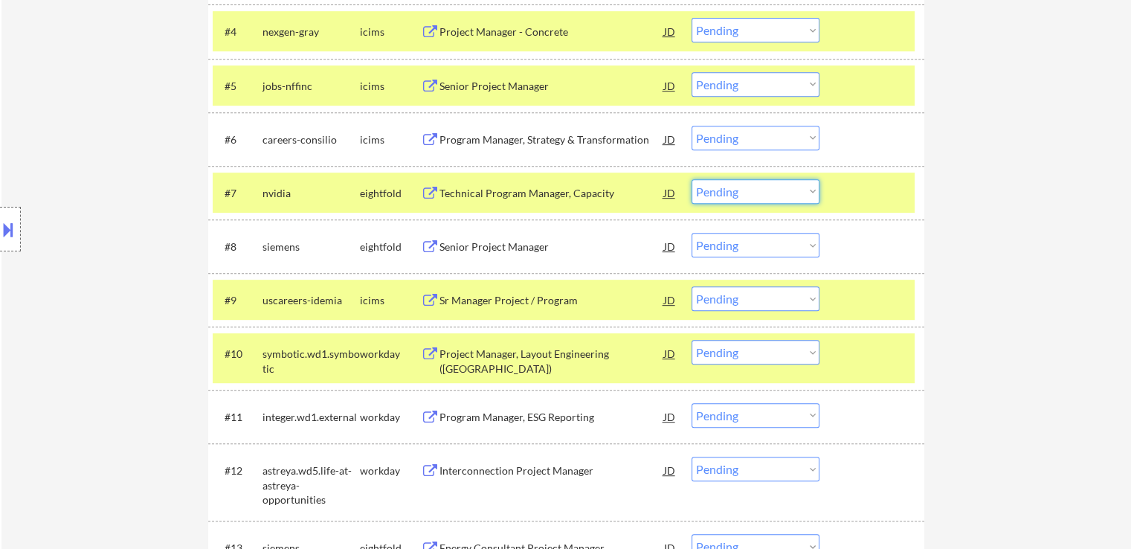
click at [756, 202] on select "Choose an option... Pending Applied Excluded (Questions) Excluded (Expired) Exc…" at bounding box center [755, 191] width 128 height 25
click at [691, 179] on select "Choose an option... Pending Applied Excluded (Questions) Excluded (Expired) Exc…" at bounding box center [755, 191] width 128 height 25
click at [573, 348] on div "Project Manager, Layout Engineering ([GEOGRAPHIC_DATA])" at bounding box center [551, 360] width 225 height 29
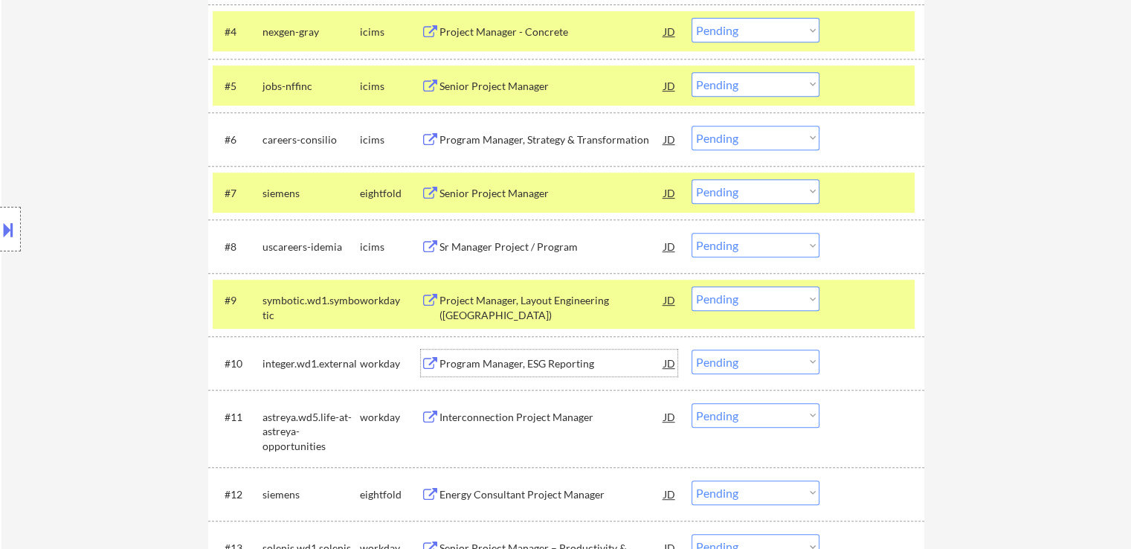
click at [752, 194] on select "Choose an option... Pending Applied Excluded (Questions) Excluded (Expired) Exc…" at bounding box center [755, 191] width 128 height 25
click at [691, 179] on select "Choose an option... Pending Applied Excluded (Questions) Excluded (Expired) Exc…" at bounding box center [755, 191] width 128 height 25
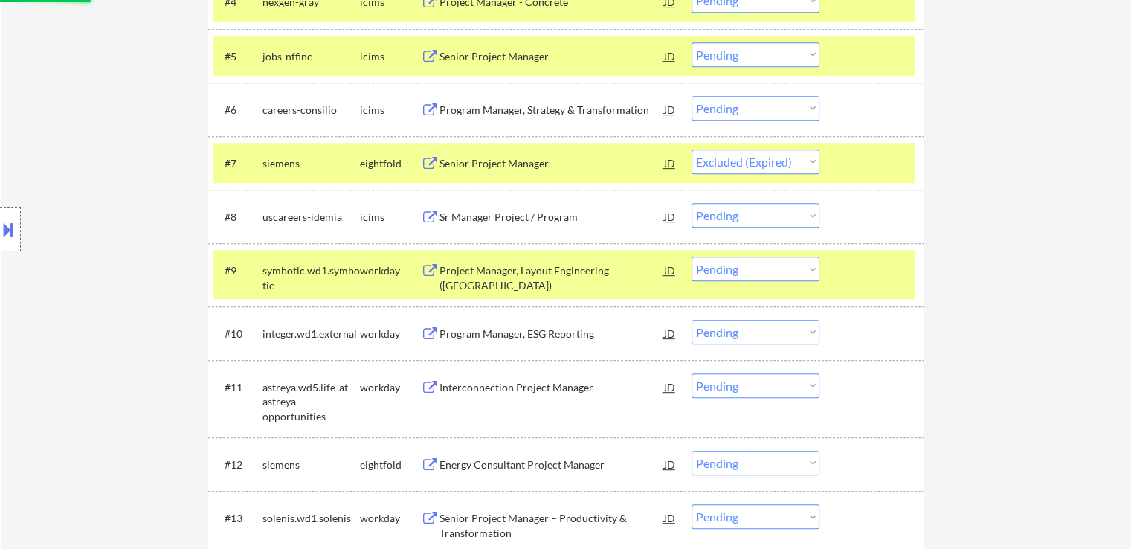
scroll to position [744, 0]
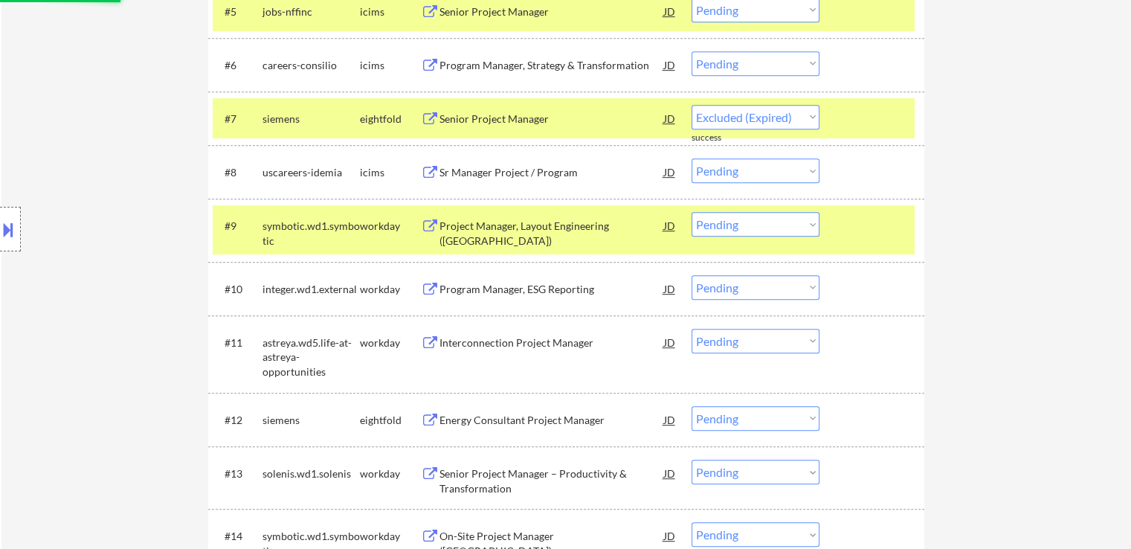
select select ""pending""
click at [578, 293] on div "Program Manager, ESG Reporting" at bounding box center [551, 289] width 225 height 15
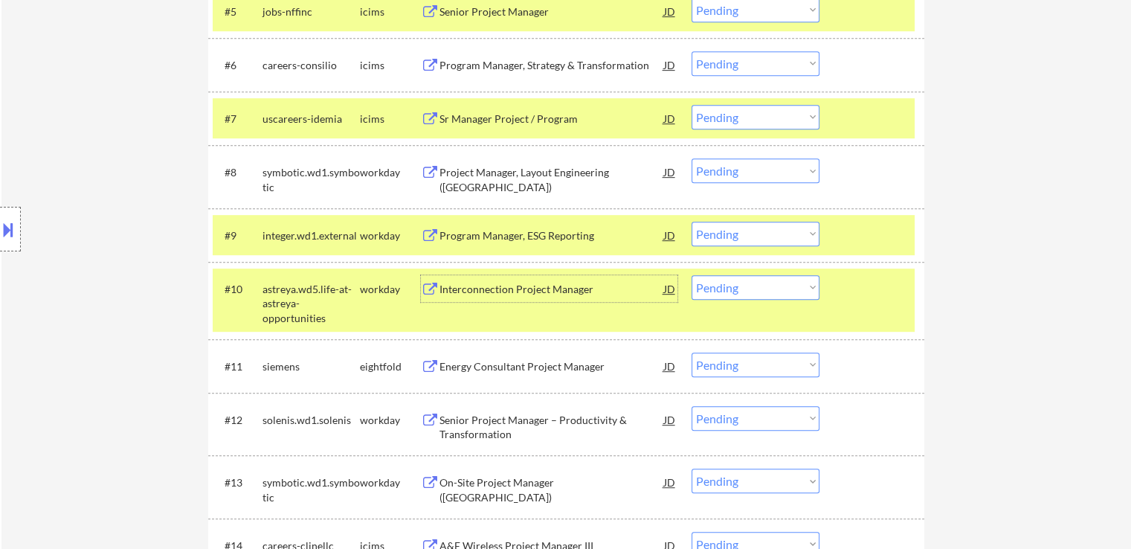
click at [584, 234] on div "Program Manager, ESG Reporting" at bounding box center [551, 235] width 225 height 15
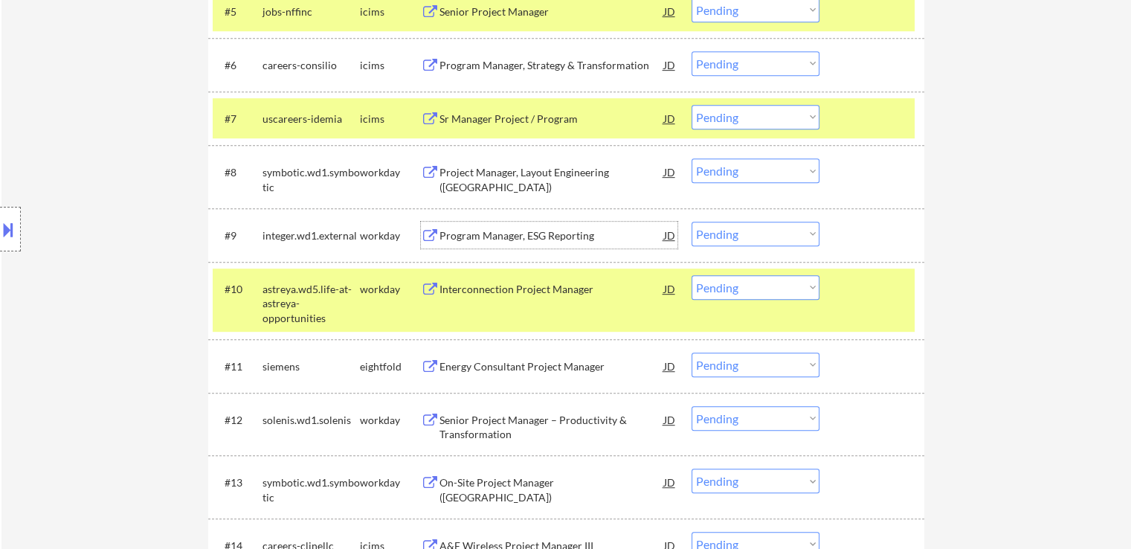
click at [752, 160] on select "Choose an option... Pending Applied Excluded (Questions) Excluded (Expired) Exc…" at bounding box center [755, 170] width 128 height 25
click at [691, 158] on select "Choose an option... Pending Applied Excluded (Questions) Excluded (Expired) Exc…" at bounding box center [755, 170] width 128 height 25
click at [587, 285] on div "Interconnection Project Manager" at bounding box center [551, 289] width 225 height 15
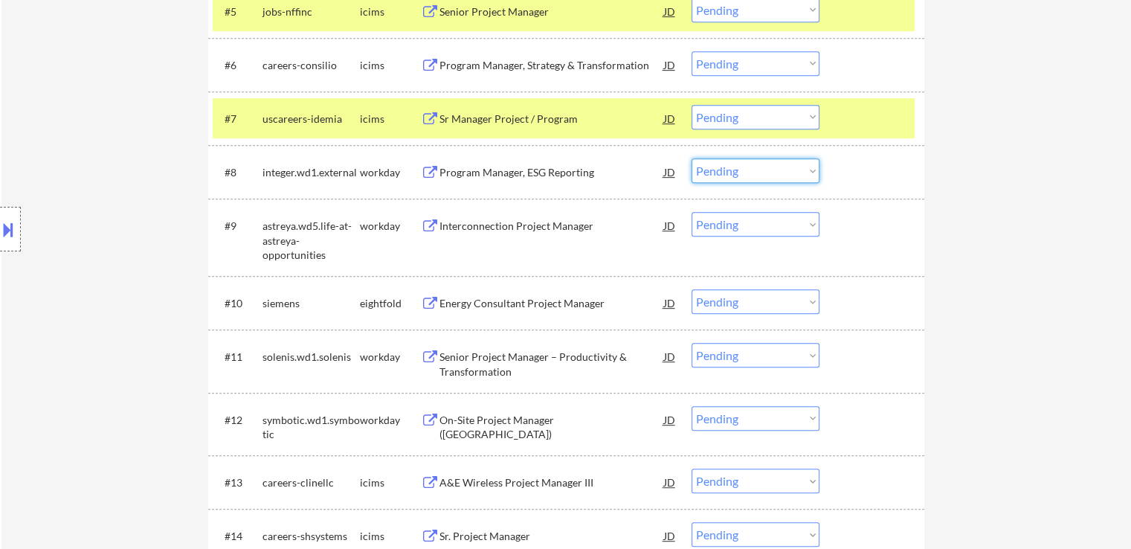
click at [741, 167] on select "Choose an option... Pending Applied Excluded (Questions) Excluded (Expired) Exc…" at bounding box center [755, 170] width 128 height 25
click at [691, 158] on select "Choose an option... Pending Applied Excluded (Questions) Excluded (Expired) Exc…" at bounding box center [755, 170] width 128 height 25
click at [572, 310] on div "Energy Consultant Project Manager" at bounding box center [551, 302] width 225 height 27
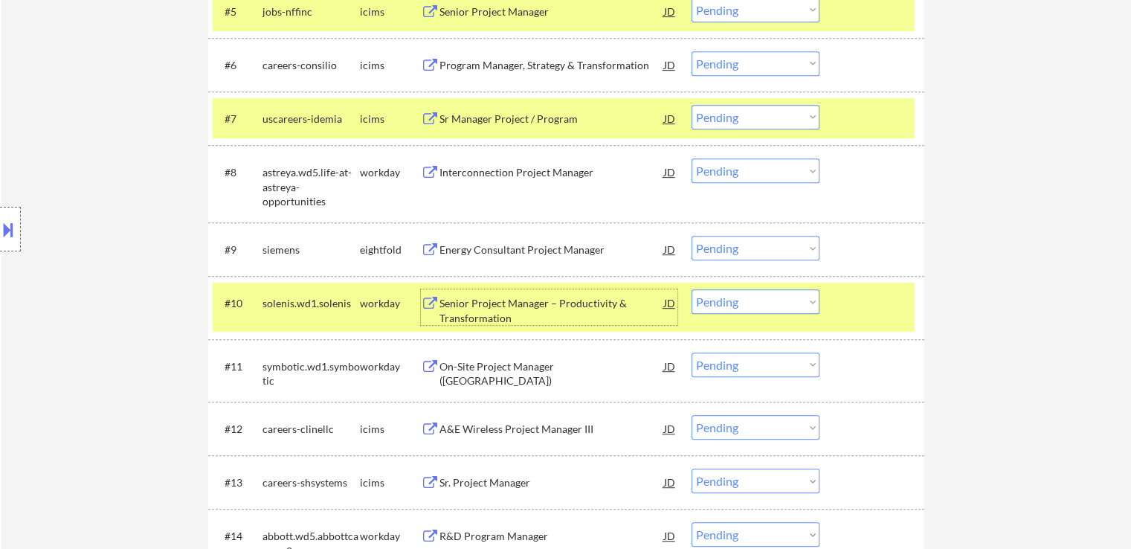
click at [708, 162] on select "Choose an option... Pending Applied Excluded (Questions) Excluded (Expired) Exc…" at bounding box center [755, 170] width 128 height 25
click at [691, 158] on select "Choose an option... Pending Applied Excluded (Questions) Excluded (Expired) Exc…" at bounding box center [755, 170] width 128 height 25
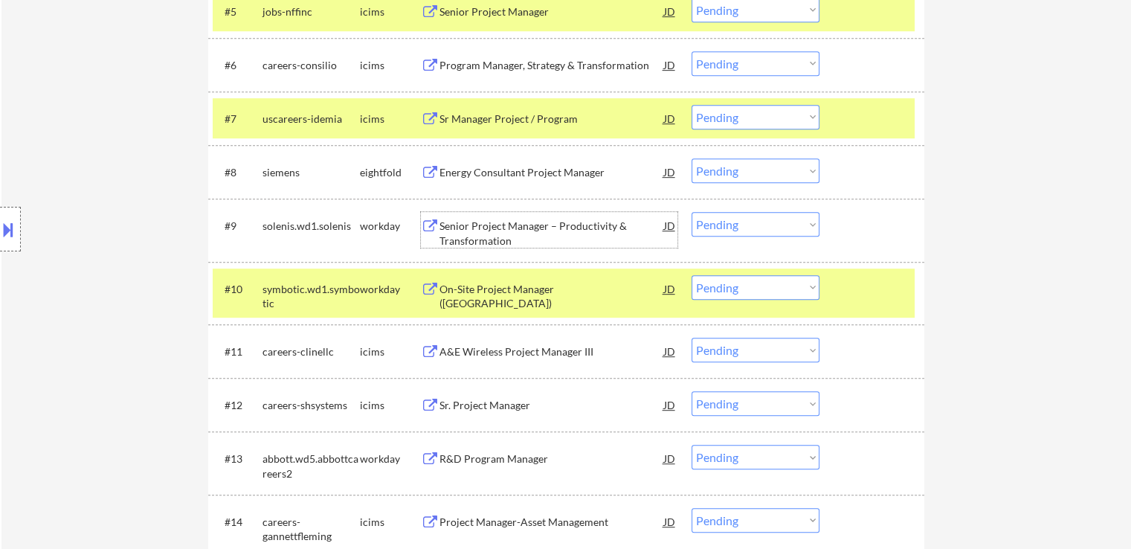
click at [553, 221] on div "Senior Project Manager – Productivity & Transformation" at bounding box center [551, 233] width 225 height 29
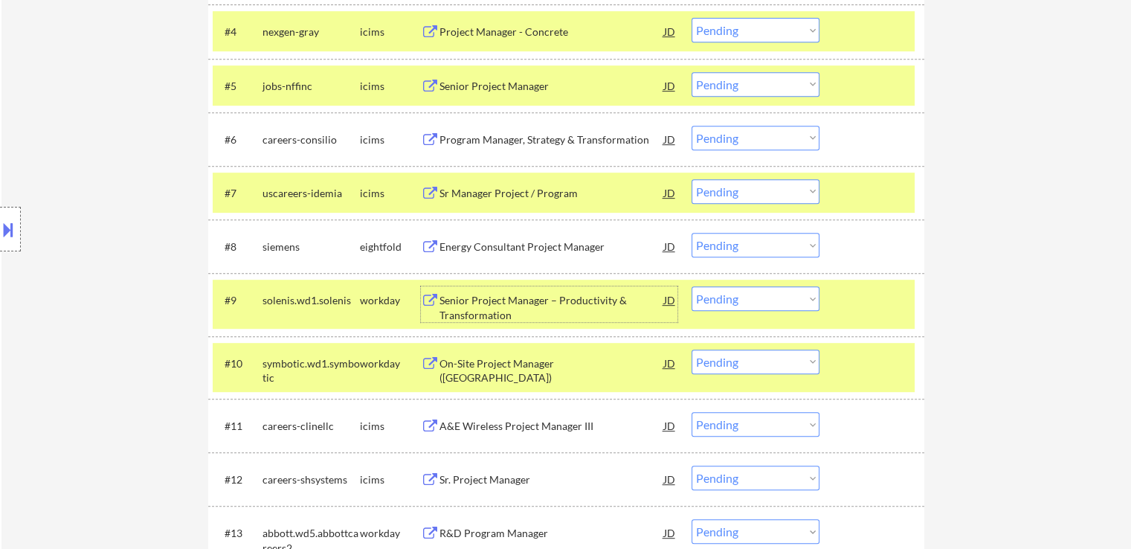
scroll to position [818, 0]
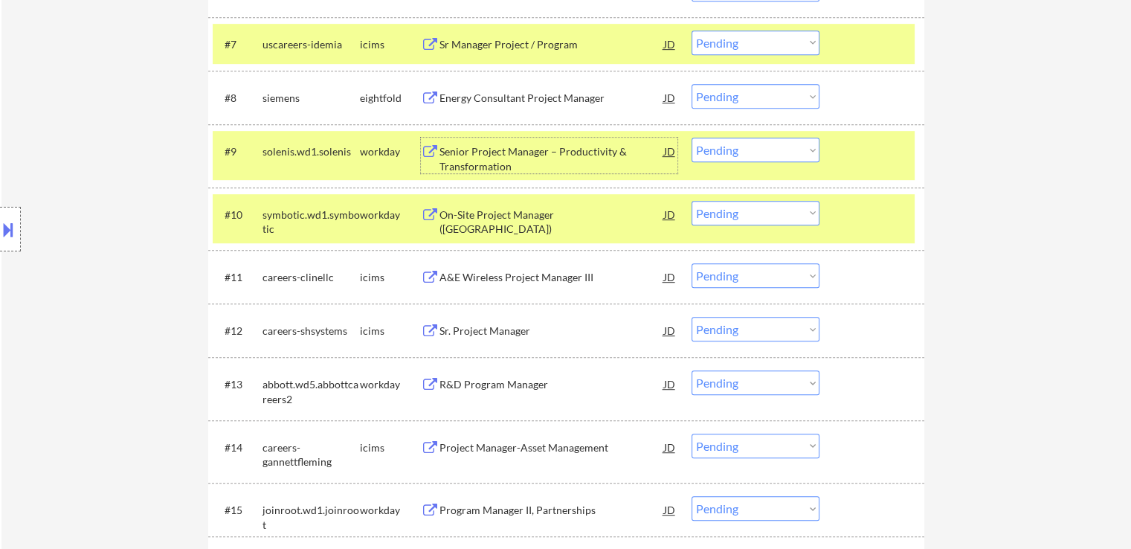
click at [731, 93] on select "Choose an option... Pending Applied Excluded (Questions) Excluded (Expired) Exc…" at bounding box center [755, 96] width 128 height 25
select select ""excluded__bad_match_""
click at [691, 84] on select "Choose an option... Pending Applied Excluded (Questions) Excluded (Expired) Exc…" at bounding box center [755, 96] width 128 height 25
click at [723, 149] on select "Choose an option... Pending Applied Excluded (Questions) Excluded (Expired) Exc…" at bounding box center [755, 150] width 128 height 25
select select ""excluded__expired_""
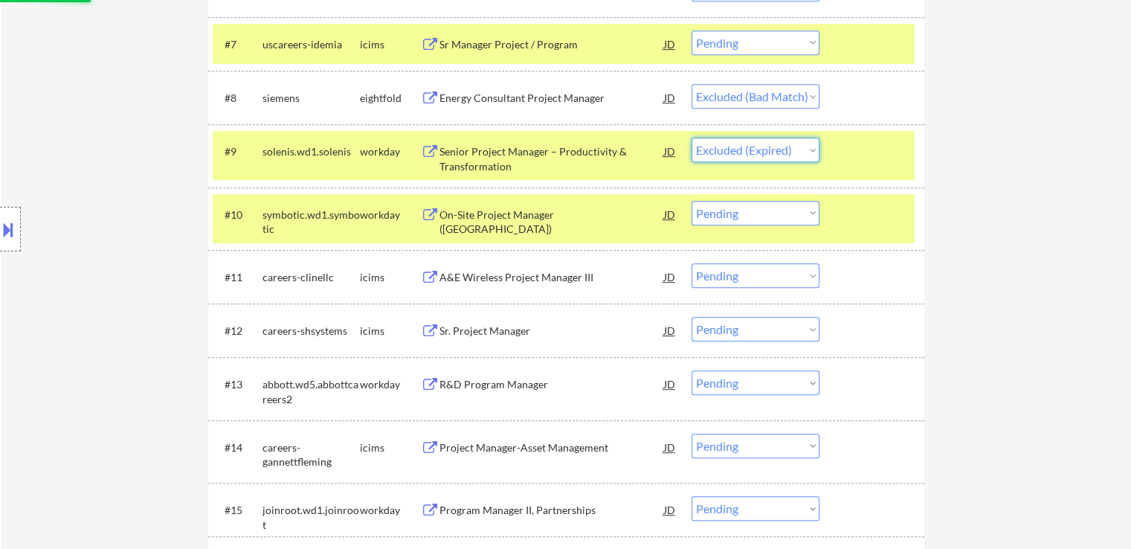
click at [691, 138] on select "Choose an option... Pending Applied Excluded (Questions) Excluded (Expired) Exc…" at bounding box center [755, 150] width 128 height 25
select select ""pending""
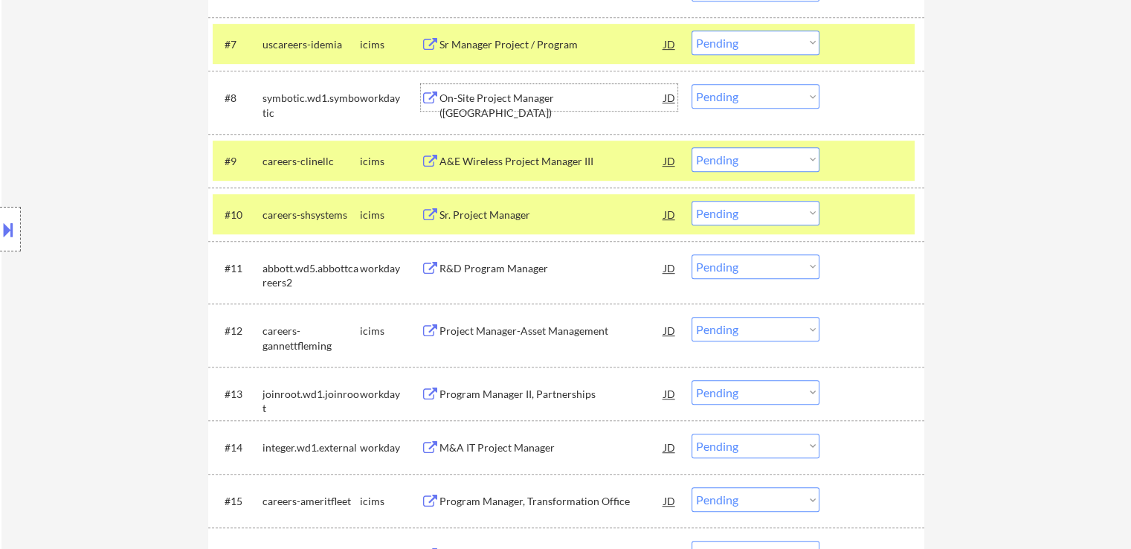
click at [568, 95] on div "On-Site Project Manager ([GEOGRAPHIC_DATA])" at bounding box center [551, 105] width 225 height 29
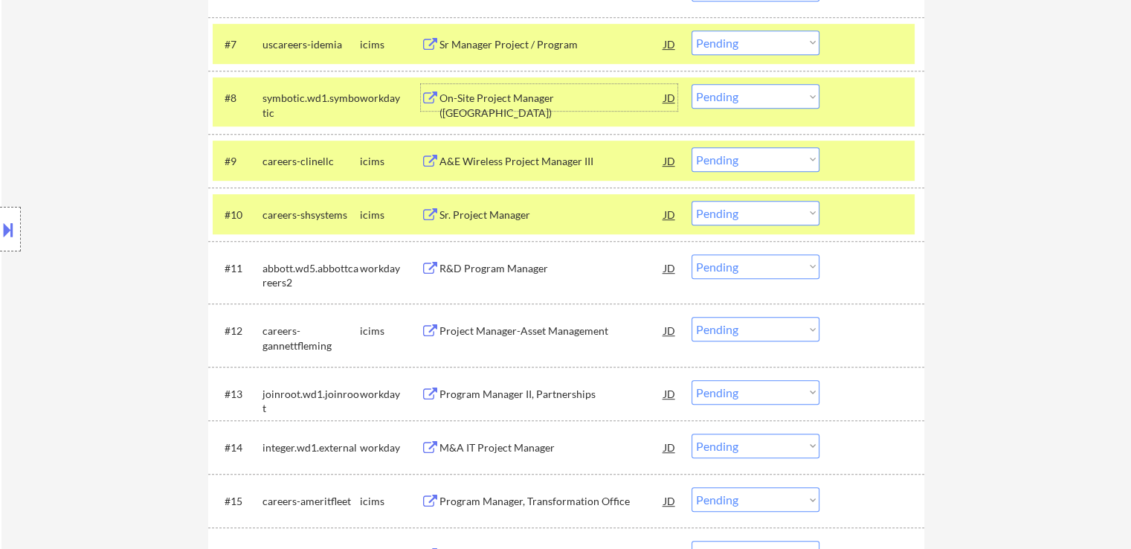
click at [534, 271] on div "R&D Program Manager" at bounding box center [551, 268] width 225 height 15
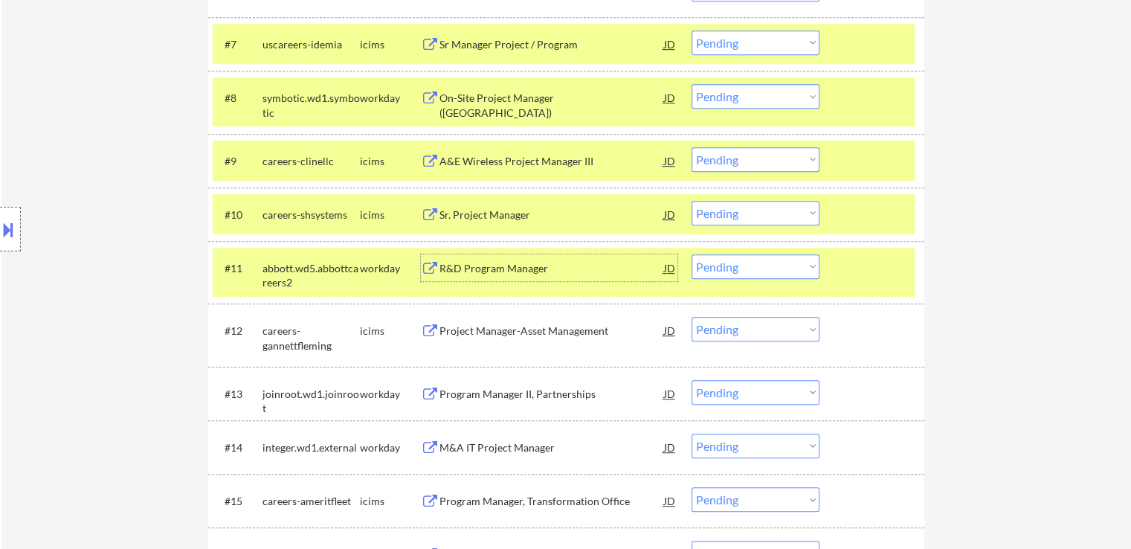
click at [726, 99] on select "Choose an option... Pending Applied Excluded (Questions) Excluded (Expired) Exc…" at bounding box center [755, 96] width 128 height 25
click at [691, 84] on select "Choose an option... Pending Applied Excluded (Questions) Excluded (Expired) Exc…" at bounding box center [755, 96] width 128 height 25
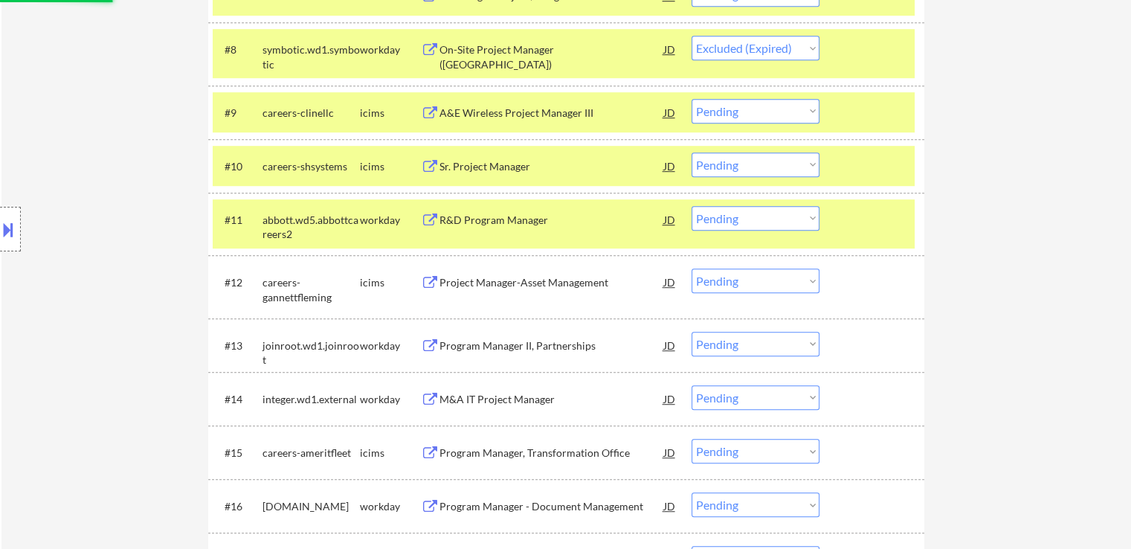
scroll to position [892, 0]
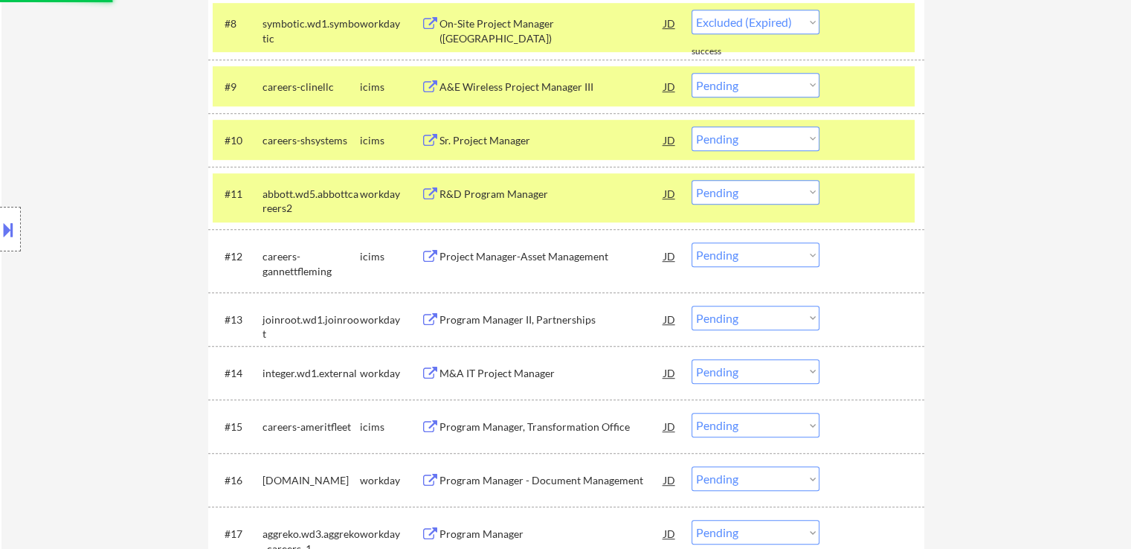
click at [556, 316] on div "Program Manager II, Partnerships" at bounding box center [551, 319] width 225 height 15
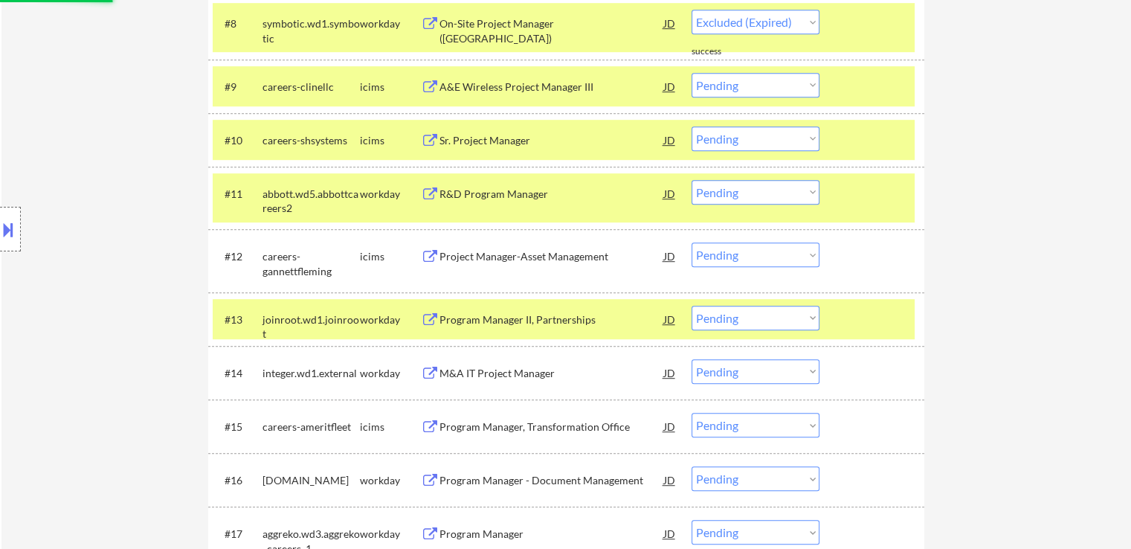
select select ""pending""
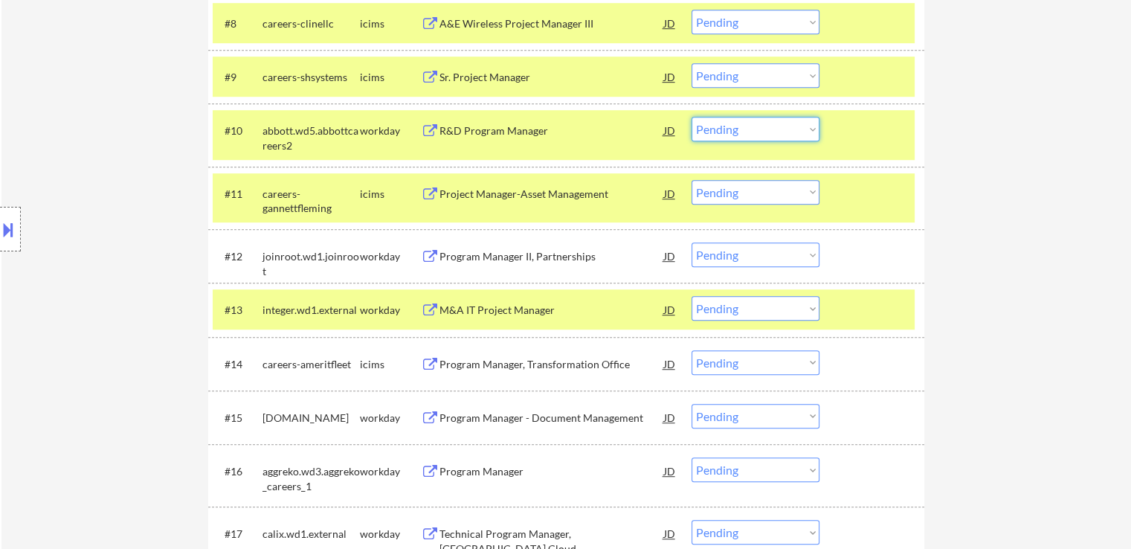
click at [726, 132] on select "Choose an option... Pending Applied Excluded (Questions) Excluded (Expired) Exc…" at bounding box center [755, 129] width 128 height 25
select select ""excluded__bad_match_""
click at [691, 117] on select "Choose an option... Pending Applied Excluded (Questions) Excluded (Expired) Exc…" at bounding box center [755, 129] width 128 height 25
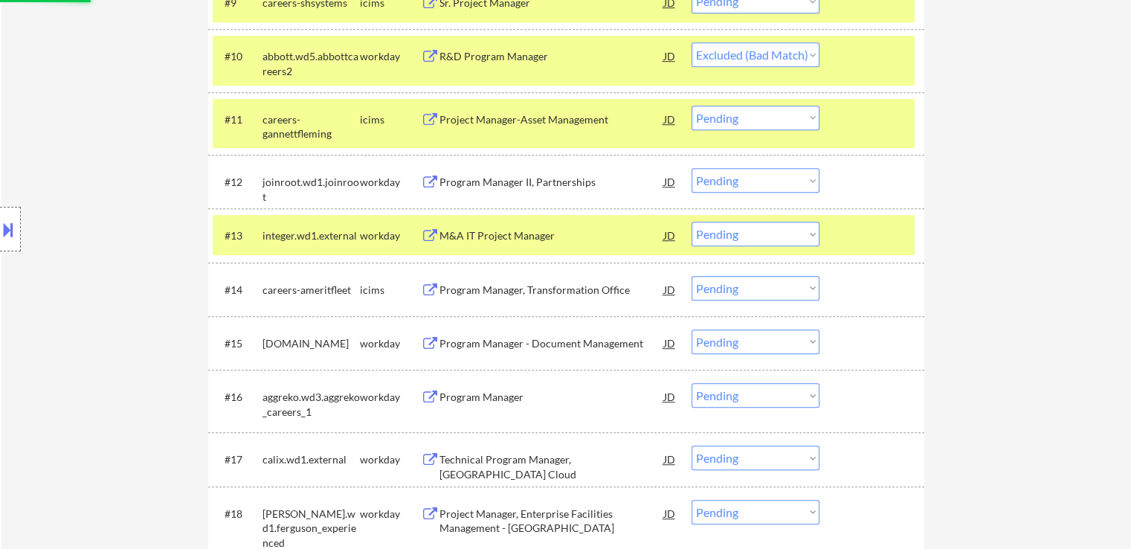
click at [724, 185] on select "Choose an option... Pending Applied Excluded (Questions) Excluded (Expired) Exc…" at bounding box center [755, 180] width 128 height 25
select select ""excluded__expired_""
click at [691, 168] on select "Choose an option... Pending Applied Excluded (Questions) Excluded (Expired) Exc…" at bounding box center [755, 180] width 128 height 25
select select ""pending""
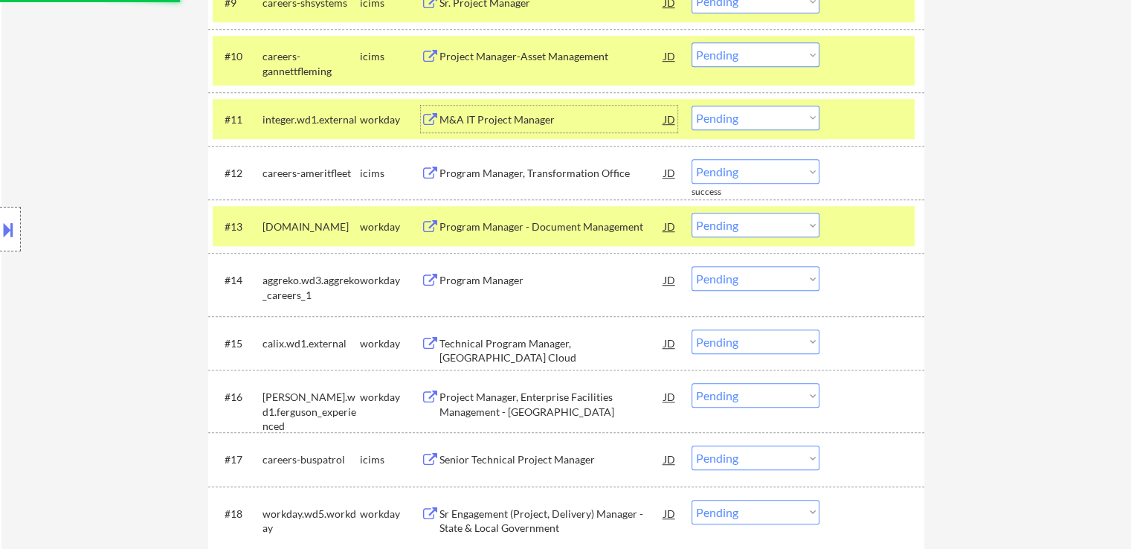
click at [565, 117] on div "M&A IT Project Manager" at bounding box center [551, 119] width 225 height 15
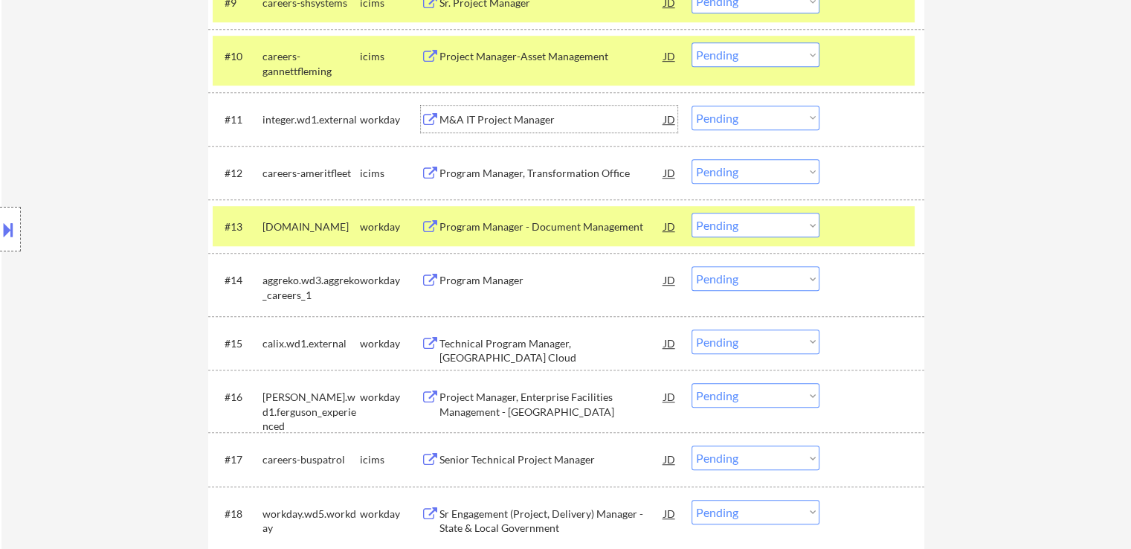
click at [718, 117] on select "Choose an option... Pending Applied Excluded (Questions) Excluded (Expired) Exc…" at bounding box center [755, 118] width 128 height 25
click at [691, 106] on select "Choose an option... Pending Applied Excluded (Questions) Excluded (Expired) Exc…" at bounding box center [755, 118] width 128 height 25
select select ""pending""
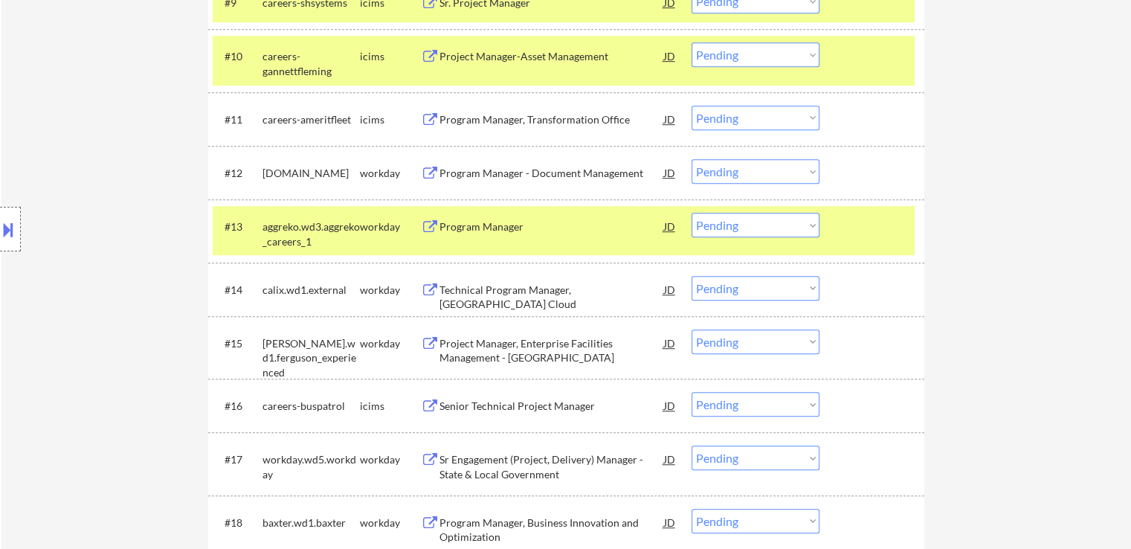
click at [548, 170] on div "Program Manager - Document Management" at bounding box center [551, 173] width 225 height 15
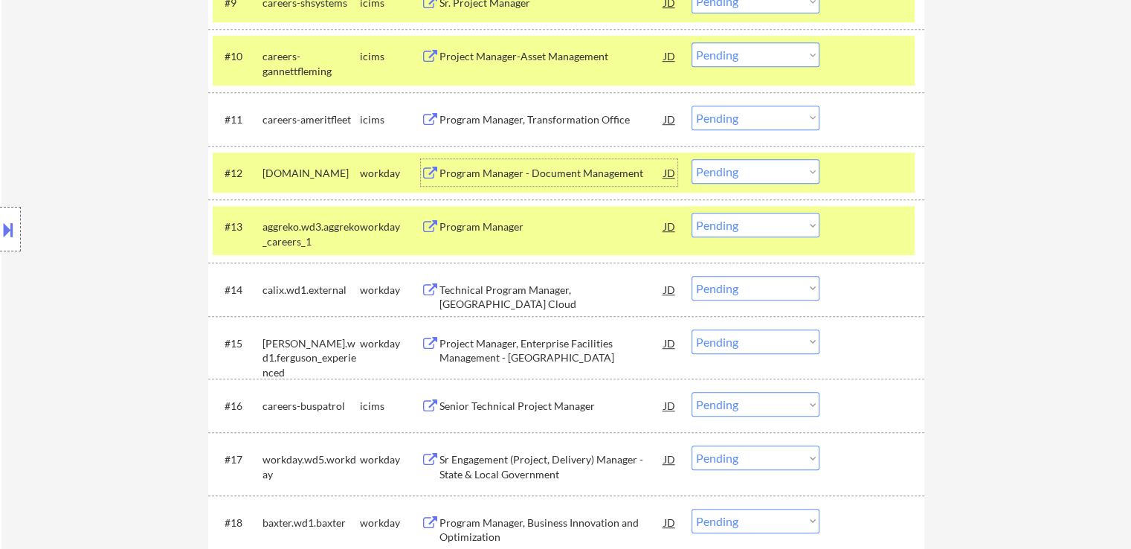
click at [538, 215] on div "Program Manager" at bounding box center [551, 226] width 225 height 27
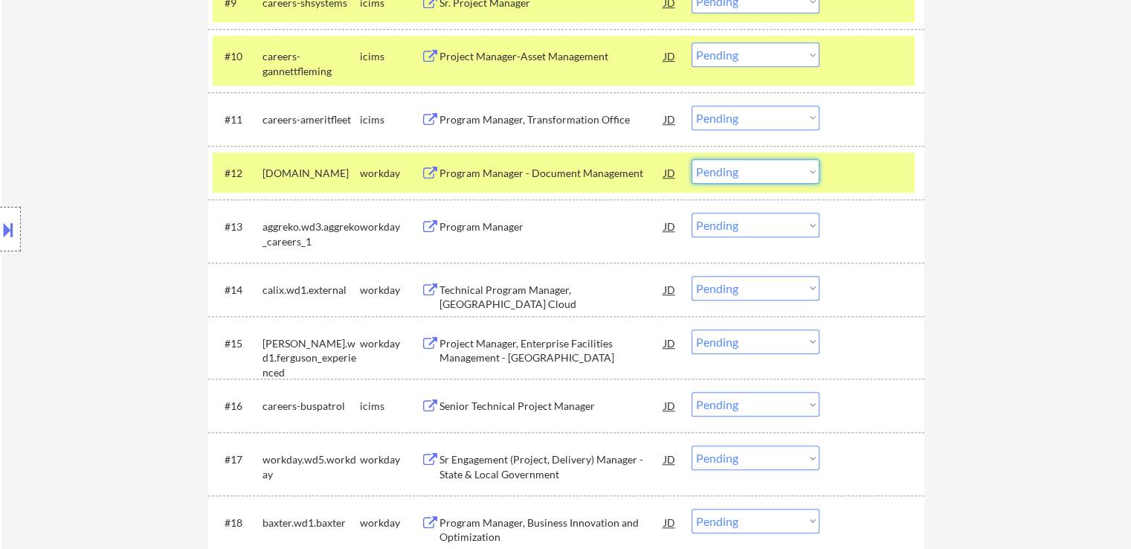
click at [727, 170] on select "Choose an option... Pending Applied Excluded (Questions) Excluded (Expired) Exc…" at bounding box center [755, 171] width 128 height 25
click at [691, 159] on select "Choose an option... Pending Applied Excluded (Questions) Excluded (Expired) Exc…" at bounding box center [755, 171] width 128 height 25
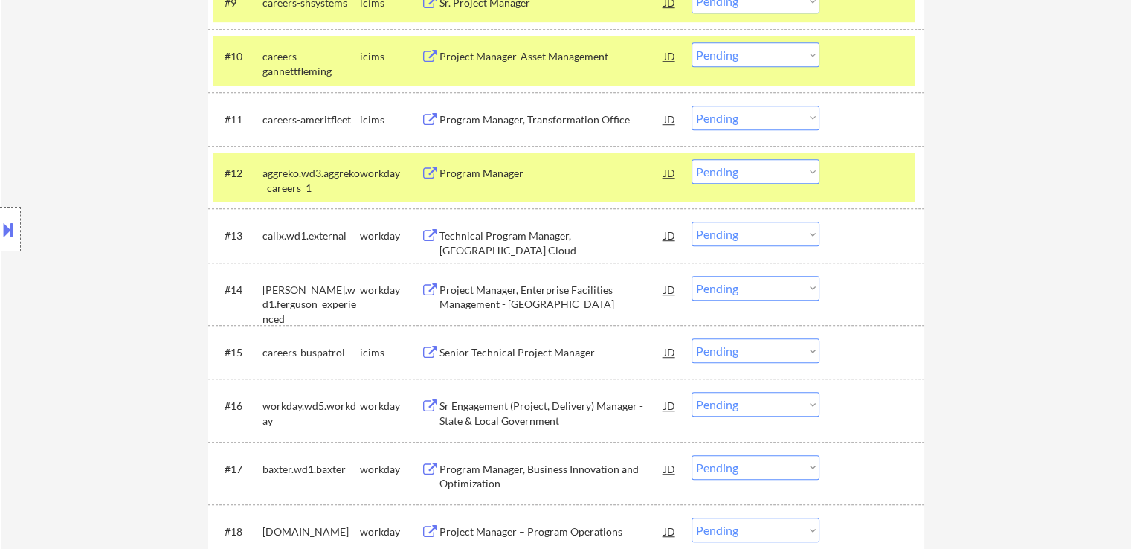
click at [733, 167] on select "Choose an option... Pending Applied Excluded (Questions) Excluded (Expired) Exc…" at bounding box center [755, 171] width 128 height 25
click at [691, 159] on select "Choose an option... Pending Applied Excluded (Questions) Excluded (Expired) Exc…" at bounding box center [755, 171] width 128 height 25
click at [570, 239] on div "Technical Program Manager, [GEOGRAPHIC_DATA] Cloud" at bounding box center [551, 242] width 225 height 29
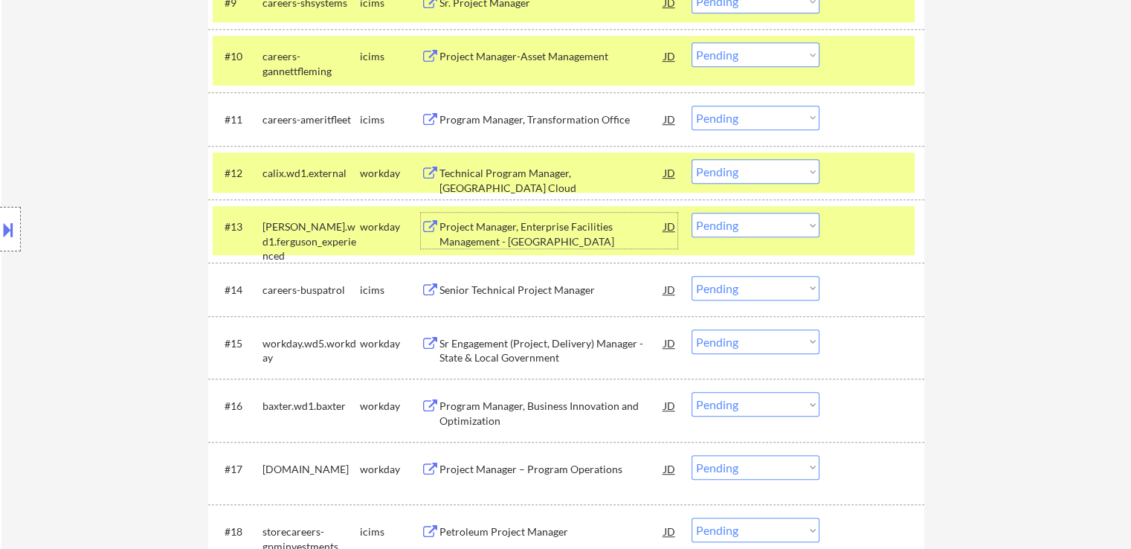
click at [567, 227] on div "Project Manager, Enterprise Facilities Management - [GEOGRAPHIC_DATA]" at bounding box center [551, 233] width 225 height 29
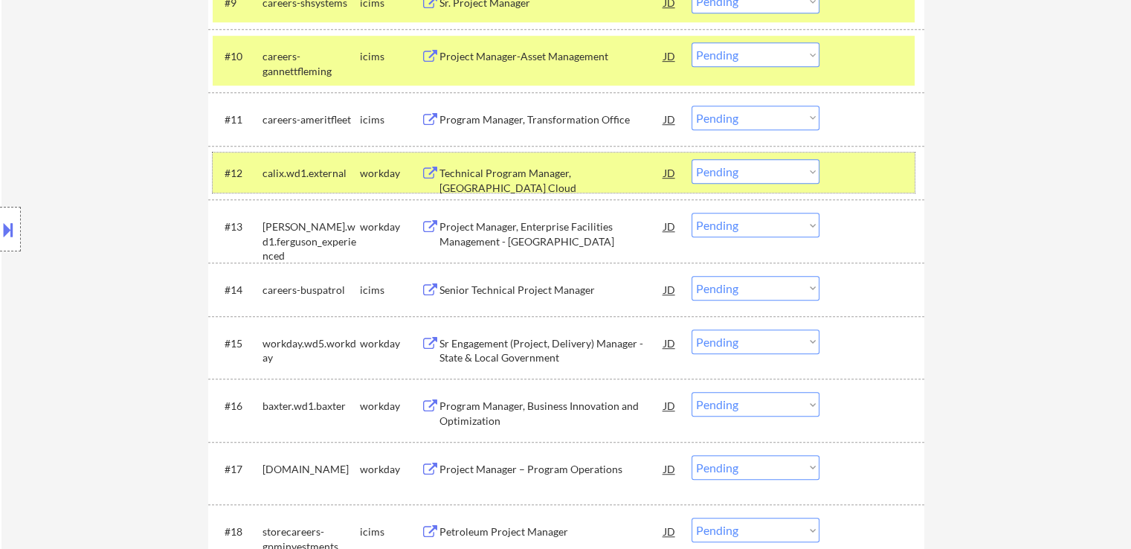
drag, startPoint x: 730, startPoint y: 155, endPoint x: 732, endPoint y: 168, distance: 12.7
click at [729, 155] on div "#12 calix.wd1.external workday Technical Program Manager, Calix Cloud JD Choose…" at bounding box center [564, 172] width 702 height 40
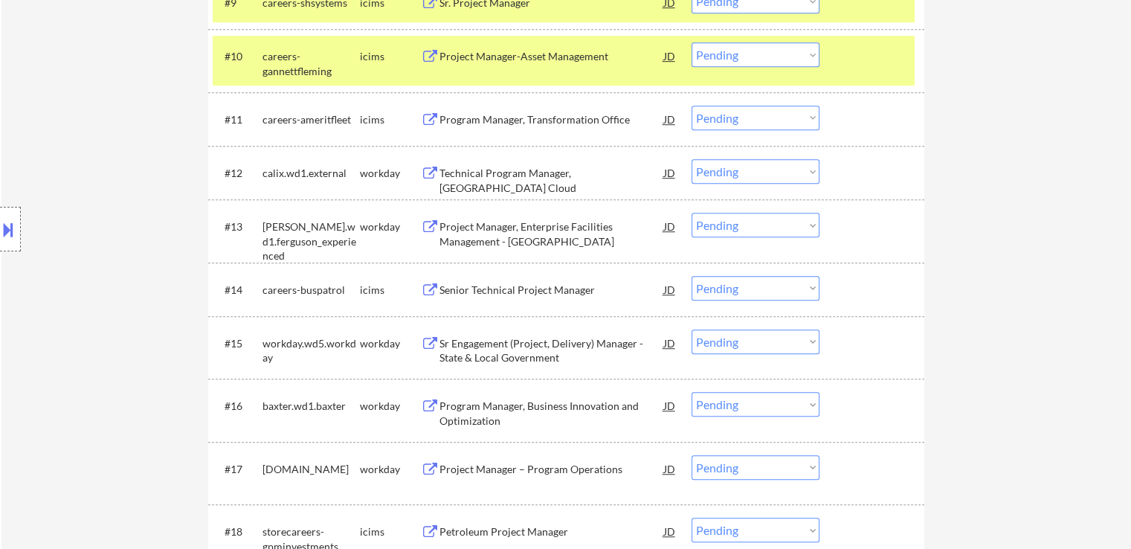
click at [738, 172] on select "Choose an option... Pending Applied Excluded (Questions) Excluded (Expired) Exc…" at bounding box center [755, 171] width 128 height 25
click at [691, 159] on select "Choose an option... Pending Applied Excluded (Questions) Excluded (Expired) Exc…" at bounding box center [755, 171] width 128 height 25
click at [581, 340] on div "Sr Engagement (Project, Delivery) Manager - State & Local Government" at bounding box center [551, 350] width 225 height 29
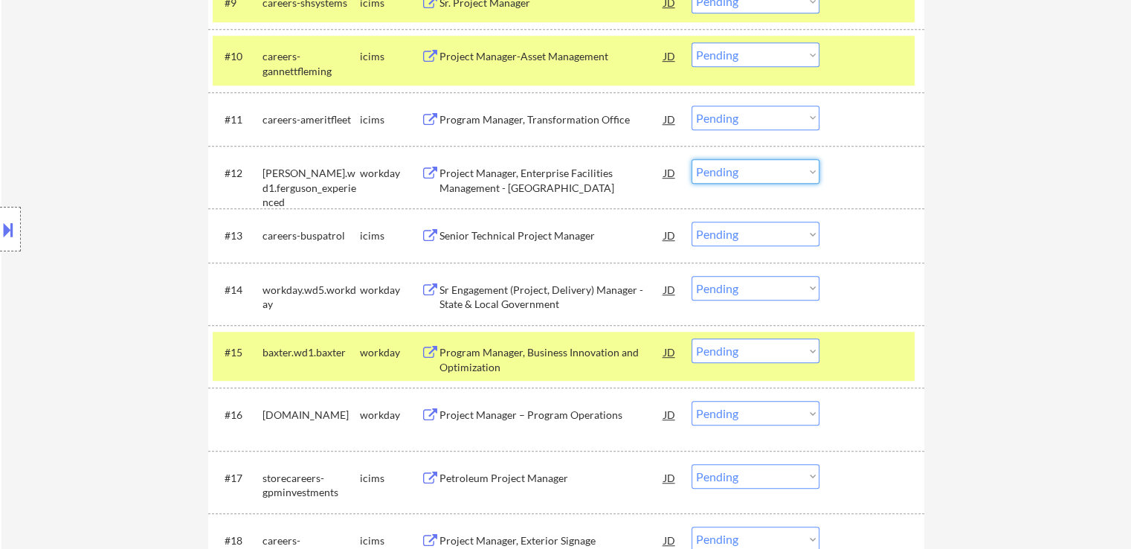
click at [741, 170] on select "Choose an option... Pending Applied Excluded (Questions) Excluded (Expired) Exc…" at bounding box center [755, 171] width 128 height 25
click at [691, 159] on select "Choose an option... Pending Applied Excluded (Questions) Excluded (Expired) Exc…" at bounding box center [755, 171] width 128 height 25
select select ""pending""
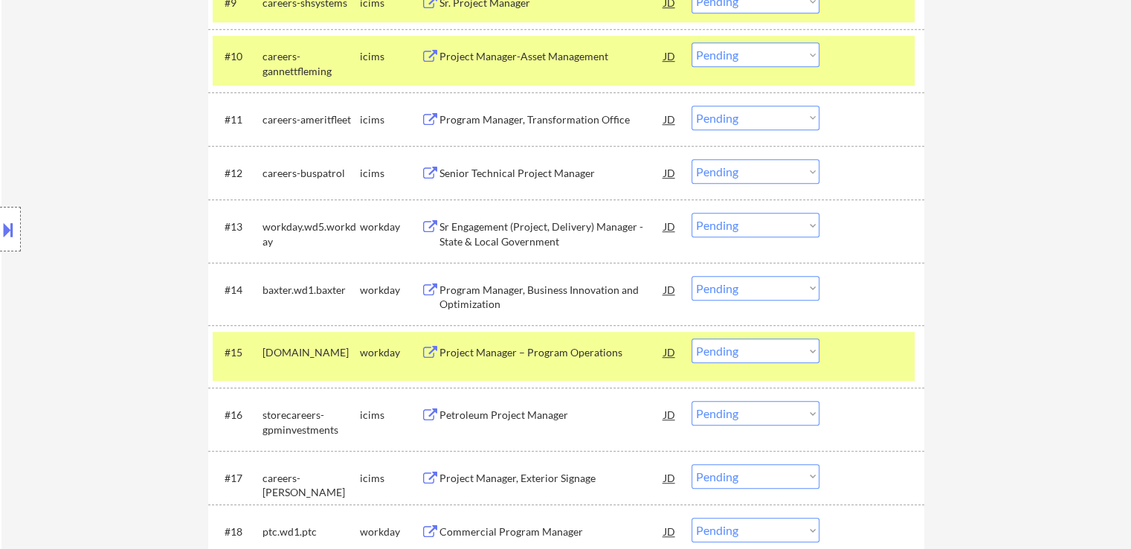
click at [731, 227] on select "Choose an option... Pending Applied Excluded (Questions) Excluded (Expired) Exc…" at bounding box center [755, 225] width 128 height 25
click at [691, 213] on select "Choose an option... Pending Applied Excluded (Questions) Excluded (Expired) Exc…" at bounding box center [755, 225] width 128 height 25
click at [568, 299] on div "Program Manager, Business Innovation and Optimization" at bounding box center [551, 297] width 225 height 29
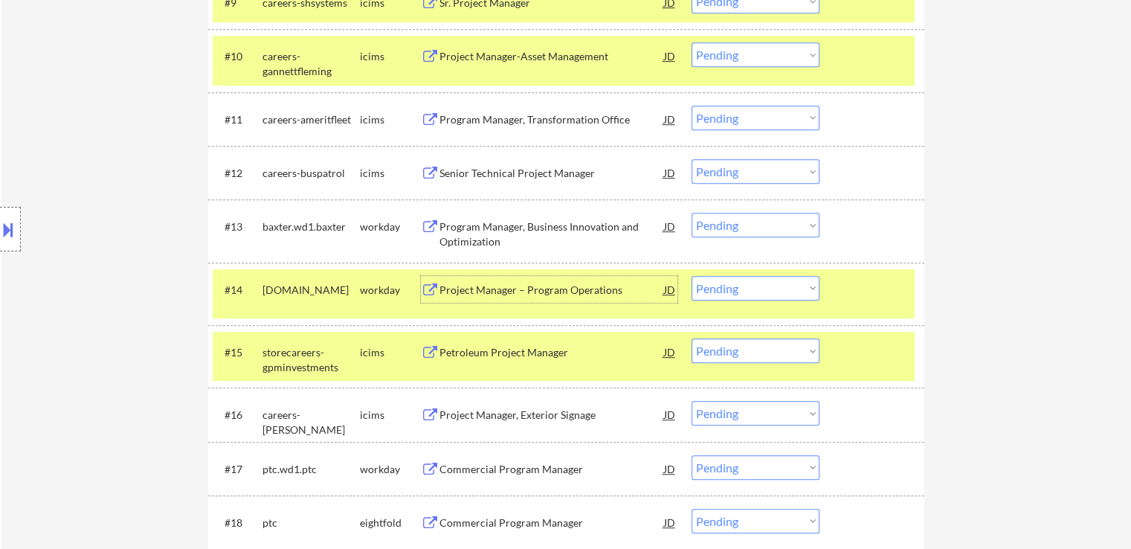
click at [556, 280] on div "Project Manager – Program Operations" at bounding box center [551, 289] width 225 height 27
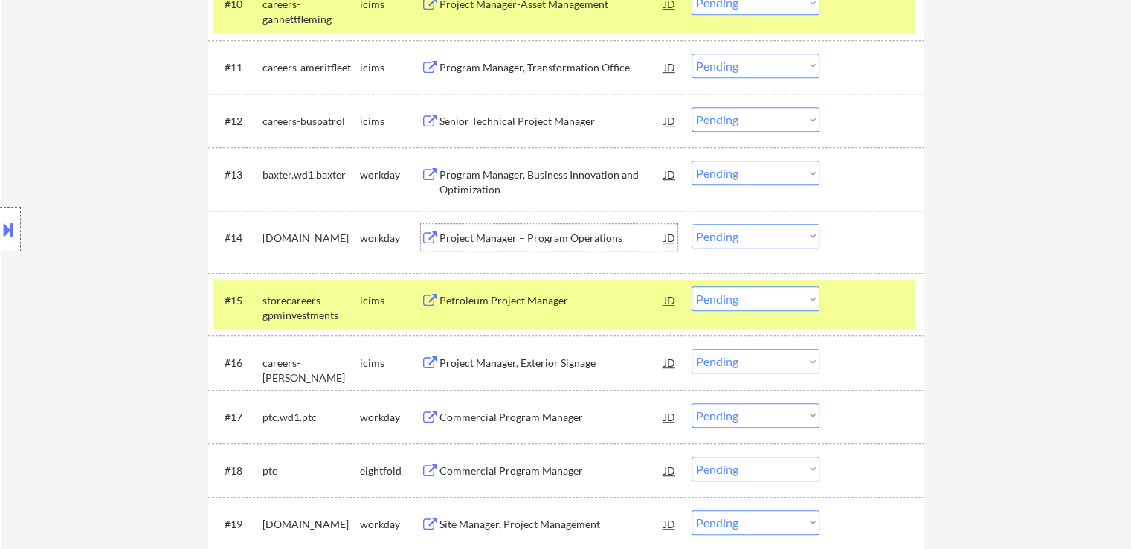
scroll to position [1041, 0]
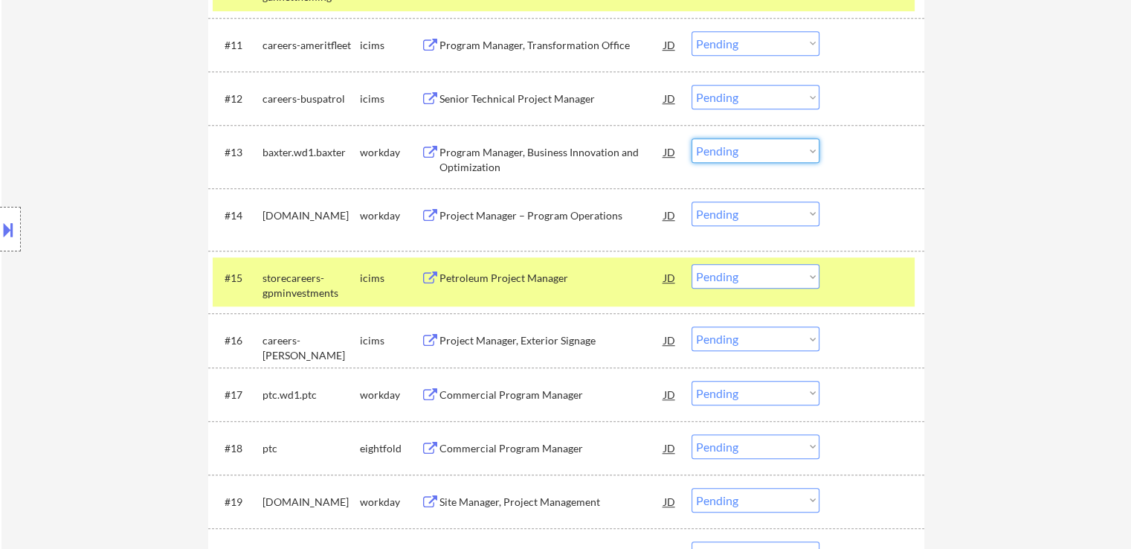
click at [735, 156] on select "Choose an option... Pending Applied Excluded (Questions) Excluded (Expired) Exc…" at bounding box center [755, 150] width 128 height 25
select select ""excluded__expired_""
click at [691, 138] on select "Choose an option... Pending Applied Excluded (Questions) Excluded (Expired) Exc…" at bounding box center [755, 150] width 128 height 25
click at [738, 210] on select "Choose an option... Pending Applied Excluded (Questions) Excluded (Expired) Exc…" at bounding box center [755, 213] width 128 height 25
select select ""excluded__expired_""
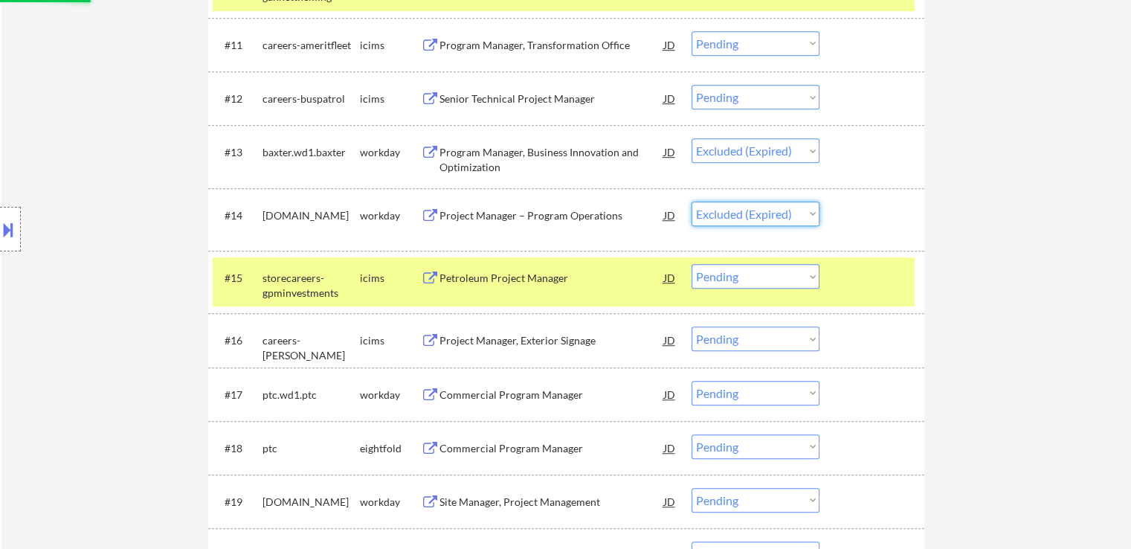
click at [691, 201] on select "Choose an option... Pending Applied Excluded (Questions) Excluded (Expired) Exc…" at bounding box center [755, 213] width 128 height 25
select select ""pending""
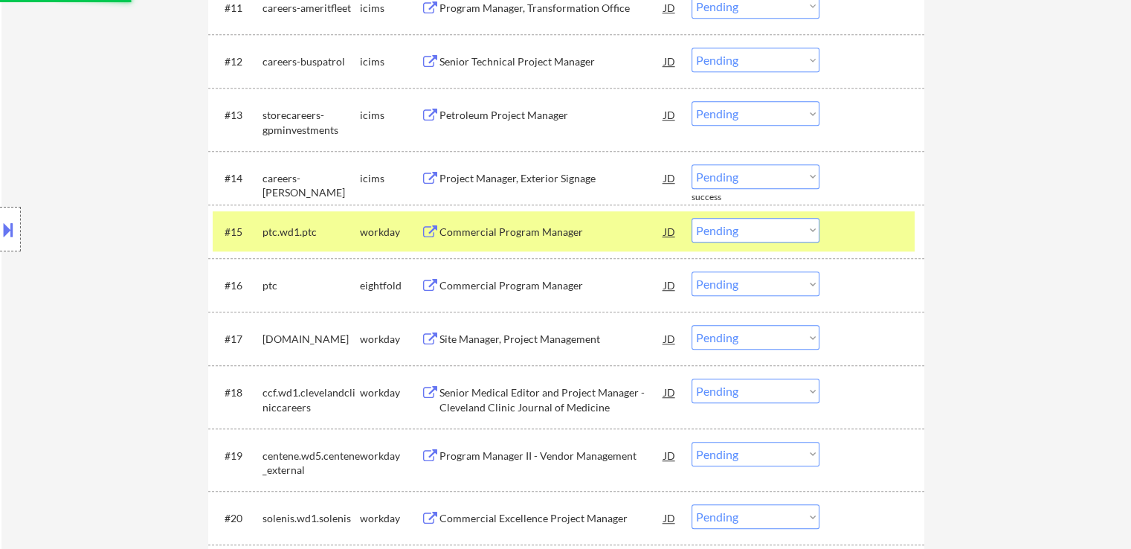
scroll to position [1115, 0]
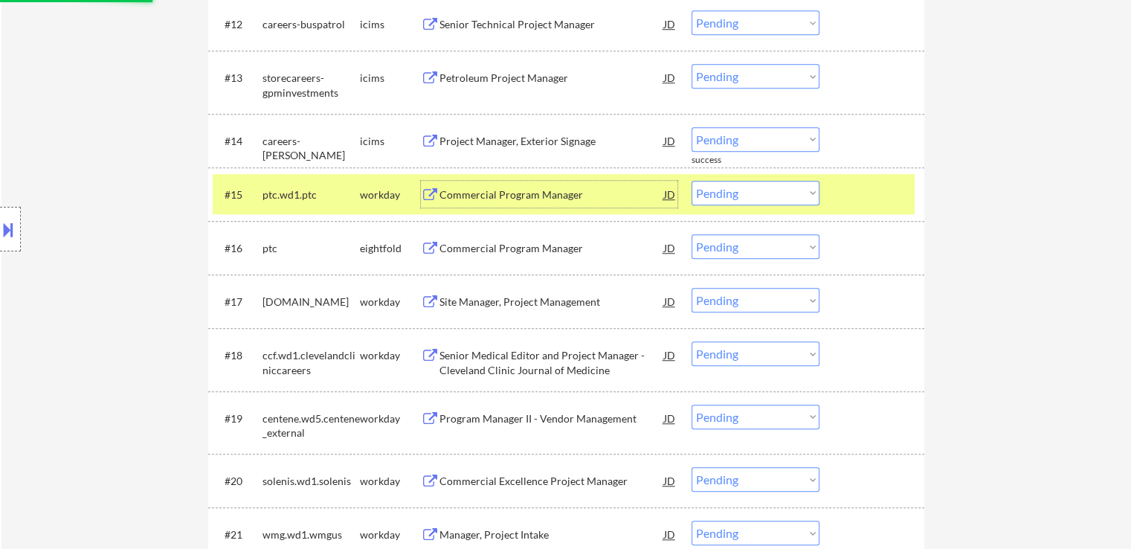
click at [548, 194] on div "Commercial Program Manager" at bounding box center [551, 194] width 225 height 15
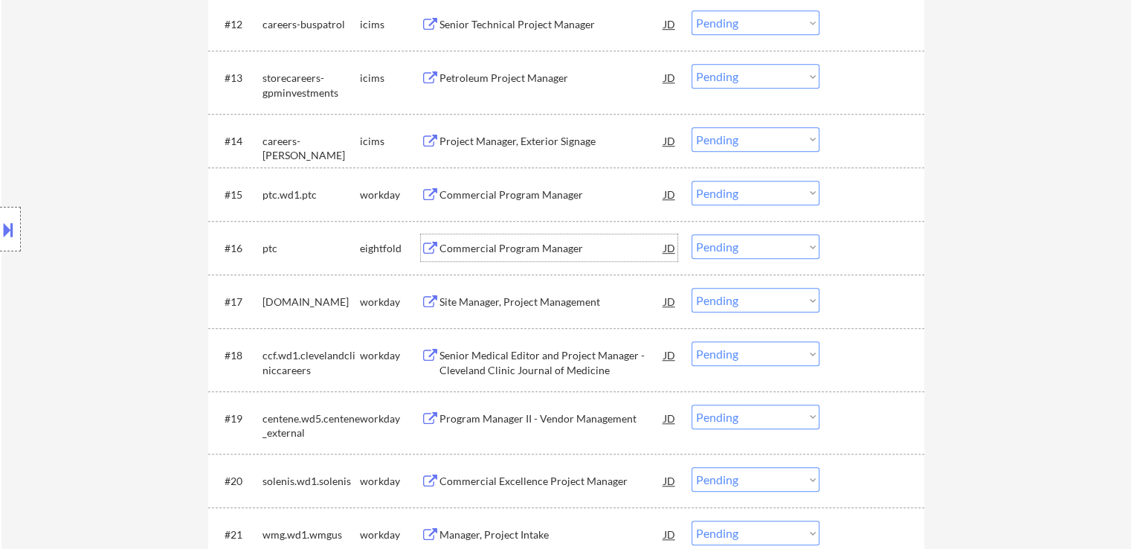
click at [548, 239] on div "Commercial Program Manager" at bounding box center [551, 247] width 225 height 27
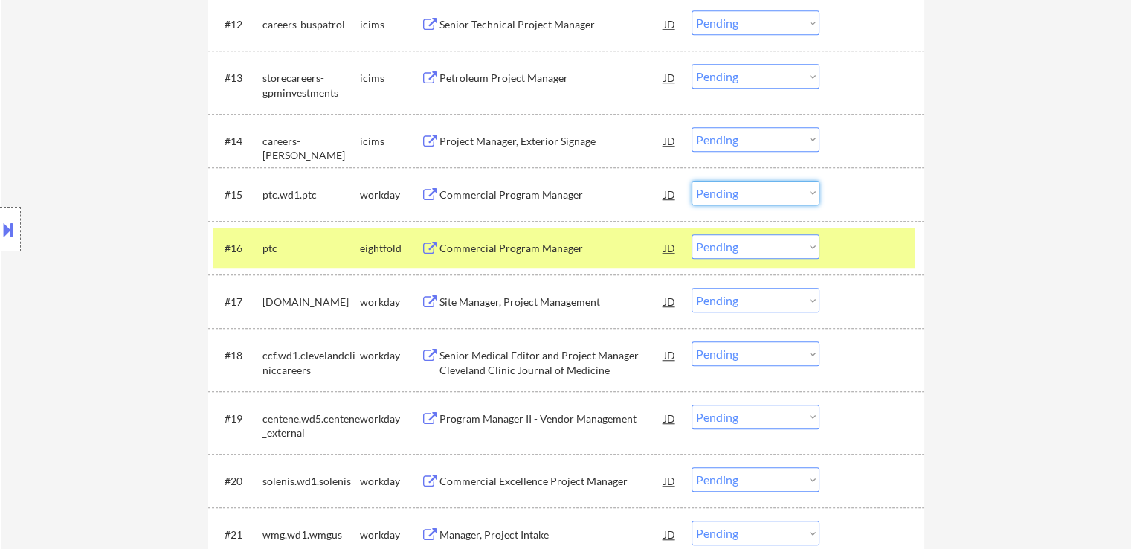
click at [729, 188] on select "Choose an option... Pending Applied Excluded (Questions) Excluded (Expired) Exc…" at bounding box center [755, 193] width 128 height 25
click at [691, 181] on select "Choose an option... Pending Applied Excluded (Questions) Excluded (Expired) Exc…" at bounding box center [755, 193] width 128 height 25
click at [573, 298] on div "Site Manager, Project Management" at bounding box center [551, 301] width 225 height 15
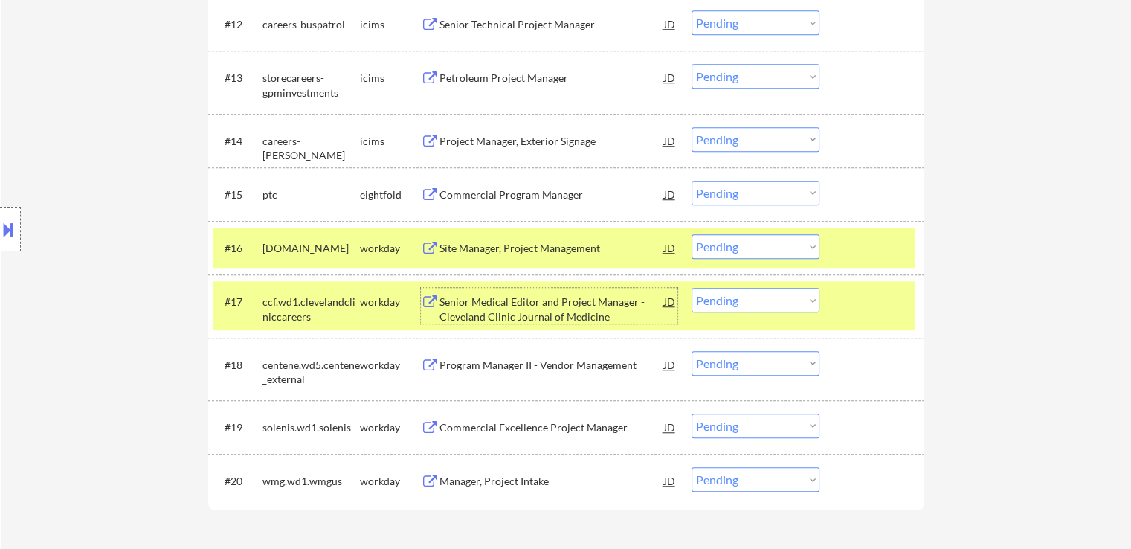
click at [744, 191] on select "Choose an option... Pending Applied Excluded (Questions) Excluded (Expired) Exc…" at bounding box center [755, 193] width 128 height 25
click at [691, 181] on select "Choose an option... Pending Applied Excluded (Questions) Excluded (Expired) Exc…" at bounding box center [755, 193] width 128 height 25
click at [583, 313] on div "Senior Medical Editor and Project Manager - Cleveland Clinic Journal of Medicine" at bounding box center [551, 308] width 225 height 29
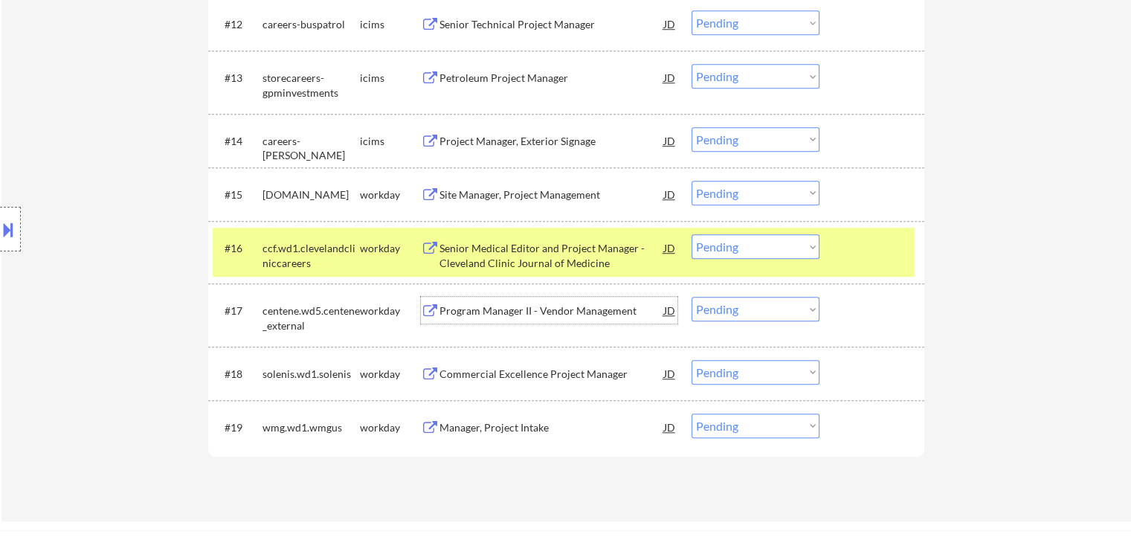
click at [744, 188] on select "Choose an option... Pending Applied Excluded (Questions) Excluded (Expired) Exc…" at bounding box center [755, 193] width 128 height 25
click at [691, 181] on select "Choose an option... Pending Applied Excluded (Questions) Excluded (Expired) Exc…" at bounding box center [755, 193] width 128 height 25
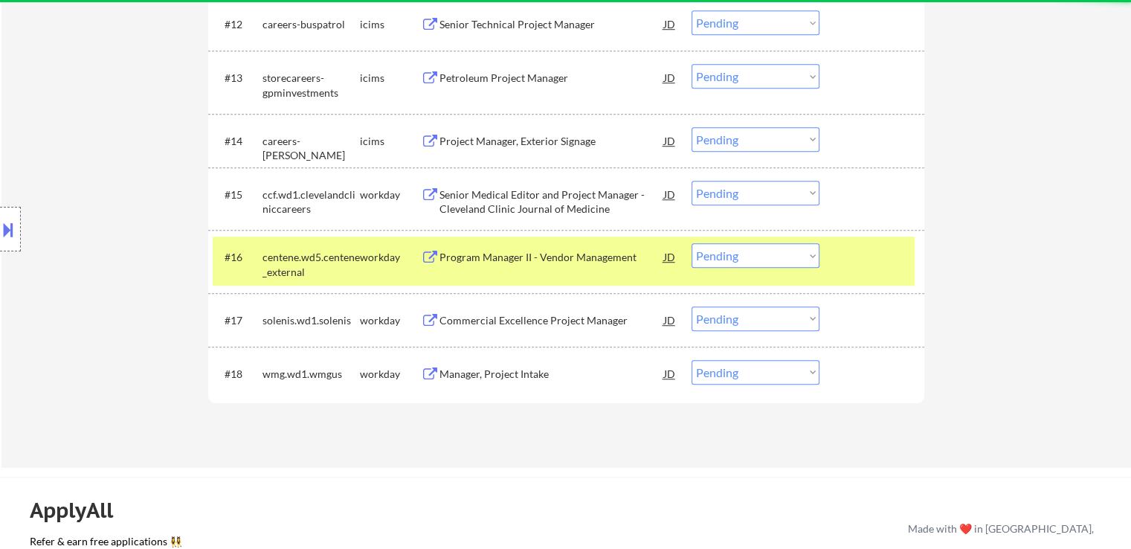
click at [549, 262] on div "Program Manager II - Vendor Management" at bounding box center [551, 257] width 225 height 15
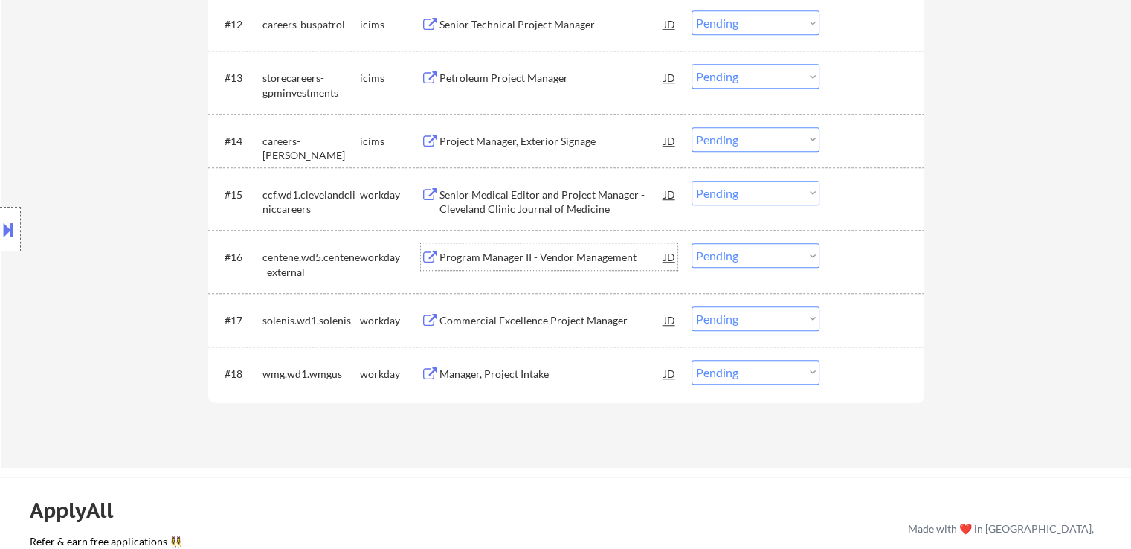
click at [744, 192] on select "Choose an option... Pending Applied Excluded (Questions) Excluded (Expired) Exc…" at bounding box center [755, 193] width 128 height 25
click at [691, 181] on select "Choose an option... Pending Applied Excluded (Questions) Excluded (Expired) Exc…" at bounding box center [755, 193] width 128 height 25
click at [559, 320] on div "Commercial Excellence Project Manager" at bounding box center [551, 320] width 225 height 15
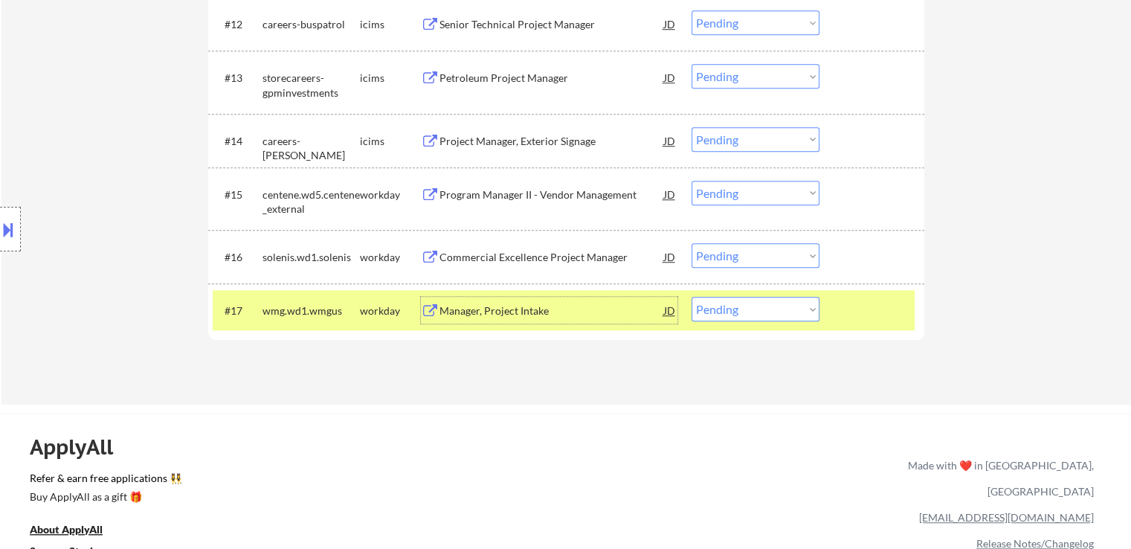
click at [728, 194] on select "Choose an option... Pending Applied Excluded (Questions) Excluded (Expired) Exc…" at bounding box center [755, 193] width 128 height 25
click at [691, 181] on select "Choose an option... Pending Applied Excluded (Questions) Excluded (Expired) Exc…" at bounding box center [755, 193] width 128 height 25
click at [583, 316] on div "Manager, Project Intake" at bounding box center [551, 310] width 225 height 15
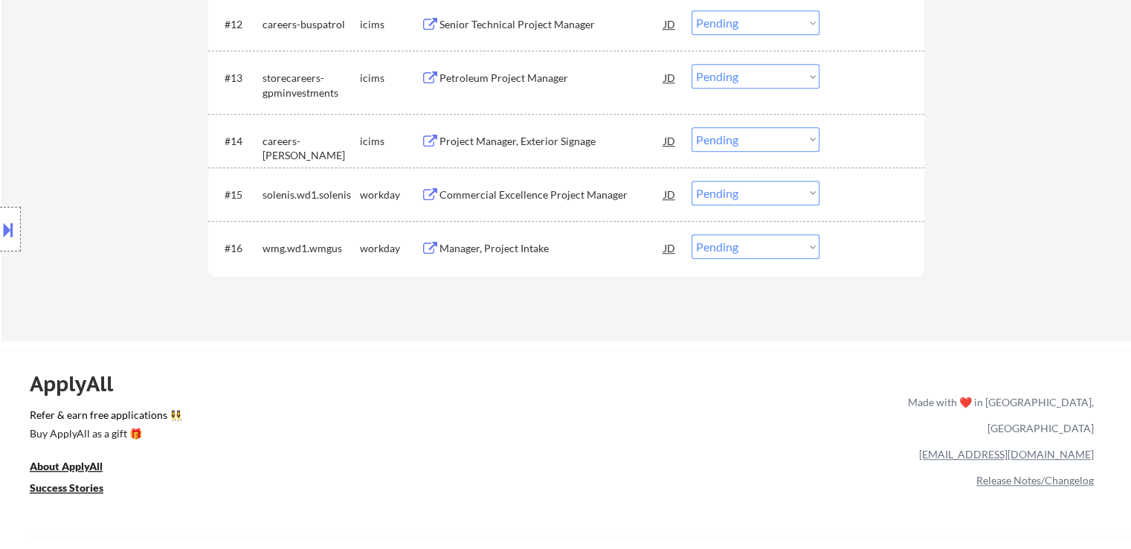
click at [758, 190] on select "Choose an option... Pending Applied Excluded (Questions) Excluded (Expired) Exc…" at bounding box center [755, 193] width 128 height 25
click at [691, 181] on select "Choose an option... Pending Applied Excluded (Questions) Excluded (Expired) Exc…" at bounding box center [755, 193] width 128 height 25
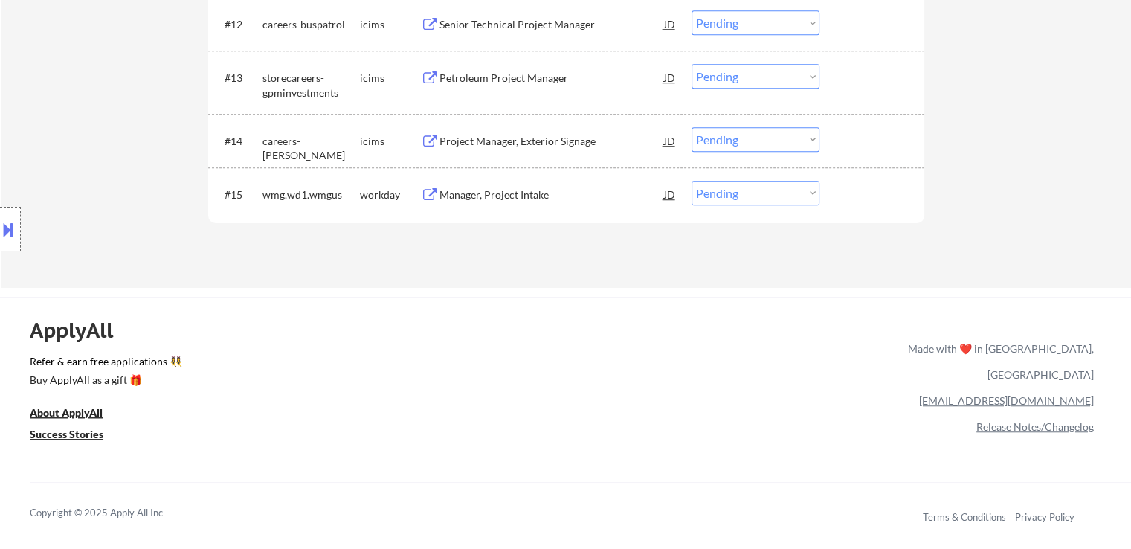
drag, startPoint x: 737, startPoint y: 187, endPoint x: 737, endPoint y: 201, distance: 13.4
click at [737, 187] on select "Choose an option... Pending Applied Excluded (Questions) Excluded (Expired) Exc…" at bounding box center [755, 193] width 128 height 25
select select ""excluded__bad_match_""
click at [691, 181] on select "Choose an option... Pending Applied Excluded (Questions) Excluded (Expired) Exc…" at bounding box center [755, 193] width 128 height 25
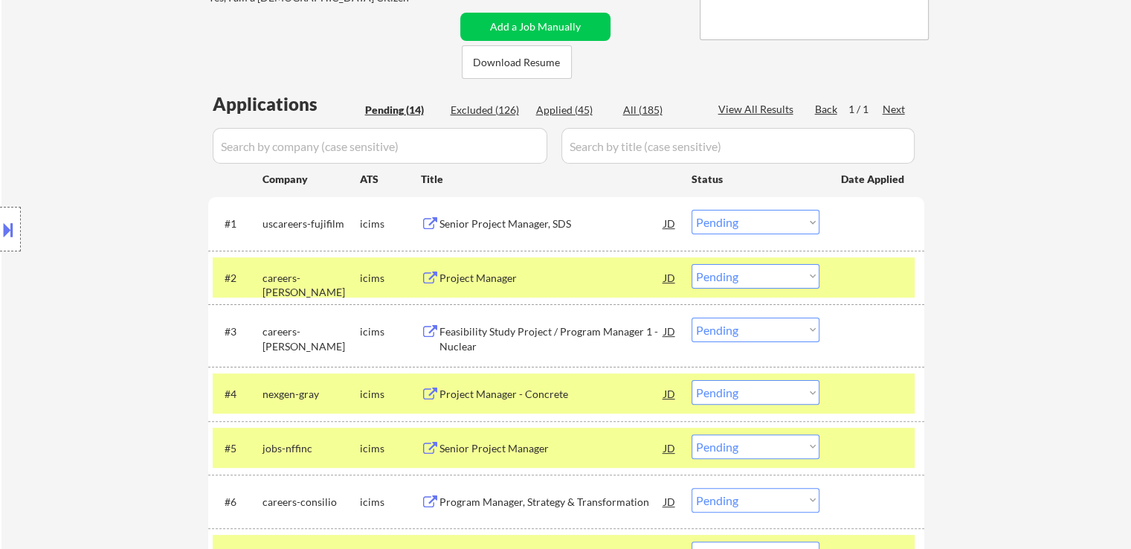
scroll to position [372, 0]
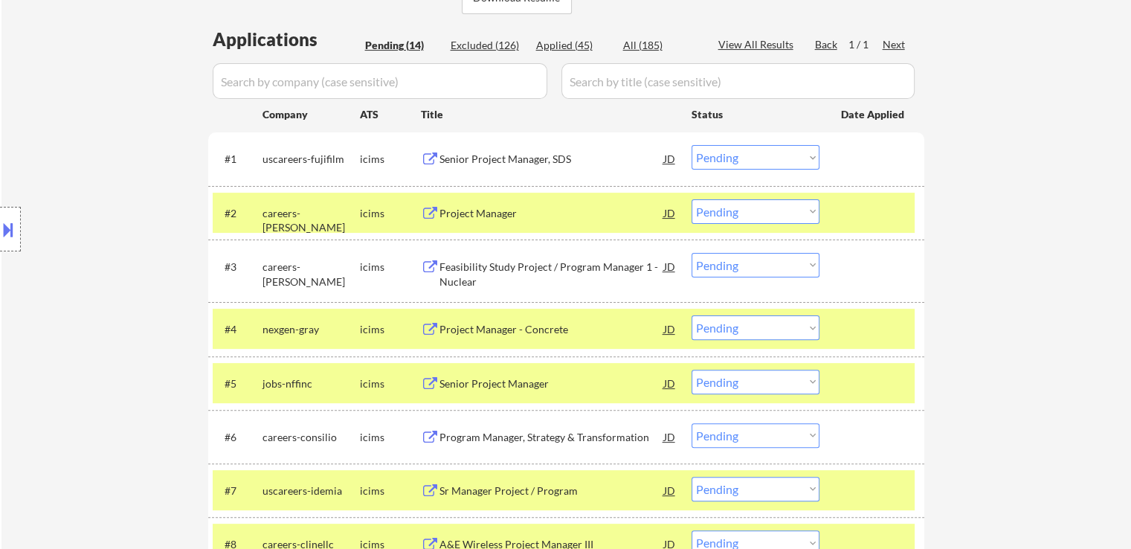
click at [522, 148] on div "Senior Project Manager, SDS" at bounding box center [551, 158] width 225 height 27
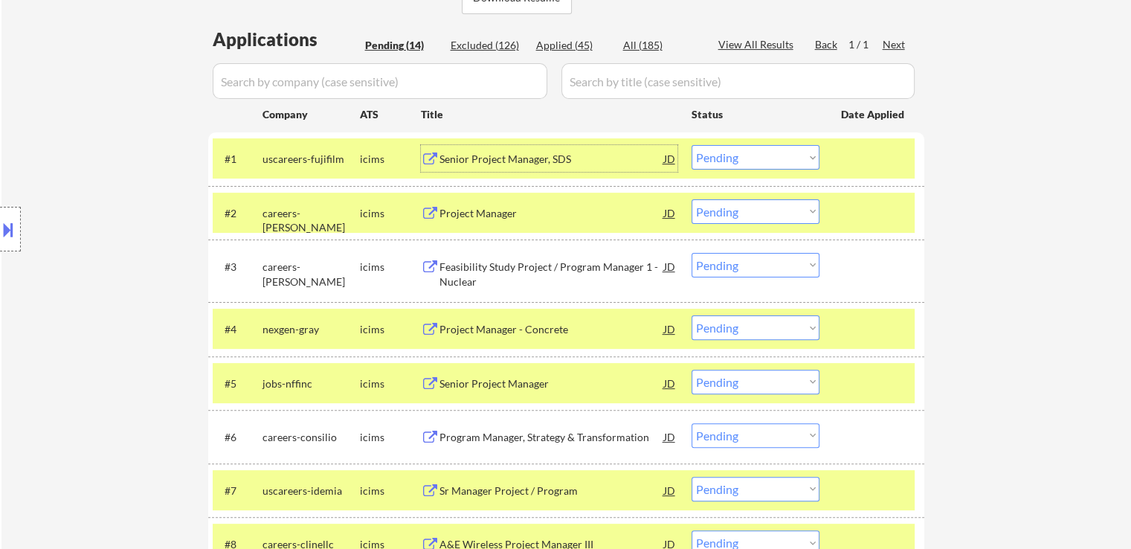
click at [527, 213] on div "Project Manager" at bounding box center [551, 213] width 225 height 15
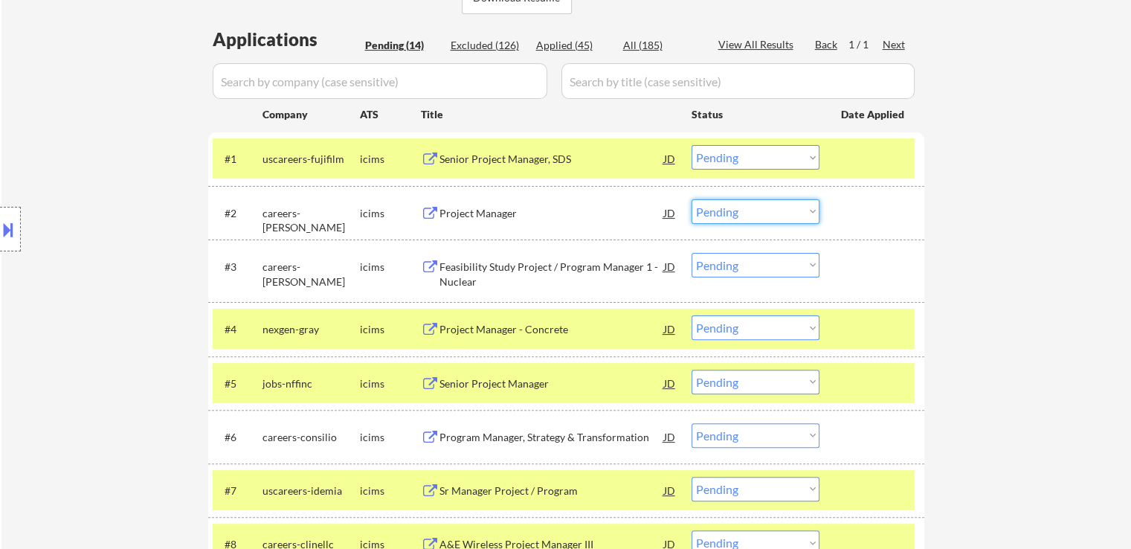
click at [740, 211] on select "Choose an option... Pending Applied Excluded (Questions) Excluded (Expired) Exc…" at bounding box center [755, 211] width 128 height 25
click at [691, 199] on select "Choose an option... Pending Applied Excluded (Questions) Excluded (Expired) Exc…" at bounding box center [755, 211] width 128 height 25
click at [601, 273] on div "Feasibility Study Project / Program Manager 1 - Nuclear" at bounding box center [551, 273] width 225 height 29
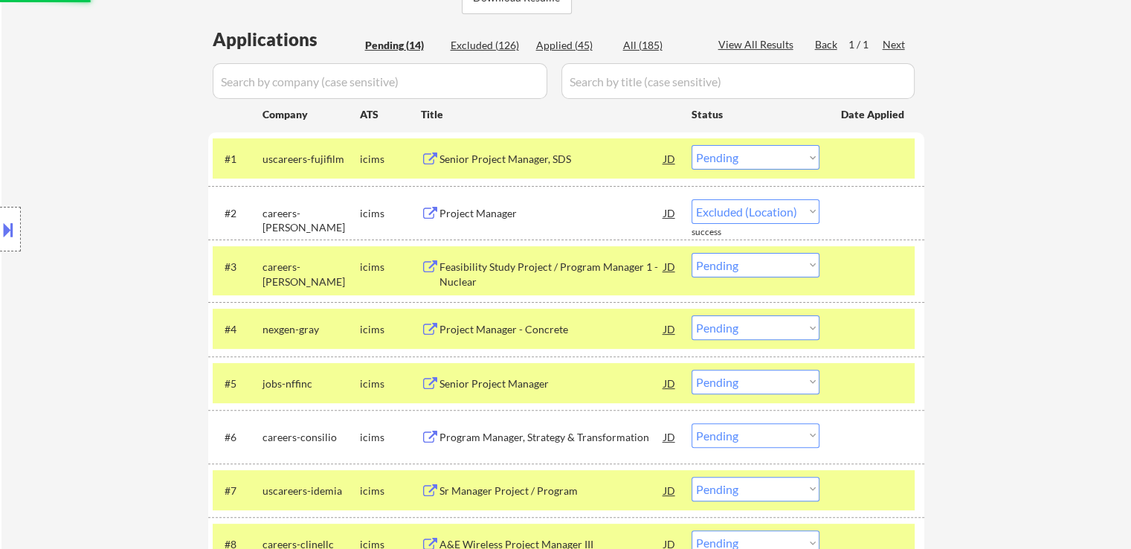
select select ""pending""
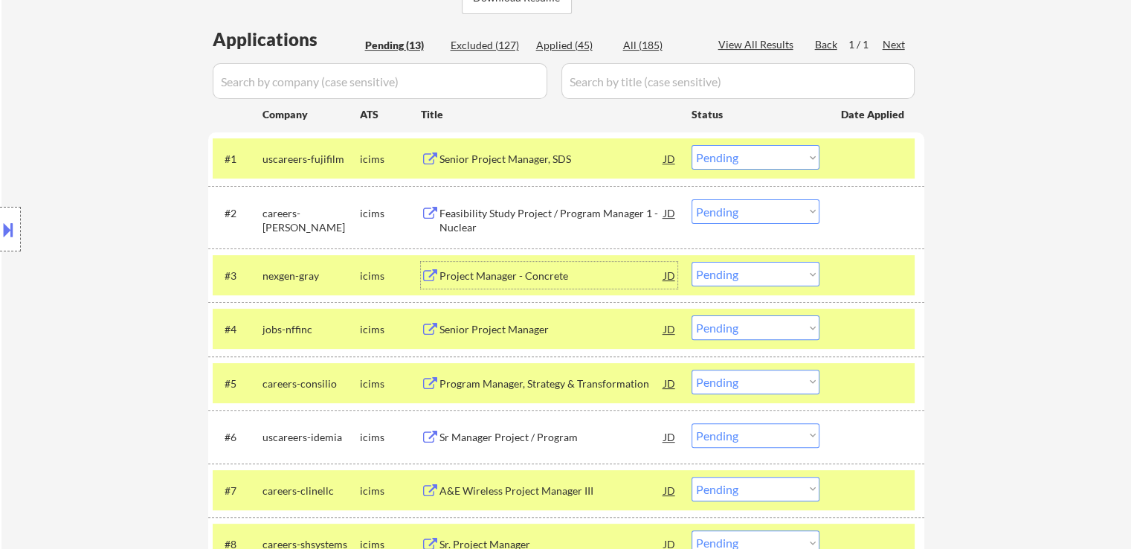
click at [746, 154] on select "Choose an option... Pending Applied Excluded (Questions) Excluded (Expired) Exc…" at bounding box center [755, 157] width 128 height 25
click at [691, 145] on select "Choose an option... Pending Applied Excluded (Questions) Excluded (Expired) Exc…" at bounding box center [755, 157] width 128 height 25
click at [524, 271] on div "Project Manager - Concrete" at bounding box center [551, 275] width 225 height 15
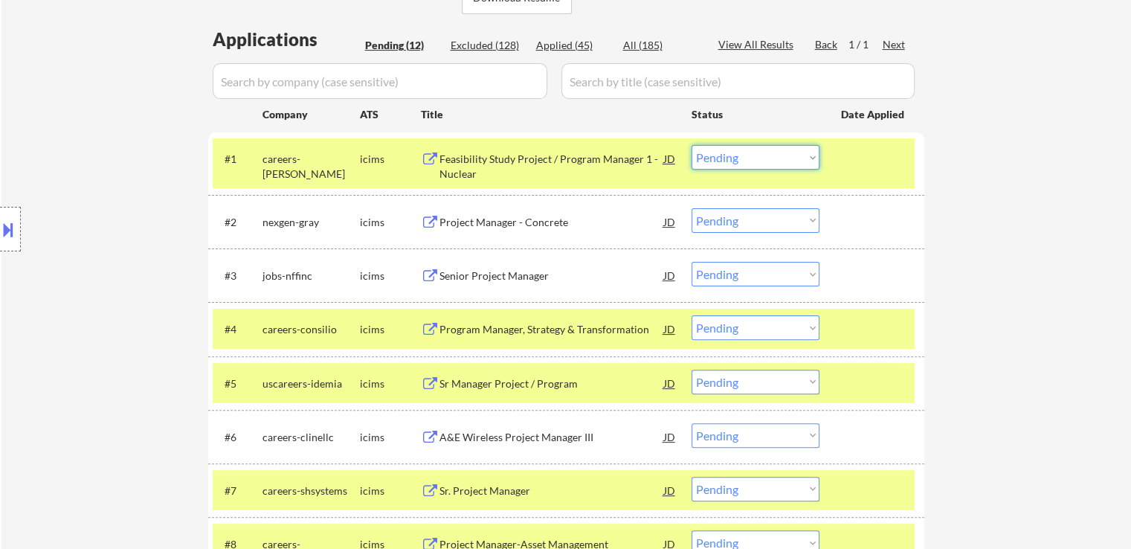
click at [726, 154] on select "Choose an option... Pending Applied Excluded (Questions) Excluded (Expired) Exc…" at bounding box center [755, 157] width 128 height 25
click at [691, 145] on select "Choose an option... Pending Applied Excluded (Questions) Excluded (Expired) Exc…" at bounding box center [755, 157] width 128 height 25
select select ""pending""
